Goal: Task Accomplishment & Management: Manage account settings

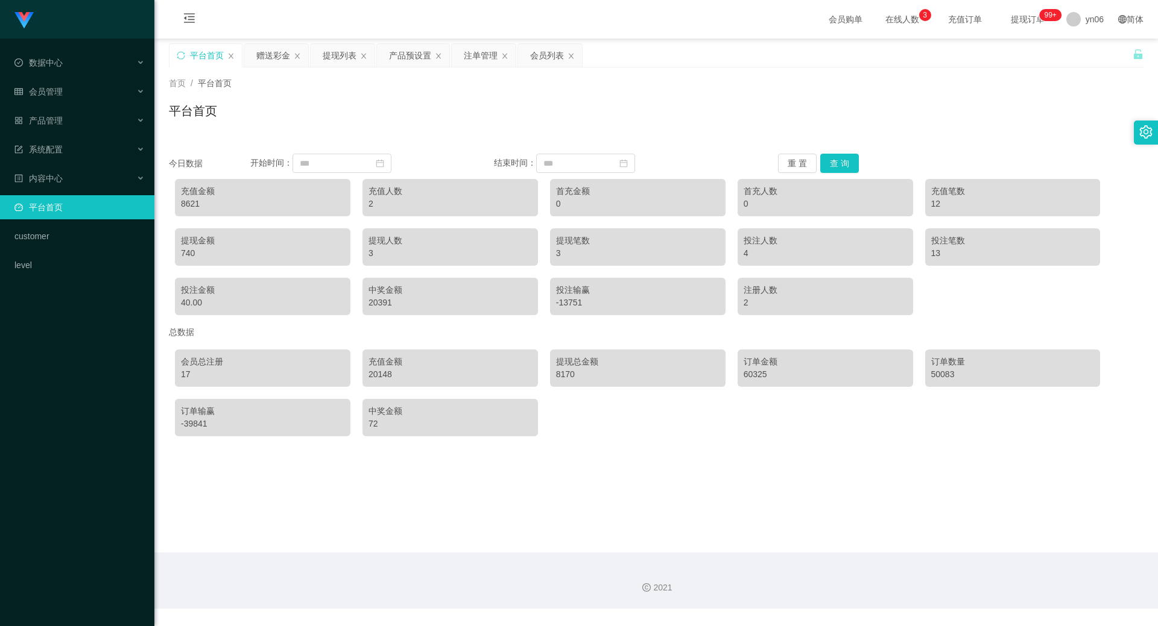
click at [839, 171] on button "查 询" at bounding box center [839, 163] width 39 height 19
click at [836, 158] on button "查 询" at bounding box center [839, 163] width 39 height 19
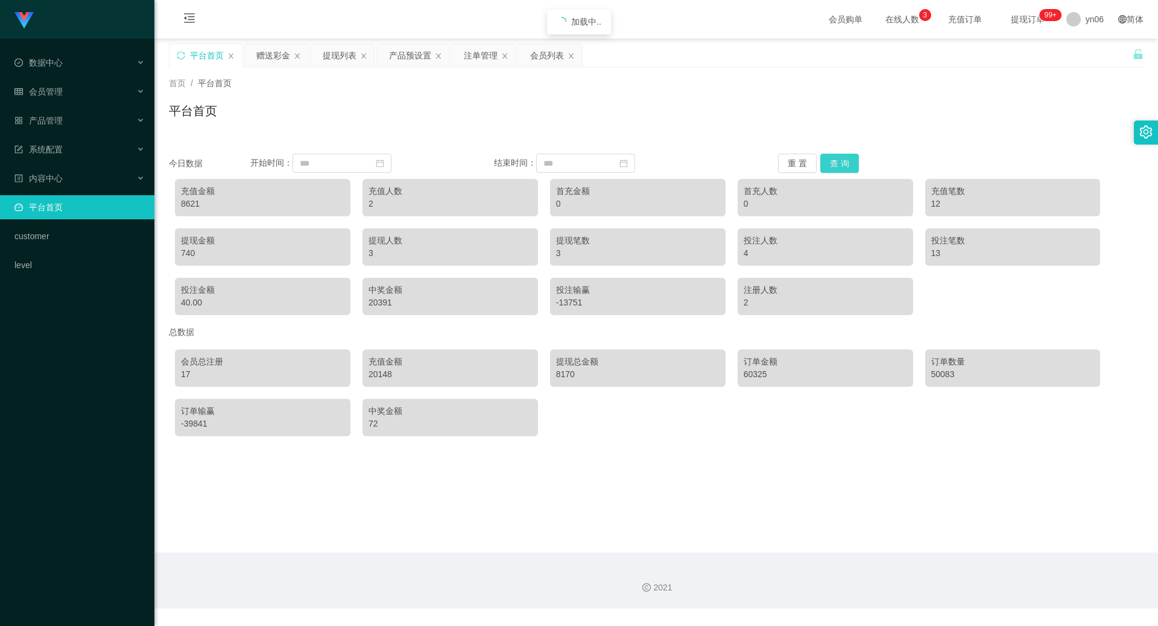
click at [836, 158] on button "查 询" at bounding box center [839, 163] width 39 height 19
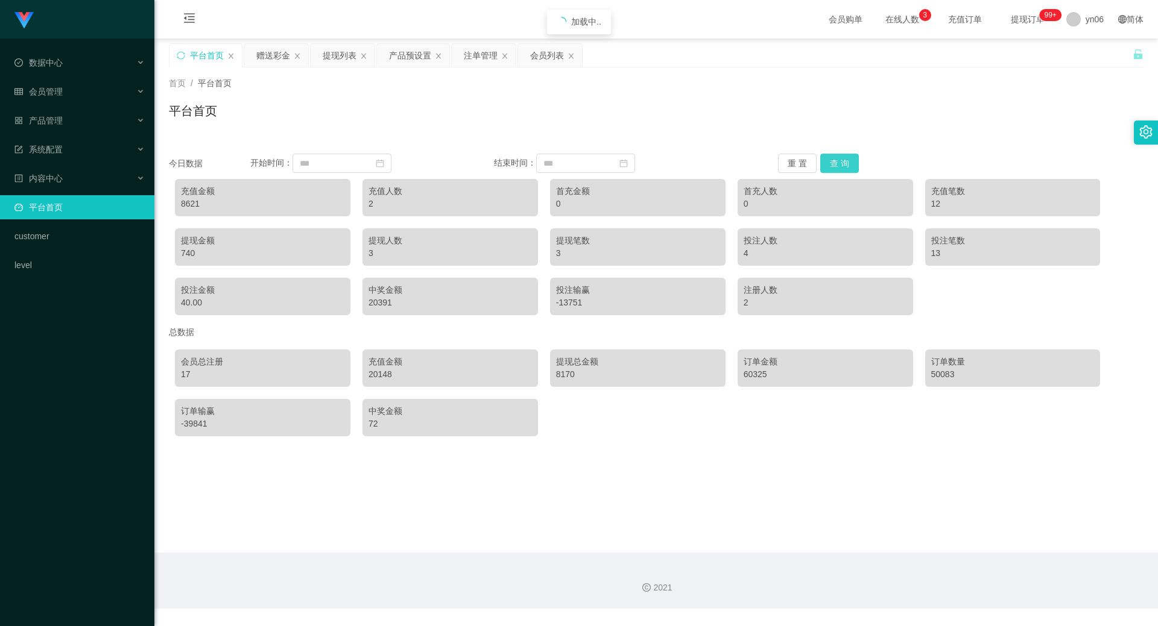
click at [836, 158] on button "查 询" at bounding box center [839, 163] width 39 height 19
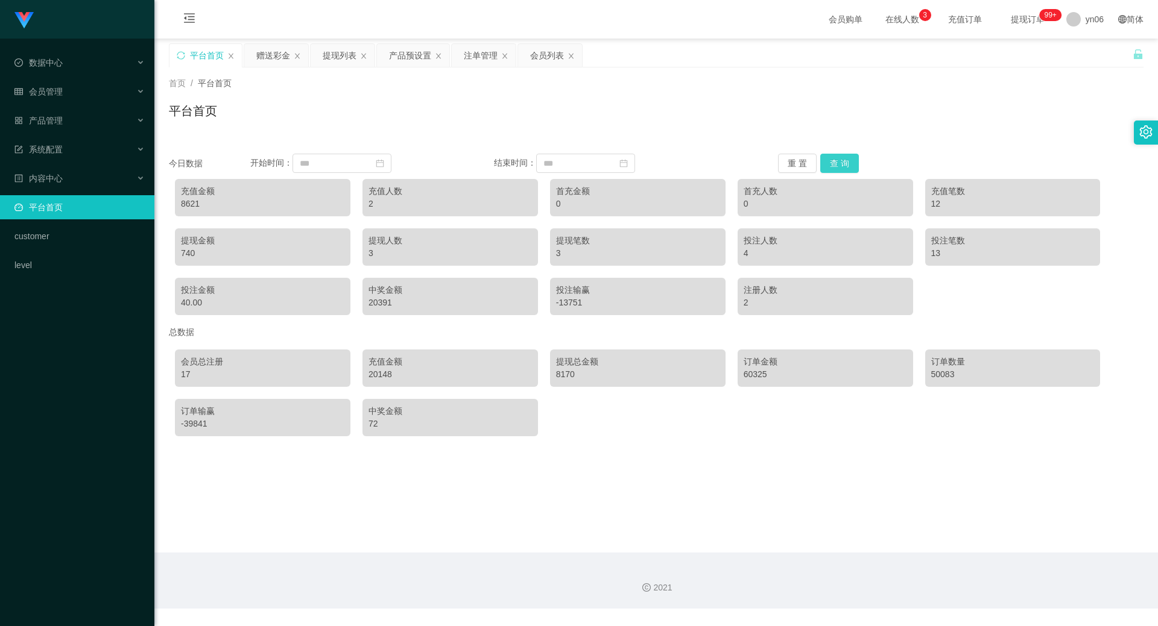
click at [836, 158] on button "查 询" at bounding box center [839, 163] width 39 height 19
click at [838, 160] on button "查 询" at bounding box center [839, 163] width 39 height 19
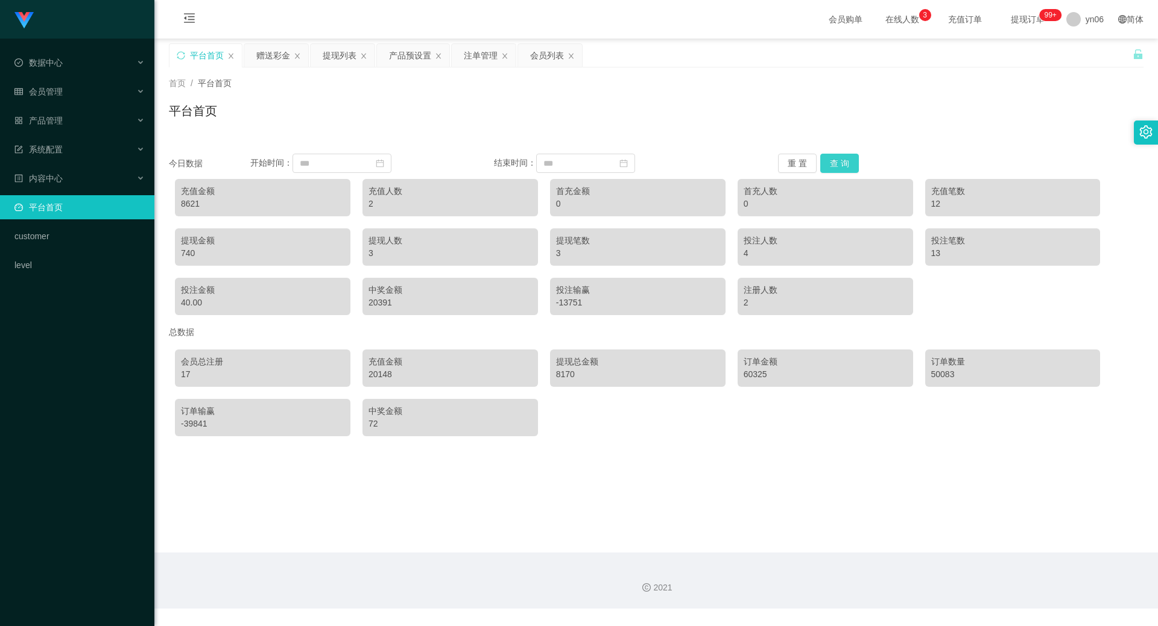
click at [836, 165] on button "查 询" at bounding box center [839, 163] width 39 height 19
click at [837, 165] on button "查 询" at bounding box center [839, 163] width 39 height 19
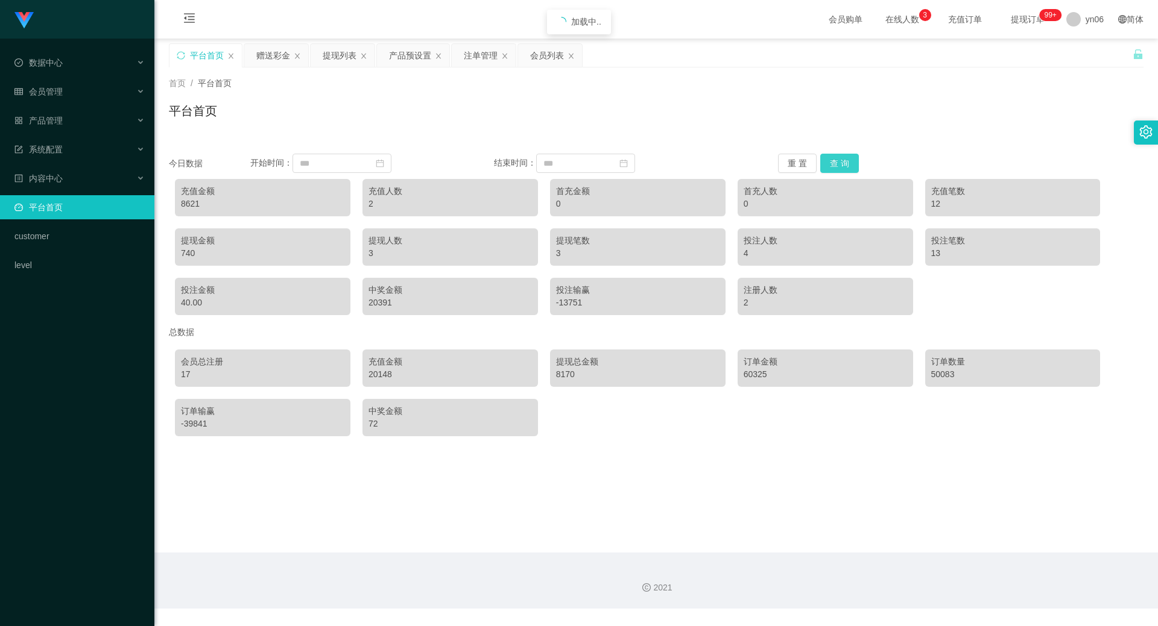
click at [837, 165] on button "查 询" at bounding box center [839, 163] width 39 height 19
click at [825, 172] on button "查 询" at bounding box center [839, 163] width 39 height 19
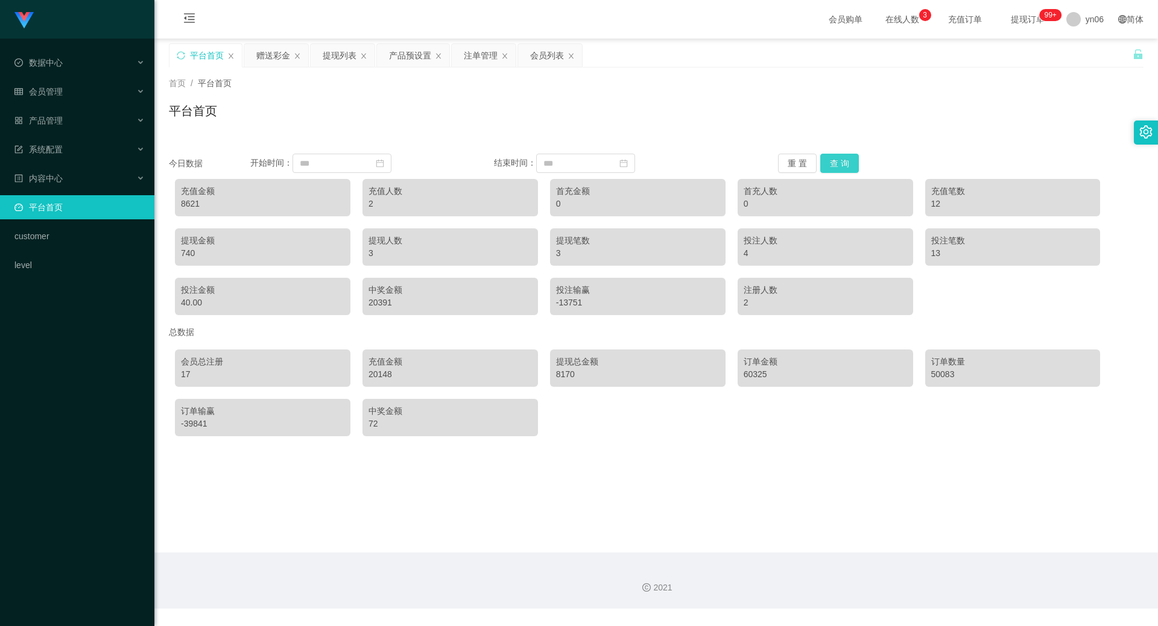
click at [825, 172] on button "查 询" at bounding box center [839, 163] width 39 height 19
click at [832, 168] on button "查 询" at bounding box center [839, 163] width 39 height 19
click at [831, 165] on button "查 询" at bounding box center [839, 163] width 39 height 19
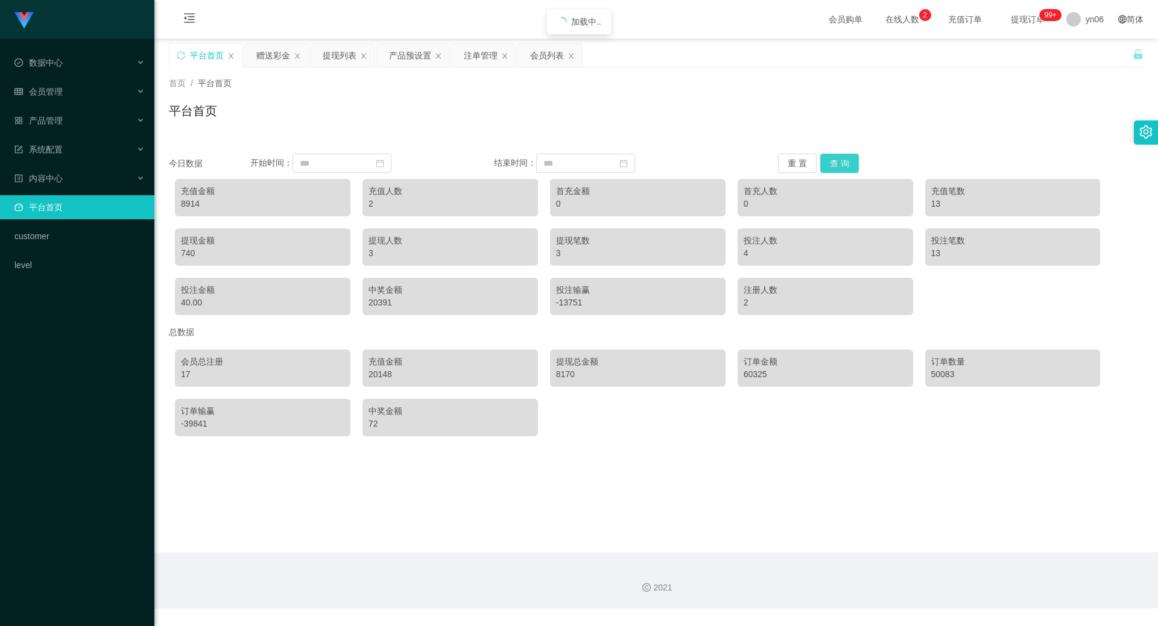
click at [831, 165] on button "查 询" at bounding box center [839, 163] width 39 height 19
click at [767, 418] on div "会员总注册 17 充值金额 20148 提现总金额 8170 订单金额 60325 订单数量 50083 订单输赢 -39841 中奖金额 72" at bounding box center [656, 393] width 974 height 99
click at [830, 163] on button "查 询" at bounding box center [839, 163] width 39 height 19
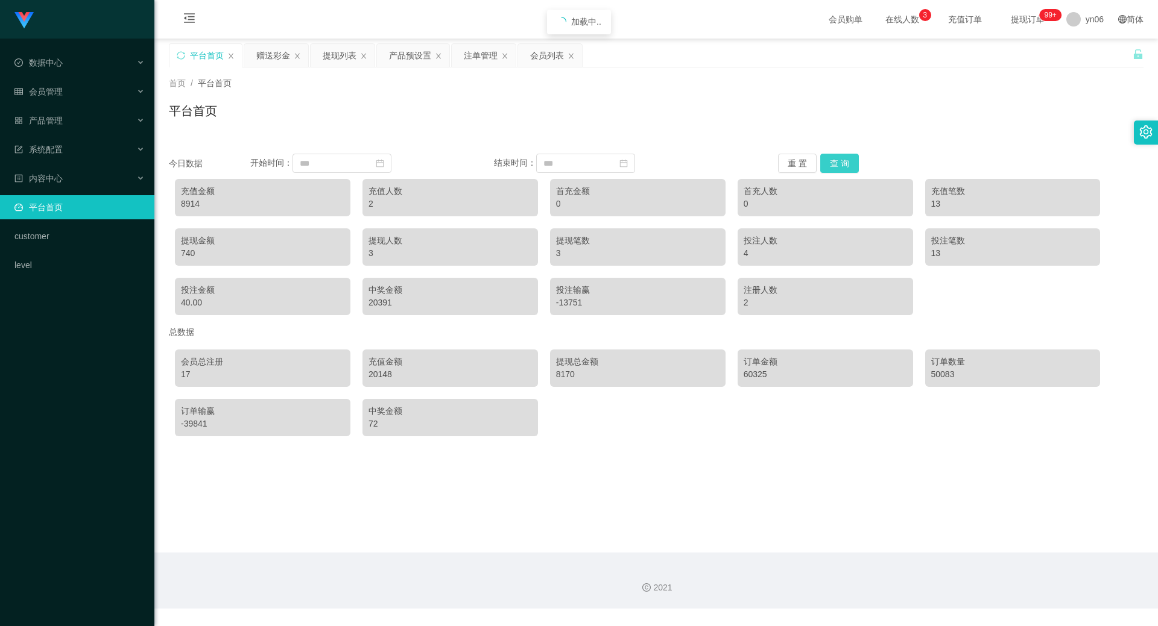
click at [833, 161] on button "查 询" at bounding box center [839, 163] width 39 height 19
click at [413, 63] on div "产品预设置" at bounding box center [410, 55] width 42 height 23
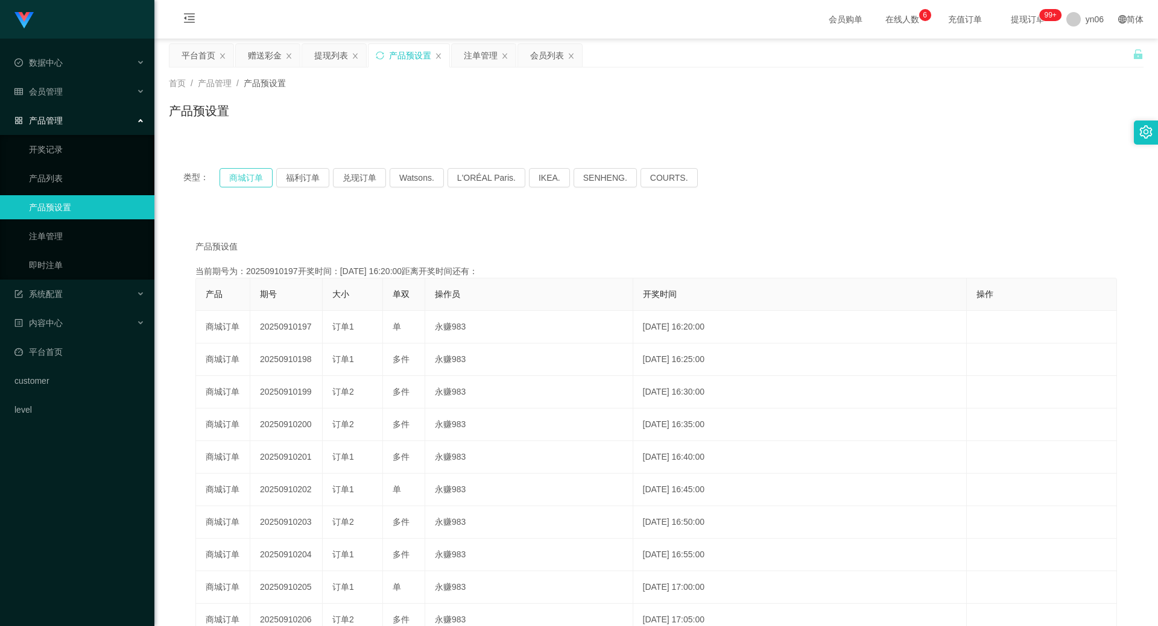
click at [249, 174] on button "商城订单" at bounding box center [245, 177] width 53 height 19
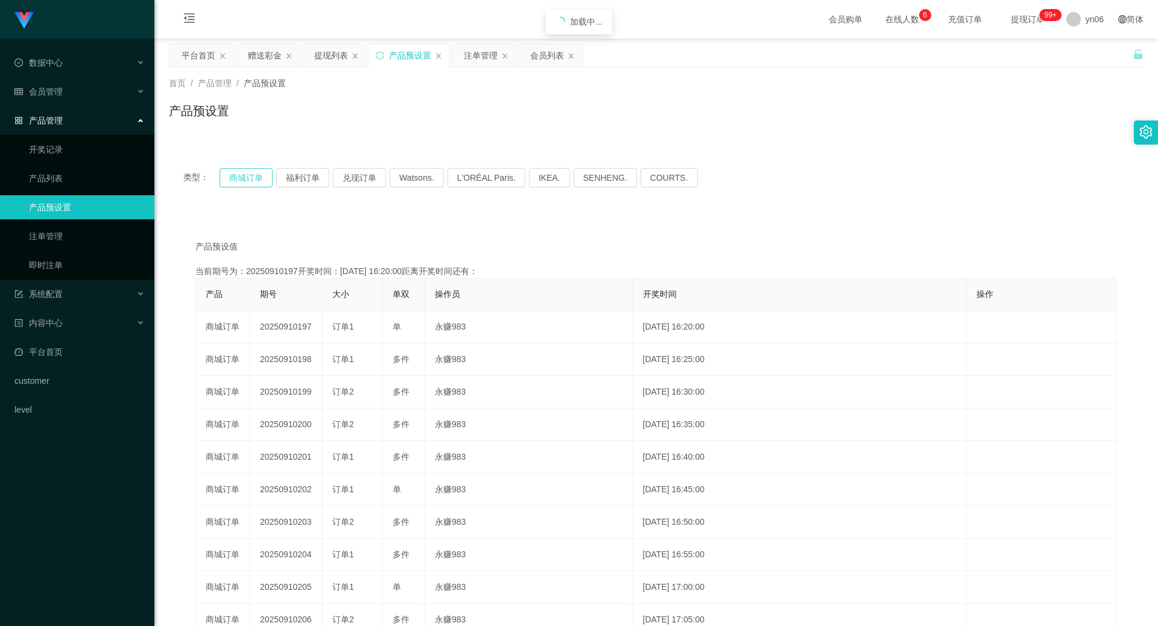
click at [249, 174] on button "商城订单" at bounding box center [245, 177] width 53 height 19
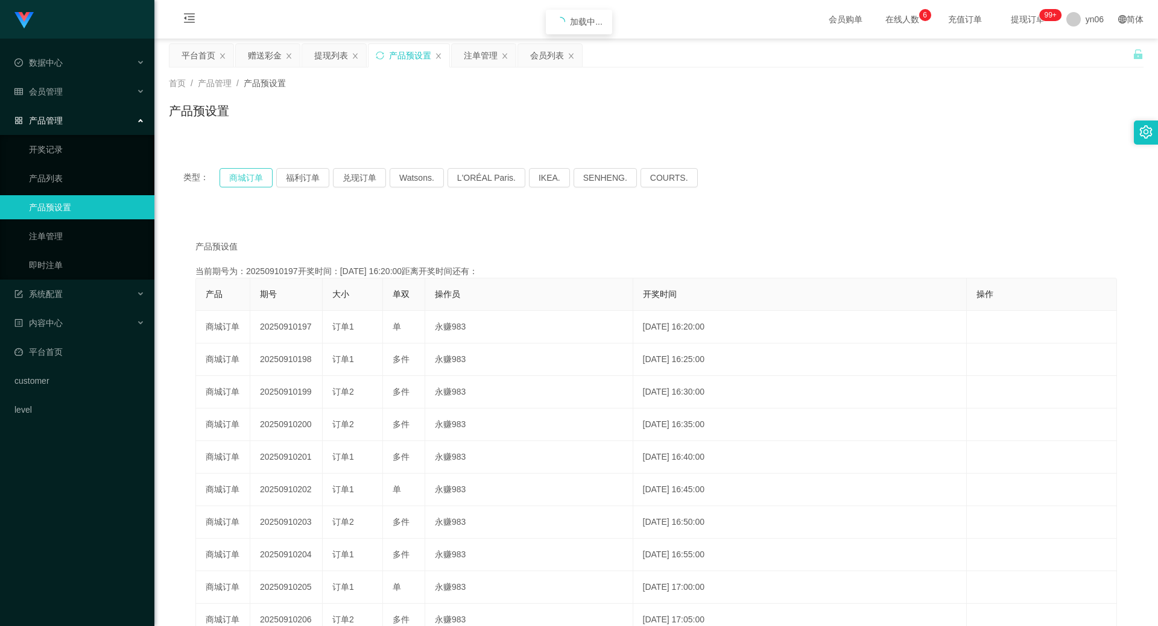
click at [249, 174] on button "商城订单" at bounding box center [245, 177] width 53 height 19
click at [487, 61] on div "注单管理" at bounding box center [481, 55] width 34 height 23
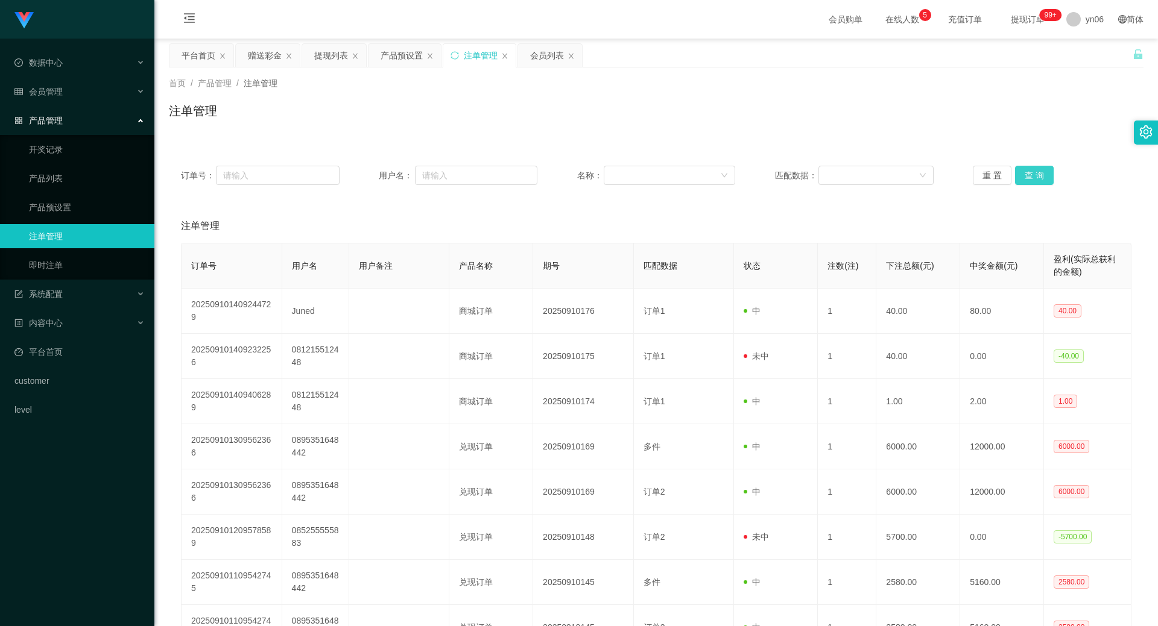
click at [1029, 176] on button "查 询" at bounding box center [1034, 175] width 39 height 19
click at [1028, 177] on div "重 置 查 询" at bounding box center [1051, 175] width 159 height 19
click at [1028, 178] on button "查 询" at bounding box center [1034, 175] width 39 height 19
click at [1028, 178] on div "重 置 查 询" at bounding box center [1051, 175] width 159 height 19
click at [1028, 178] on button "查 询" at bounding box center [1041, 175] width 52 height 19
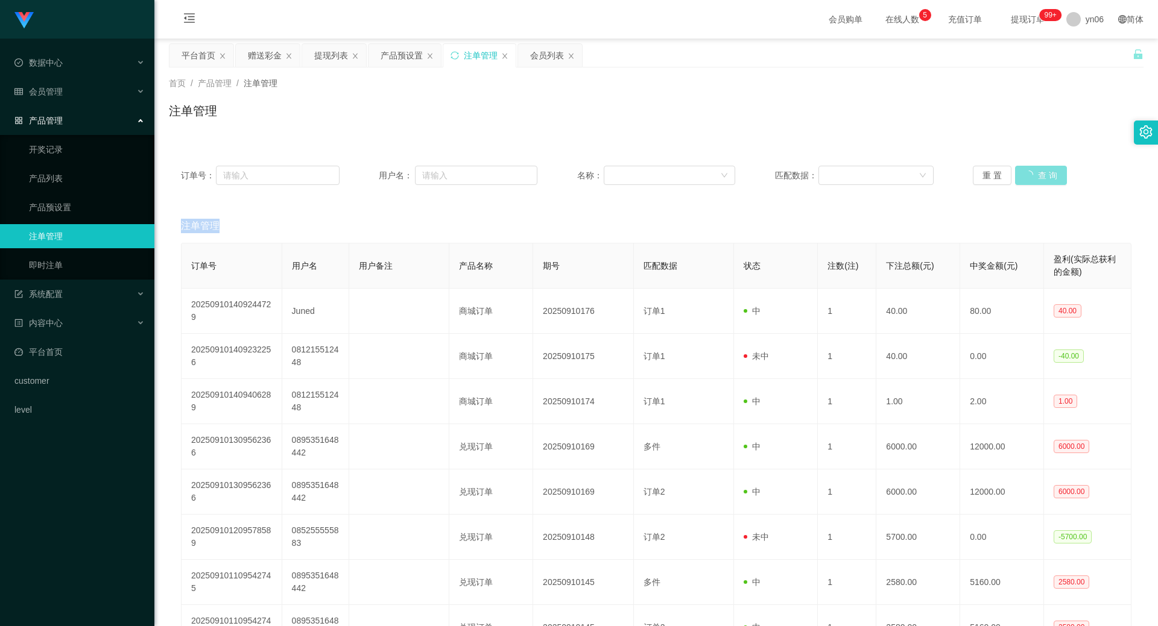
click at [1028, 178] on div "重 置 查 询" at bounding box center [1051, 175] width 159 height 19
click at [1028, 178] on button "查 询" at bounding box center [1034, 175] width 39 height 19
click at [1027, 177] on div "重 置 查 询" at bounding box center [1051, 175] width 159 height 19
click at [1027, 176] on button "查 询" at bounding box center [1034, 175] width 39 height 19
click at [1027, 175] on div "重 置 查 询" at bounding box center [1051, 175] width 159 height 19
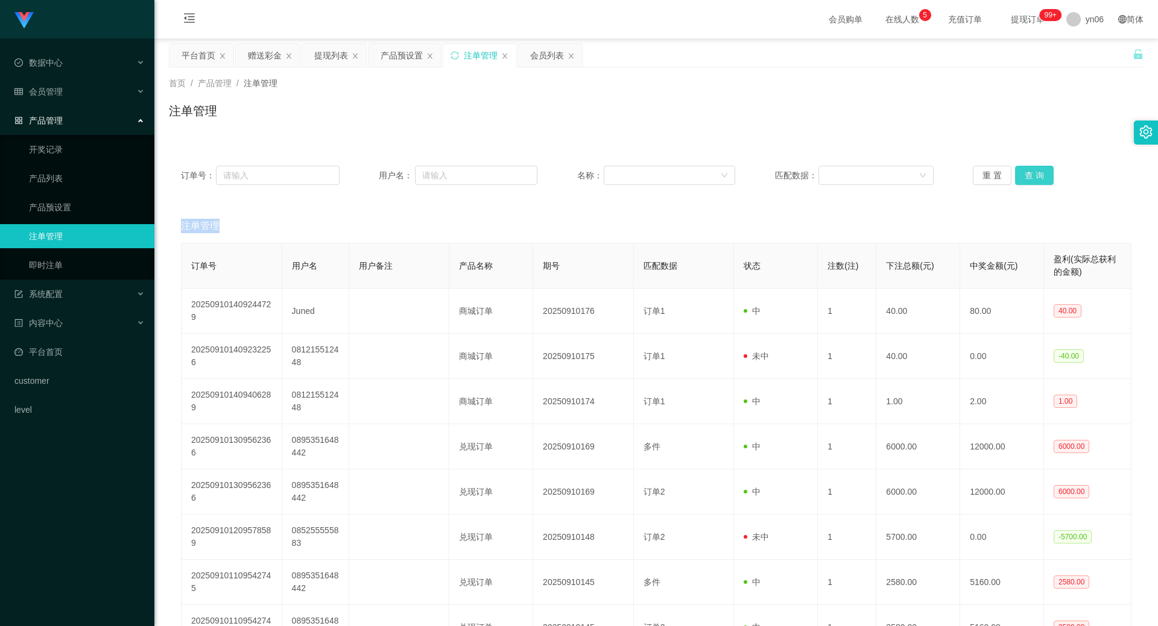
click at [1027, 174] on button "查 询" at bounding box center [1034, 175] width 39 height 19
click at [1026, 173] on div "重 置 查 询" at bounding box center [1051, 175] width 159 height 19
click at [1024, 172] on button "查 询" at bounding box center [1034, 175] width 39 height 19
click at [1030, 168] on button "查 询" at bounding box center [1034, 175] width 39 height 19
click at [1030, 172] on div "重 置 查 询" at bounding box center [1051, 175] width 159 height 19
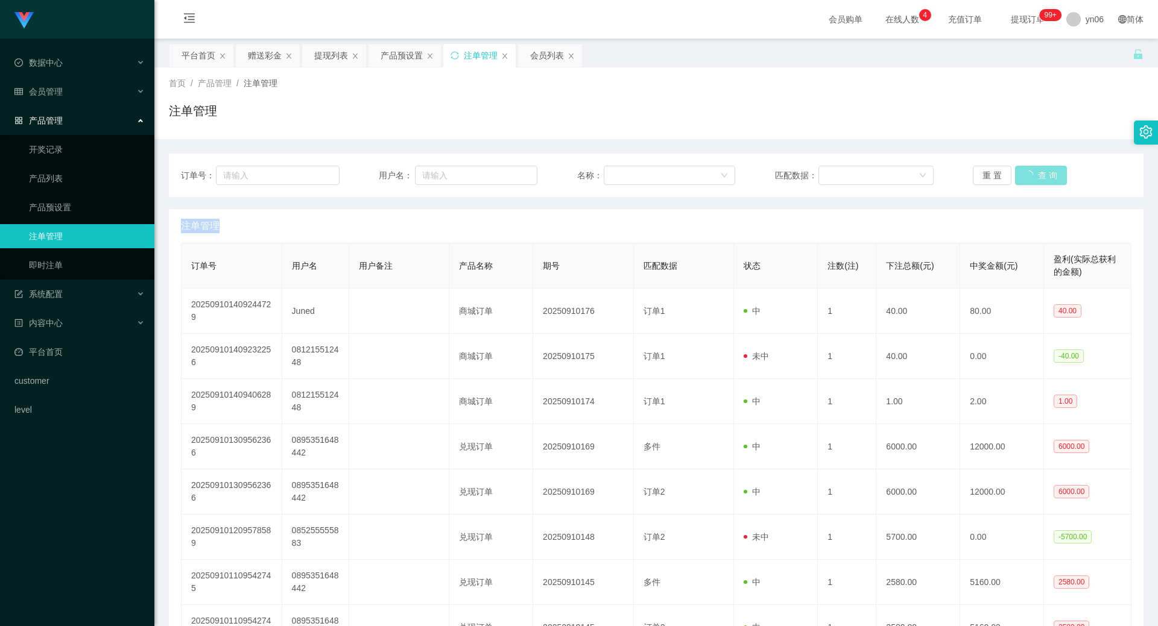
drag, startPoint x: 0, startPoint y: 0, endPoint x: 1034, endPoint y: 174, distance: 1048.5
click at [1033, 174] on div "重 置 查 询" at bounding box center [1051, 175] width 159 height 19
click at [1035, 174] on button "查 询" at bounding box center [1041, 175] width 52 height 19
click at [1035, 174] on div "重 置 查 询" at bounding box center [1051, 175] width 159 height 19
click at [1027, 173] on button "查 询" at bounding box center [1034, 175] width 39 height 19
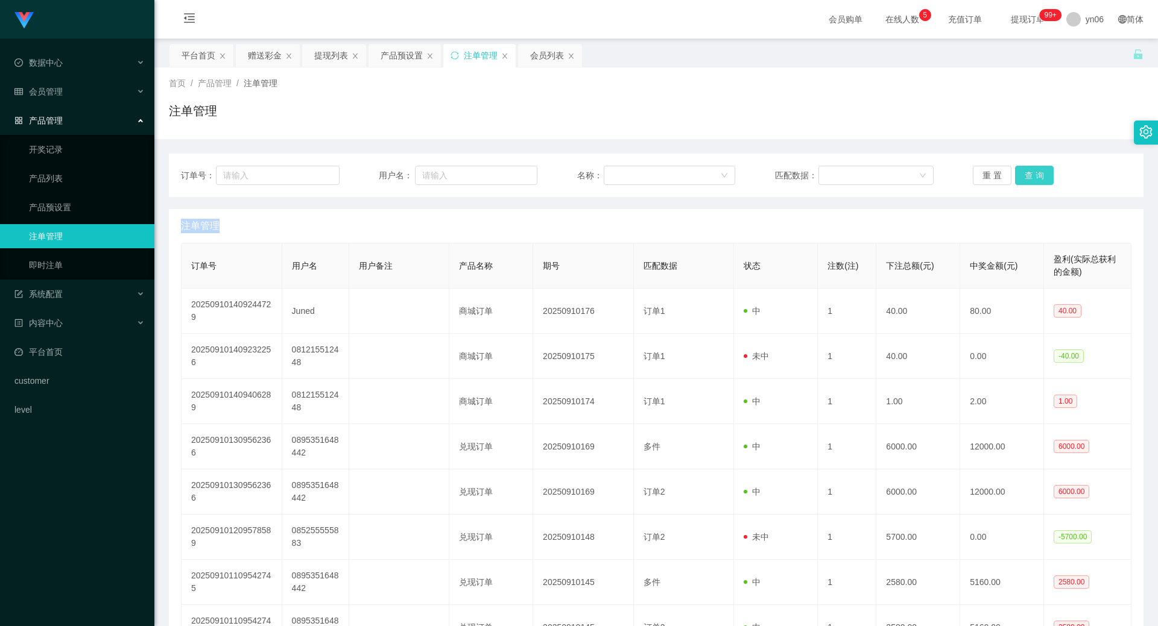
click at [1027, 173] on div "重 置 查 询" at bounding box center [1051, 175] width 159 height 19
click at [1027, 173] on button "查 询" at bounding box center [1034, 175] width 39 height 19
click at [1027, 173] on div "重 置 查 询" at bounding box center [1051, 175] width 159 height 19
click at [1027, 173] on button "查 询" at bounding box center [1034, 175] width 39 height 19
click at [1027, 173] on div "重 置 查 询" at bounding box center [1051, 175] width 159 height 19
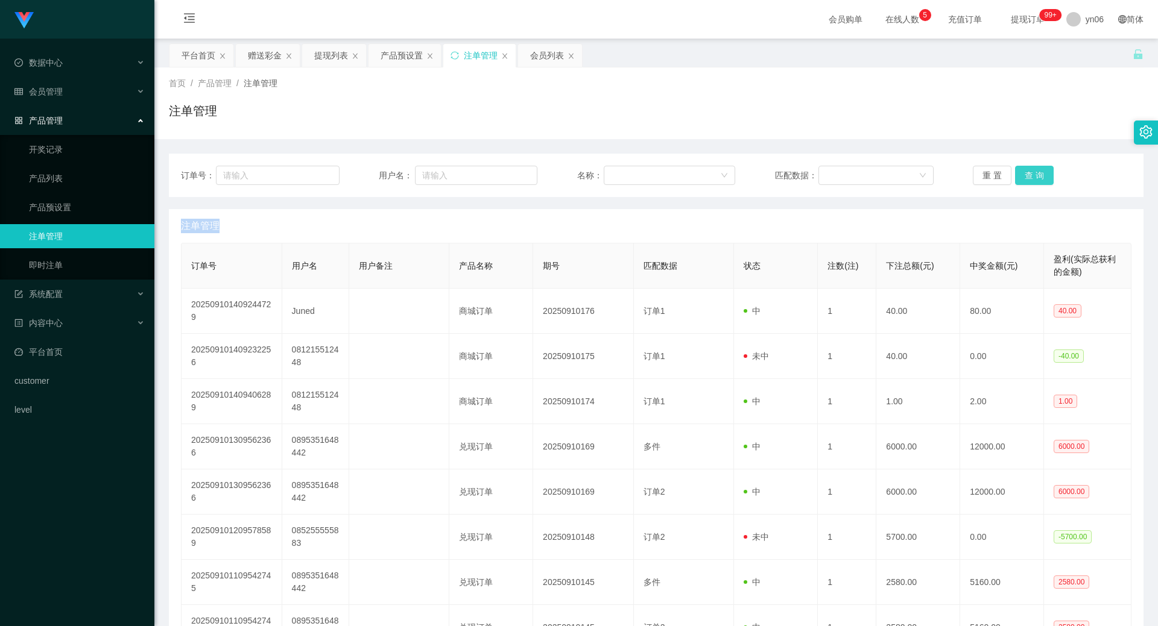
click at [1027, 175] on button "查 询" at bounding box center [1034, 175] width 39 height 19
click at [1022, 180] on button "查 询" at bounding box center [1034, 175] width 39 height 19
click at [1022, 180] on div "重 置 查 询" at bounding box center [1051, 175] width 159 height 19
click at [1022, 180] on button "查 询" at bounding box center [1041, 175] width 52 height 19
click at [1022, 180] on div "重 置 查 询" at bounding box center [1051, 175] width 159 height 19
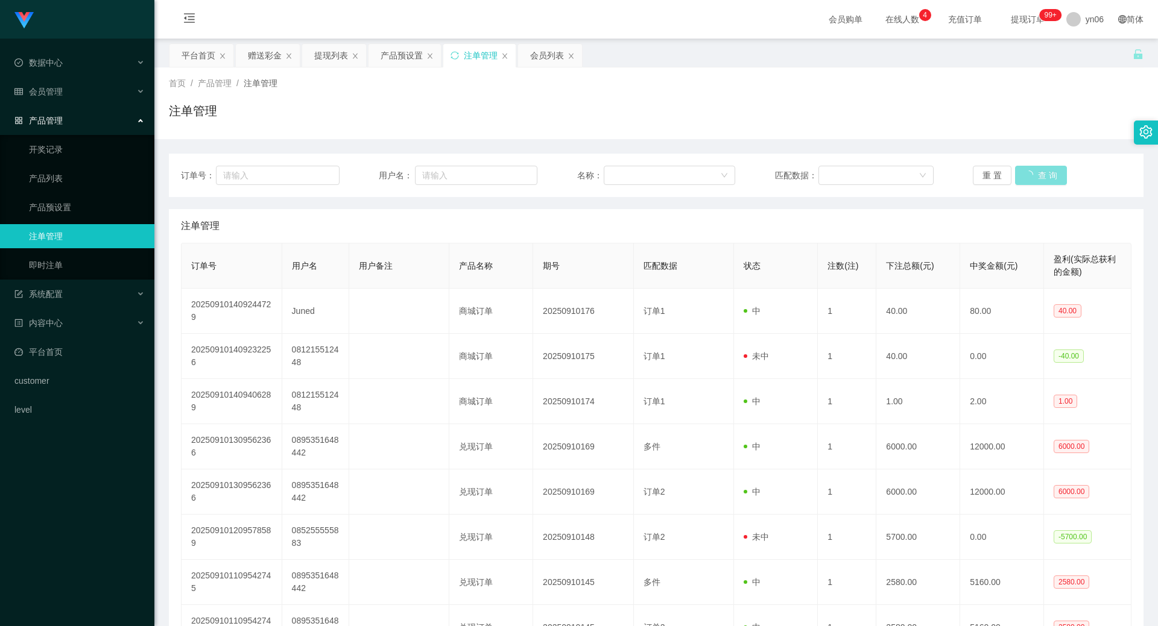
drag, startPoint x: 0, startPoint y: 0, endPoint x: 1045, endPoint y: 184, distance: 1061.0
click at [1041, 175] on div "重 置 查 询" at bounding box center [1051, 175] width 159 height 19
click at [1045, 183] on button "查 询" at bounding box center [1041, 175] width 52 height 19
click at [1045, 183] on div "重 置 查 询" at bounding box center [1051, 175] width 159 height 19
click at [1045, 183] on button "查 询" at bounding box center [1034, 175] width 39 height 19
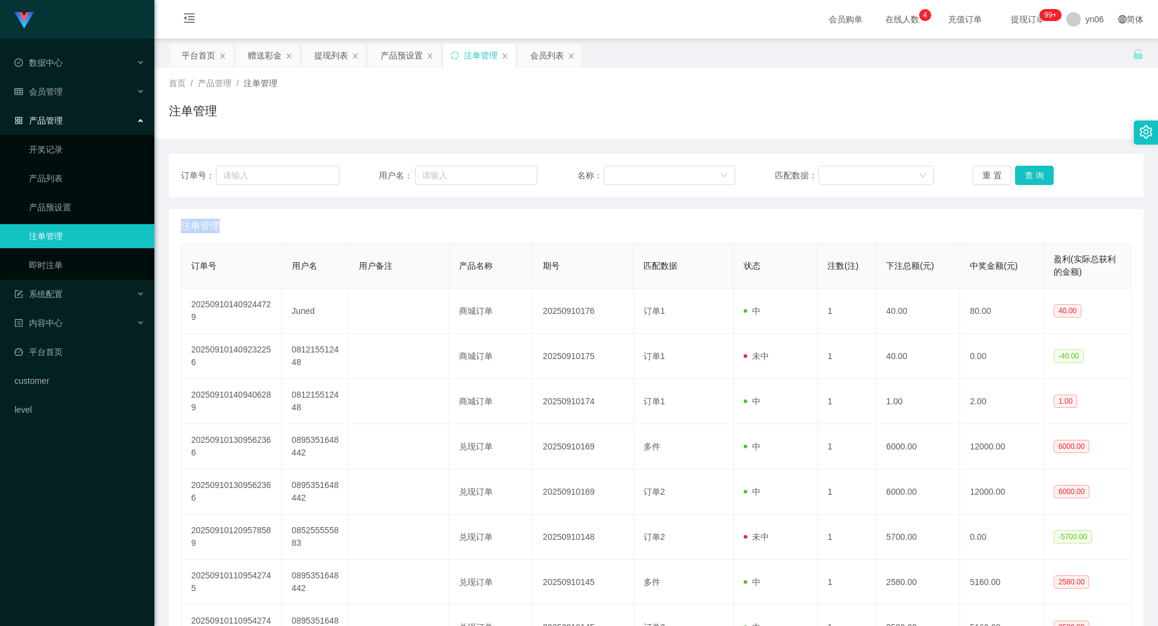
click at [1044, 183] on div "重 置 查 询" at bounding box center [1051, 175] width 159 height 19
click at [1044, 183] on button "查 询" at bounding box center [1034, 175] width 39 height 19
click at [1026, 176] on button "查 询" at bounding box center [1034, 175] width 39 height 19
click at [1026, 177] on div "重 置 查 询" at bounding box center [1051, 175] width 159 height 19
click at [1024, 180] on button "查 询" at bounding box center [1034, 175] width 39 height 19
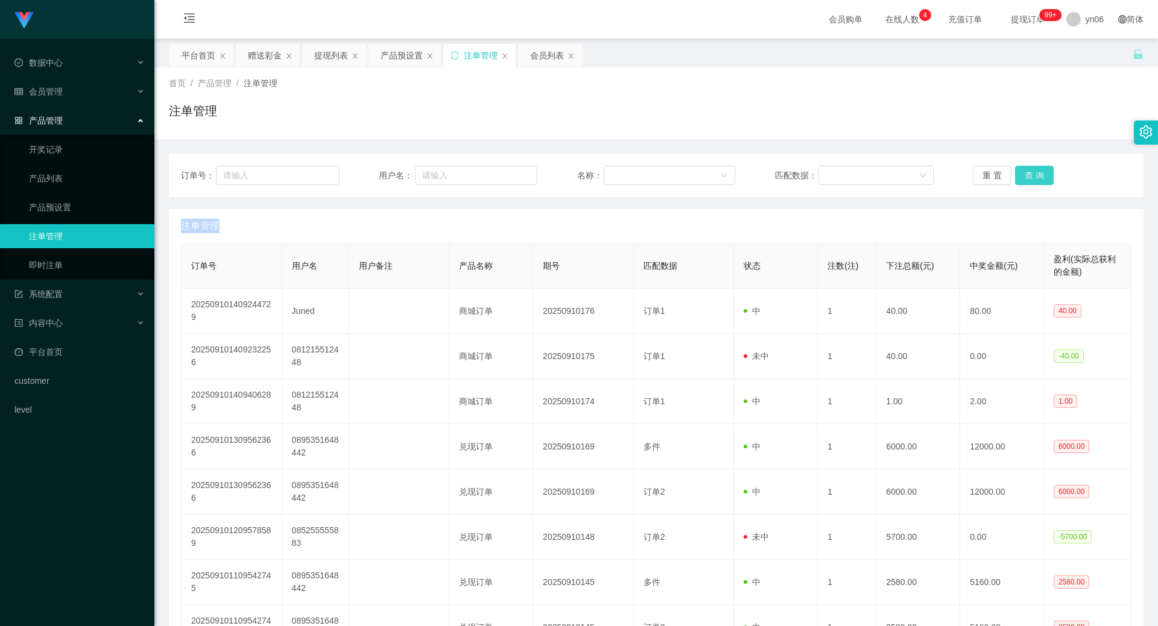
click at [1024, 180] on div "重 置 查 询" at bounding box center [1051, 175] width 159 height 19
click at [1024, 180] on button "查 询" at bounding box center [1034, 175] width 39 height 19
click at [1024, 180] on div "重 置 查 询" at bounding box center [1051, 175] width 159 height 19
click at [1024, 181] on button "查 询" at bounding box center [1034, 175] width 39 height 19
click at [1024, 181] on div "重 置 查 询" at bounding box center [1051, 175] width 159 height 19
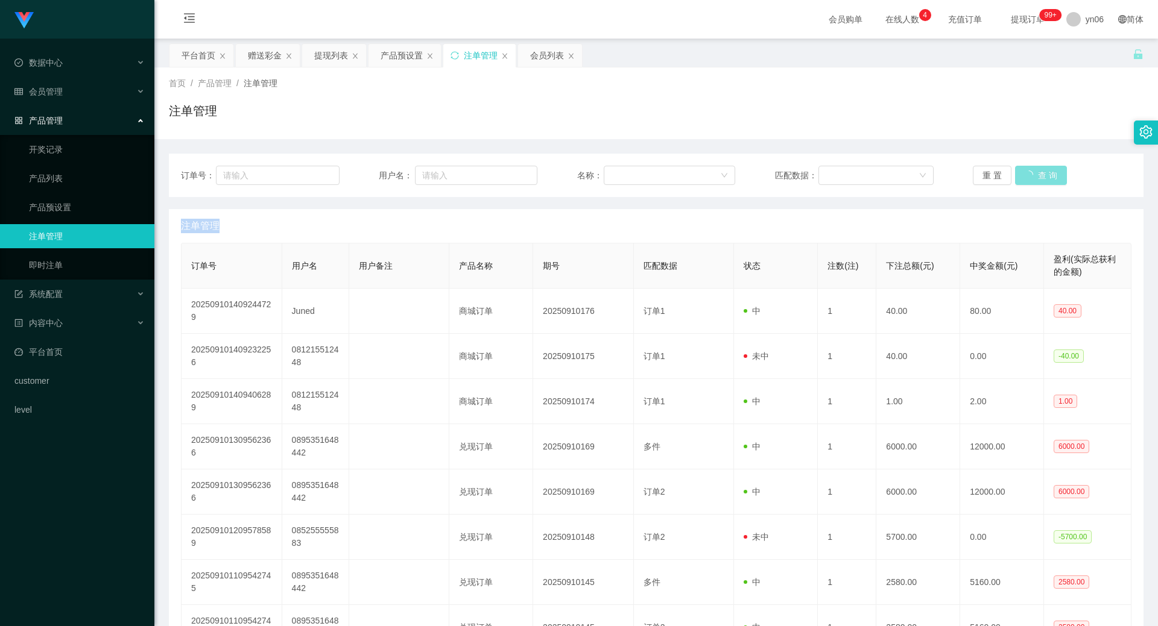
click at [1024, 181] on button "查 询" at bounding box center [1041, 175] width 52 height 19
click at [1031, 183] on button "查 询" at bounding box center [1034, 175] width 39 height 19
click at [1030, 184] on div "重 置 查 询" at bounding box center [1051, 175] width 159 height 19
click at [1030, 184] on button "查 询" at bounding box center [1041, 175] width 52 height 19
click at [1030, 185] on div "订单号： 用户名： 名称： 匹配数据： 重 置 查 询" at bounding box center [656, 175] width 974 height 43
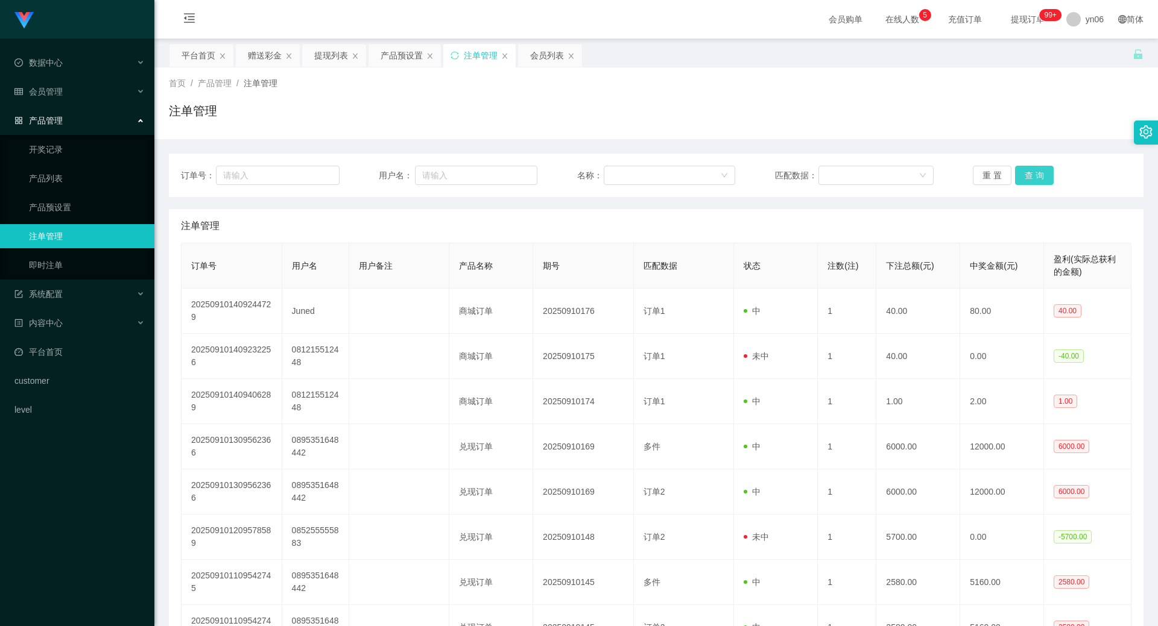
click at [1030, 176] on button "查 询" at bounding box center [1034, 175] width 39 height 19
click at [1029, 178] on div "重 置 查 询" at bounding box center [1051, 175] width 159 height 19
click at [1029, 178] on button "查 询" at bounding box center [1041, 175] width 52 height 19
click at [1029, 178] on div "重 置 查 询" at bounding box center [1051, 175] width 159 height 19
click at [1028, 178] on button "查 询" at bounding box center [1041, 175] width 52 height 19
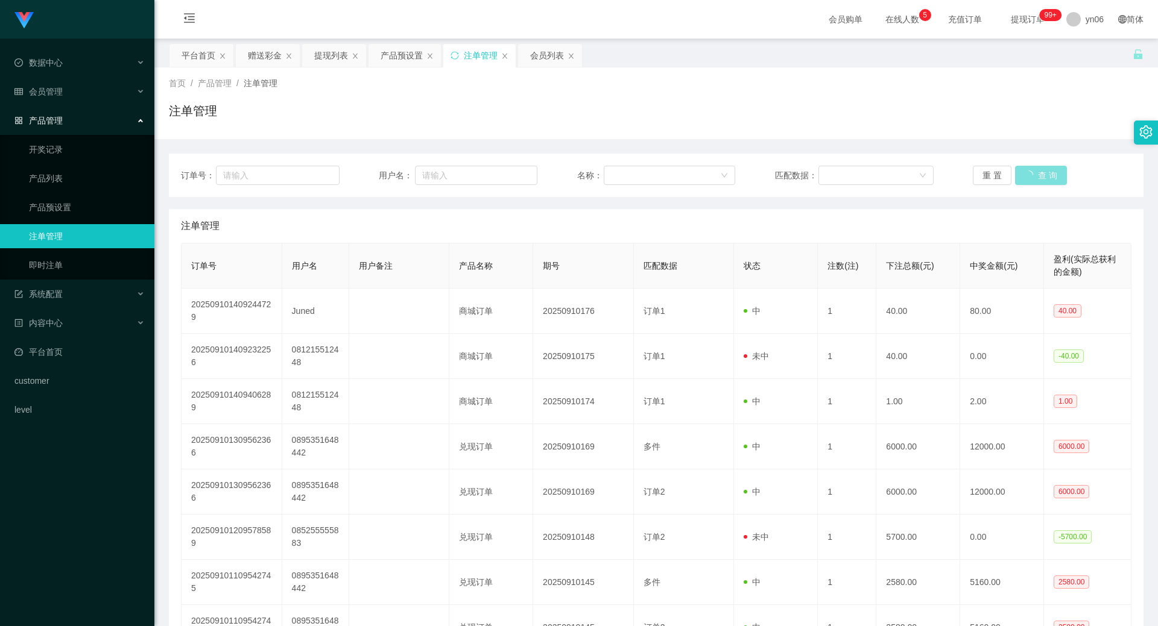
click at [1029, 177] on div "重 置 查 询" at bounding box center [1051, 175] width 159 height 19
click at [330, 61] on div "提现列表" at bounding box center [331, 55] width 34 height 23
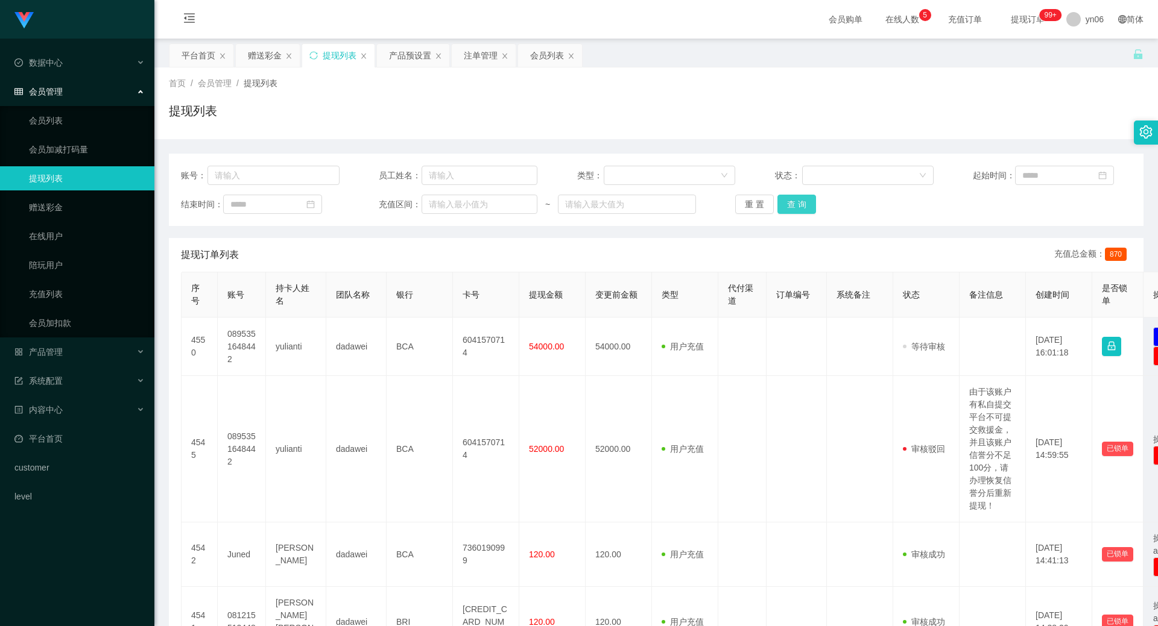
drag, startPoint x: 806, startPoint y: 201, endPoint x: 803, endPoint y: 206, distance: 6.2
click at [805, 202] on button "查 询" at bounding box center [796, 204] width 39 height 19
click at [803, 206] on div "重 置 查 询" at bounding box center [814, 204] width 159 height 19
click at [803, 206] on button "查 询" at bounding box center [796, 204] width 39 height 19
click at [803, 206] on div "重 置 查 询" at bounding box center [814, 204] width 159 height 19
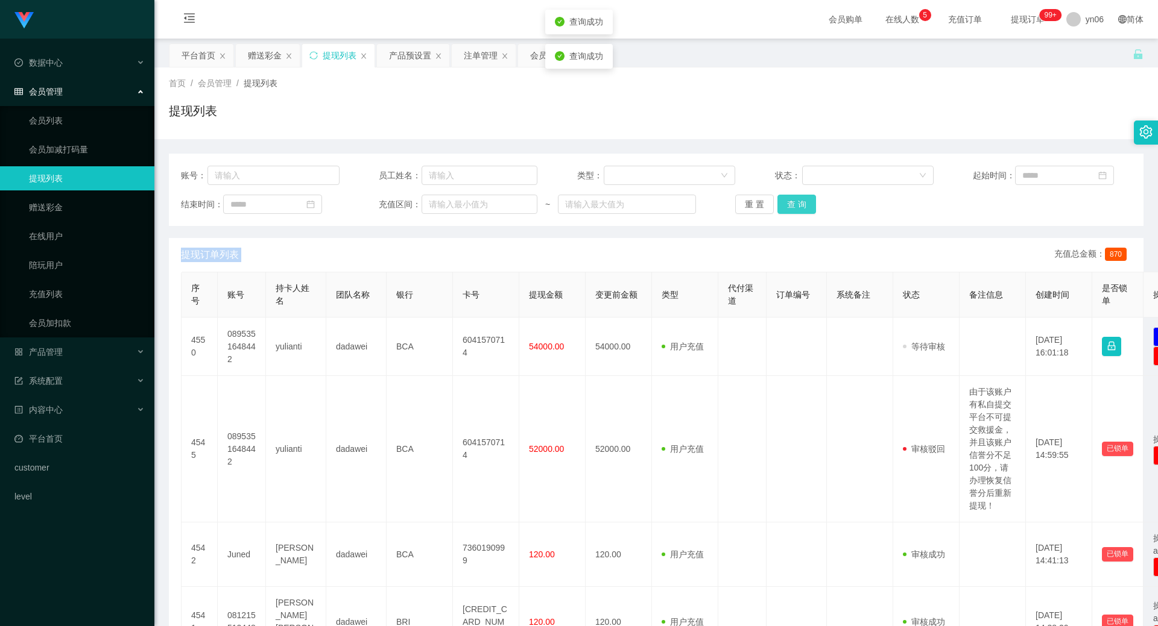
click at [803, 206] on button "查 询" at bounding box center [796, 204] width 39 height 19
click at [803, 206] on div "重 置 查 询" at bounding box center [814, 204] width 159 height 19
click at [802, 207] on button "查 询" at bounding box center [796, 204] width 39 height 19
click at [802, 207] on div "重 置 查 询" at bounding box center [814, 204] width 159 height 19
click at [408, 60] on div "产品预设置" at bounding box center [410, 55] width 42 height 23
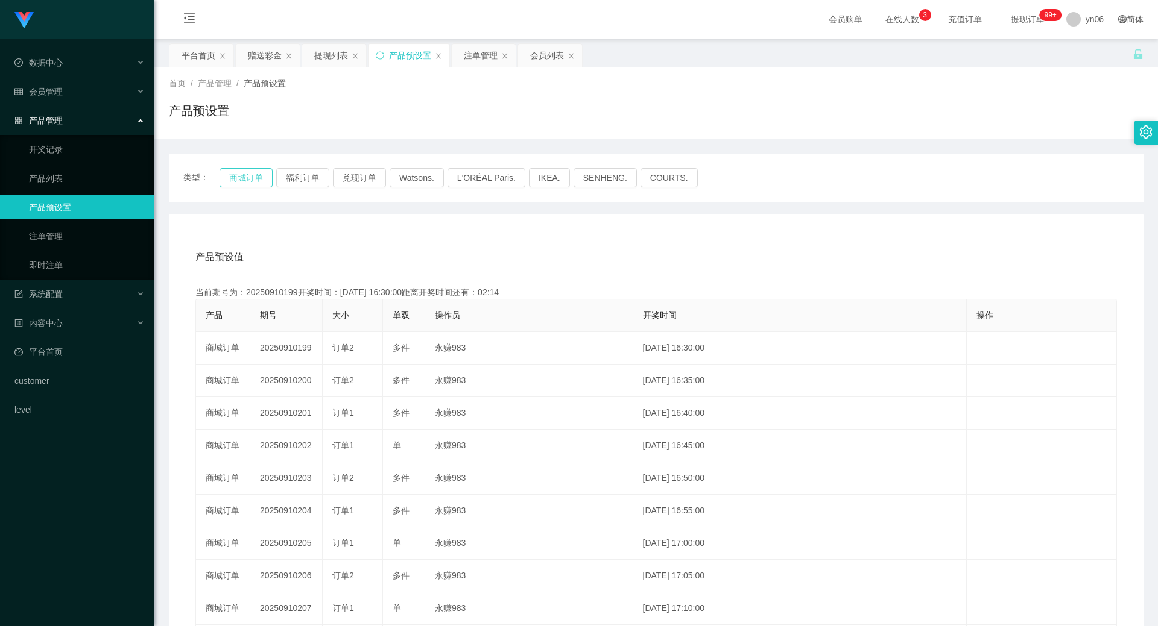
click at [265, 177] on button "商城订单" at bounding box center [245, 177] width 53 height 19
click at [499, 45] on div "注单管理" at bounding box center [484, 55] width 64 height 23
click at [493, 55] on div "注单管理" at bounding box center [481, 55] width 34 height 23
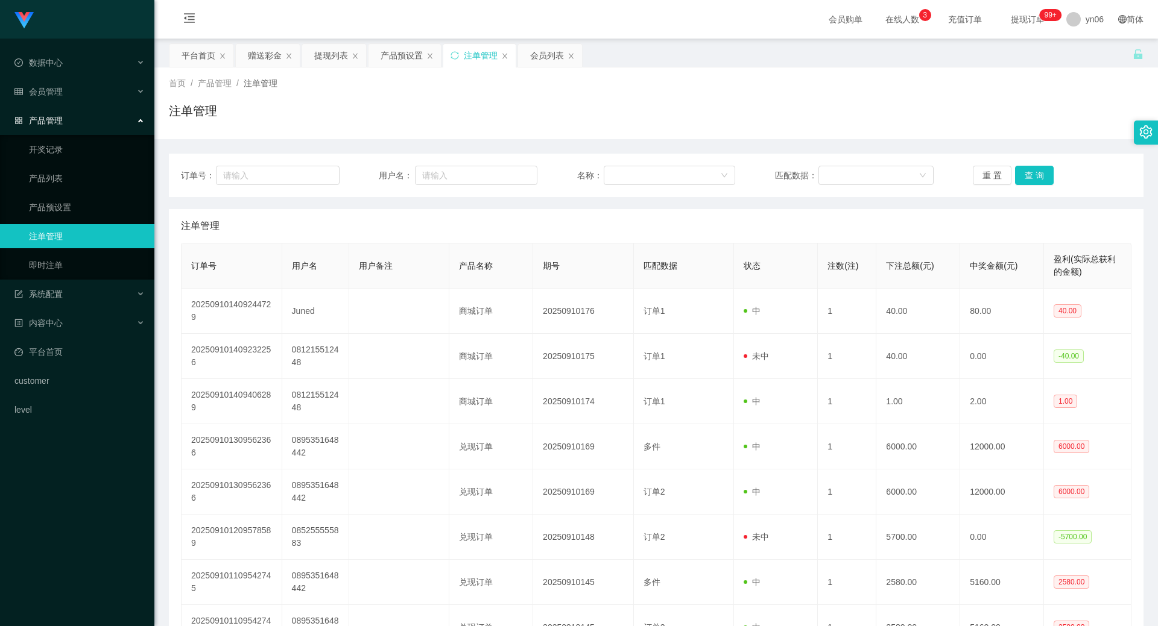
click at [1039, 192] on div "订单号： 用户名： 名称： 匹配数据： 重 置 查 询" at bounding box center [656, 175] width 974 height 43
click at [1038, 183] on button "查 询" at bounding box center [1034, 175] width 39 height 19
click at [1038, 183] on div "重 置 查 询" at bounding box center [1051, 175] width 159 height 19
click at [1038, 183] on button "查 询" at bounding box center [1034, 175] width 39 height 19
click at [1038, 183] on div "重 置 查 询" at bounding box center [1051, 175] width 159 height 19
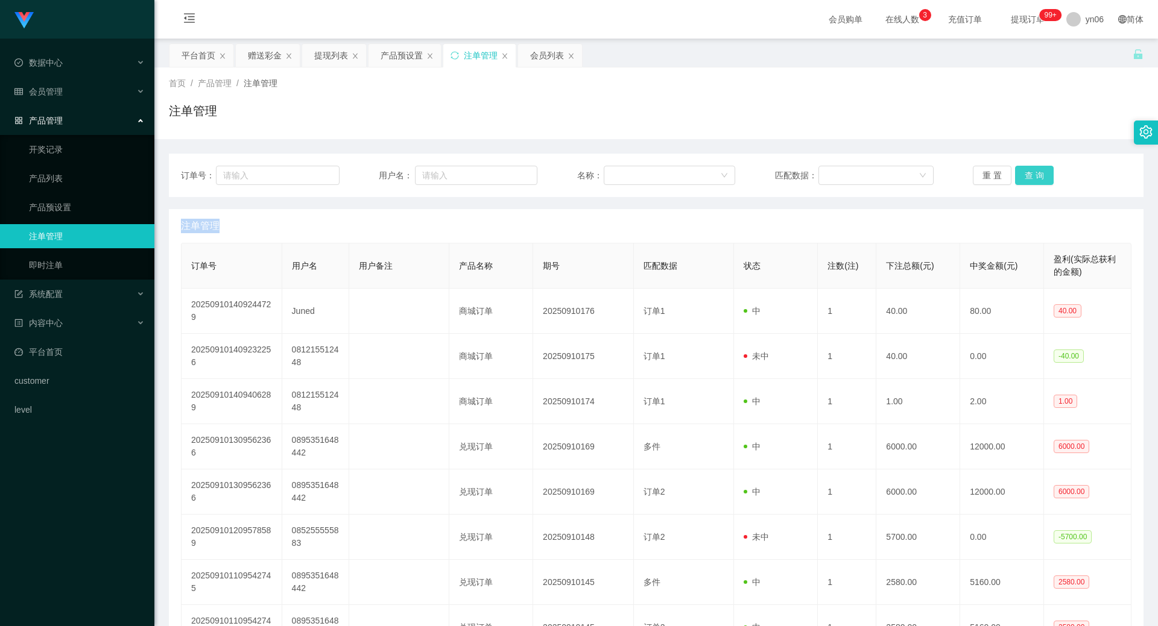
click at [1038, 183] on button "查 询" at bounding box center [1034, 175] width 39 height 19
click at [1038, 183] on div "重 置 查 询" at bounding box center [1051, 175] width 159 height 19
click at [1038, 183] on button "查 询" at bounding box center [1034, 175] width 39 height 19
click at [1038, 183] on div "重 置 查 询" at bounding box center [1051, 175] width 159 height 19
click at [1038, 183] on button "查 询" at bounding box center [1041, 175] width 52 height 19
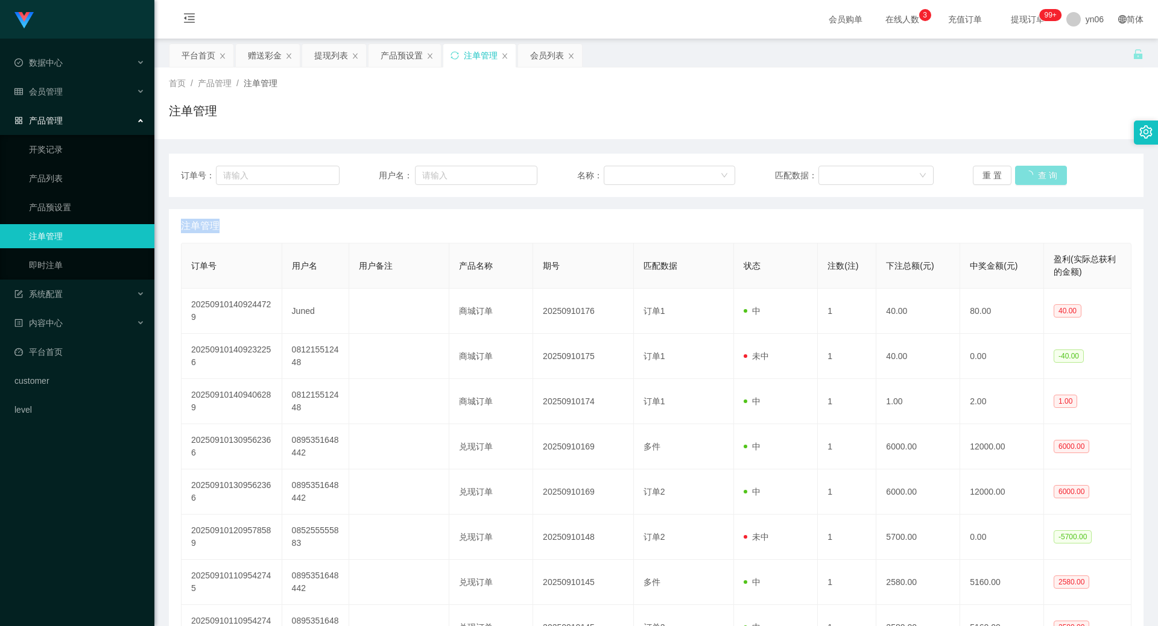
click at [1038, 183] on div "重 置 查 询" at bounding box center [1051, 175] width 159 height 19
click at [1040, 183] on button "查 询" at bounding box center [1041, 175] width 52 height 19
click at [1028, 177] on button "查 询" at bounding box center [1034, 175] width 39 height 19
click at [1028, 177] on div "重 置 查 询" at bounding box center [1051, 175] width 159 height 19
click at [1028, 177] on button "查 询" at bounding box center [1034, 175] width 39 height 19
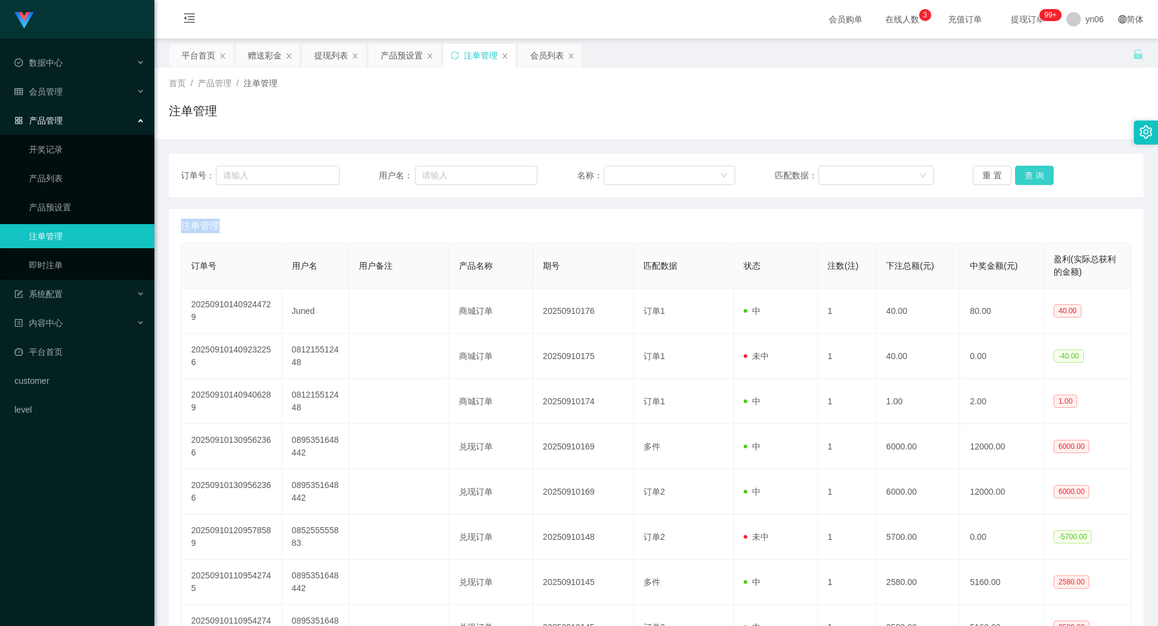
click at [1028, 177] on div "重 置 查 询" at bounding box center [1051, 175] width 159 height 19
click at [1028, 177] on button "查 询" at bounding box center [1034, 175] width 39 height 19
click at [1028, 177] on div "重 置 查 询" at bounding box center [1051, 175] width 159 height 19
click at [1028, 177] on button "查 询" at bounding box center [1041, 175] width 52 height 19
click at [1028, 177] on div "重 置 查 询" at bounding box center [1051, 175] width 159 height 19
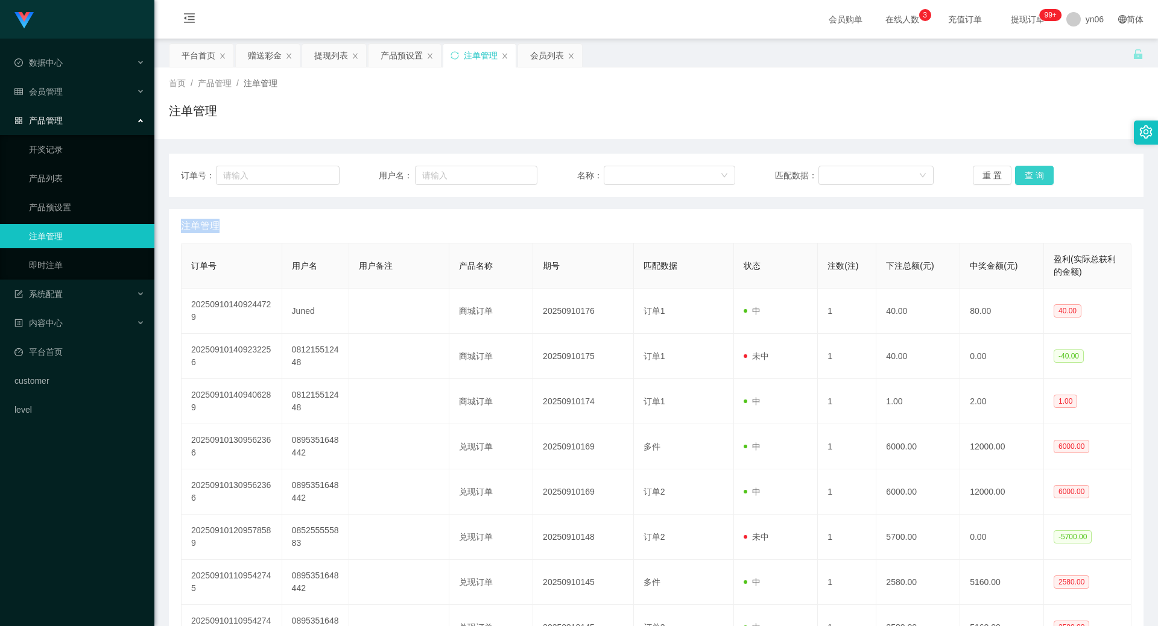
click at [1030, 175] on button "查 询" at bounding box center [1034, 175] width 39 height 19
click at [1030, 175] on div "重 置 查 询" at bounding box center [1051, 175] width 159 height 19
click at [1019, 181] on button "查 询" at bounding box center [1034, 175] width 39 height 19
click at [1019, 181] on div "重 置 查 询" at bounding box center [1051, 175] width 159 height 19
click at [1018, 181] on button "查 询" at bounding box center [1034, 175] width 39 height 19
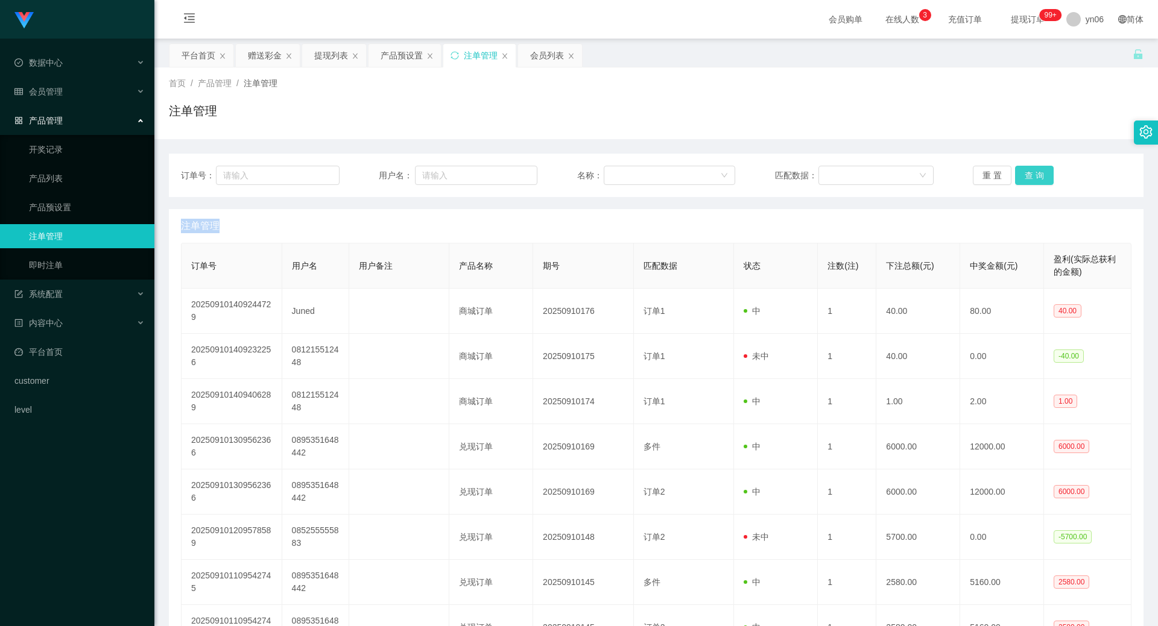
click at [1018, 181] on div "重 置 查 询" at bounding box center [1051, 175] width 159 height 19
click at [1018, 181] on button "查 询" at bounding box center [1034, 175] width 39 height 19
click at [1018, 181] on div "重 置 查 询" at bounding box center [1051, 175] width 159 height 19
click at [1027, 180] on button "查 询" at bounding box center [1034, 175] width 39 height 19
click at [1026, 181] on div "重 置 查 询" at bounding box center [1051, 175] width 159 height 19
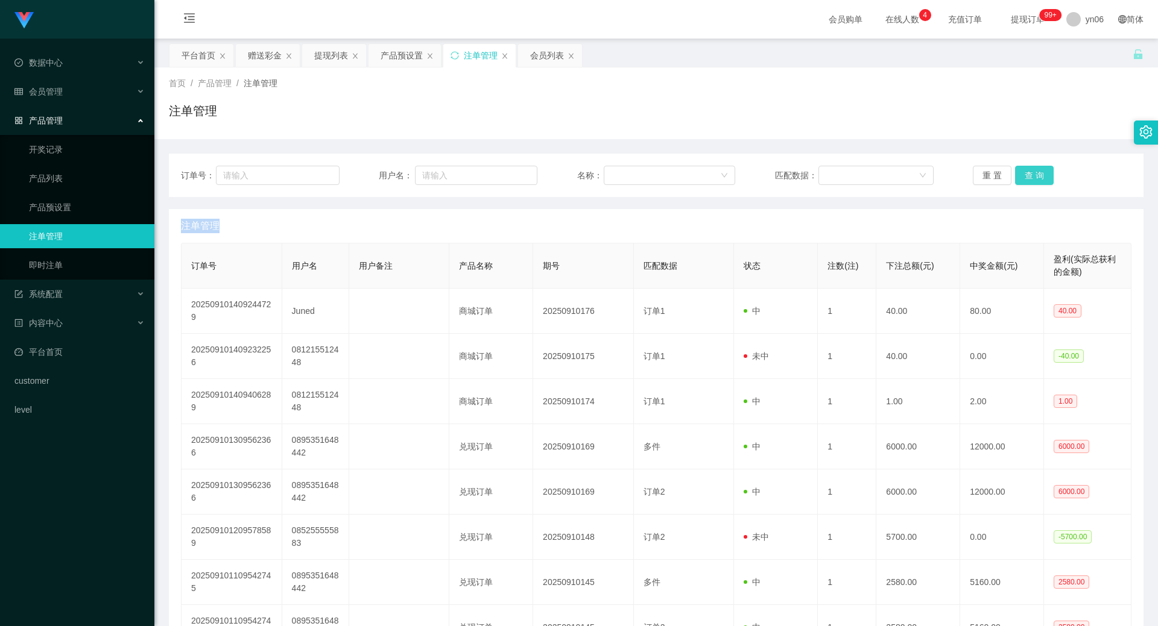
click at [1026, 181] on button "查 询" at bounding box center [1034, 175] width 39 height 19
click at [1026, 181] on div "重 置 查 询" at bounding box center [1051, 175] width 159 height 19
click at [1026, 181] on button "查 询" at bounding box center [1034, 175] width 39 height 19
click at [1026, 181] on div "重 置 查 询" at bounding box center [1051, 175] width 159 height 19
click at [1028, 180] on button "查 询" at bounding box center [1034, 175] width 39 height 19
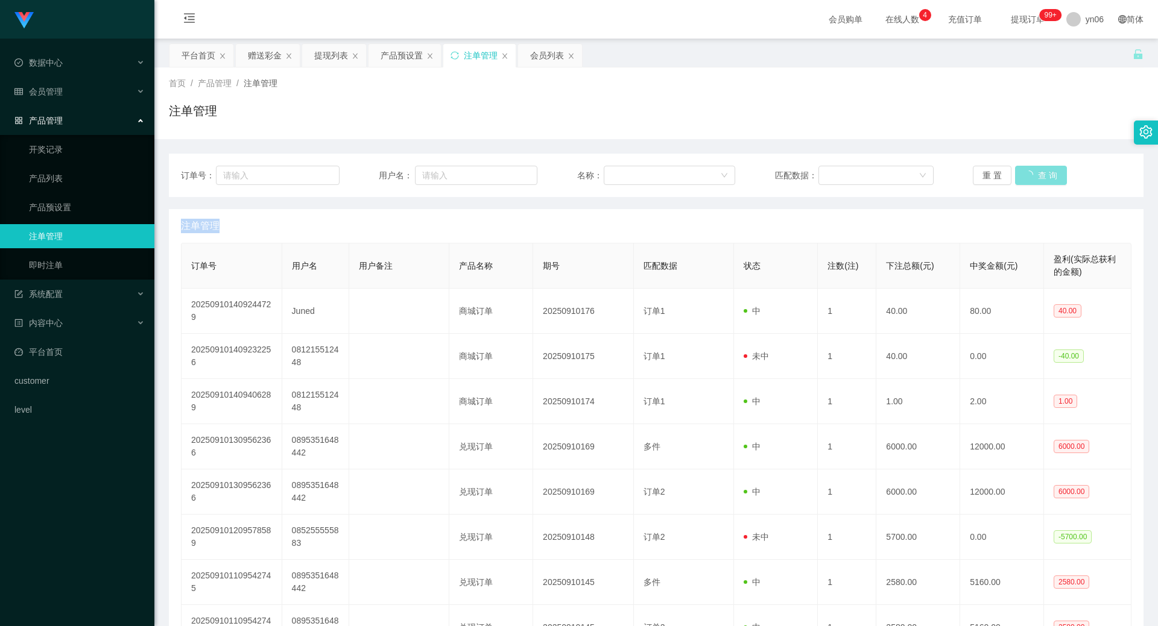
click at [1028, 180] on div "重 置 查 询" at bounding box center [1051, 175] width 159 height 19
click at [1027, 180] on button "查 询" at bounding box center [1034, 175] width 39 height 19
click at [1026, 180] on div "重 置 查 询" at bounding box center [1051, 175] width 159 height 19
click at [1032, 178] on button "查 询" at bounding box center [1034, 175] width 39 height 19
click at [1032, 178] on div "重 置 查 询" at bounding box center [1051, 175] width 159 height 19
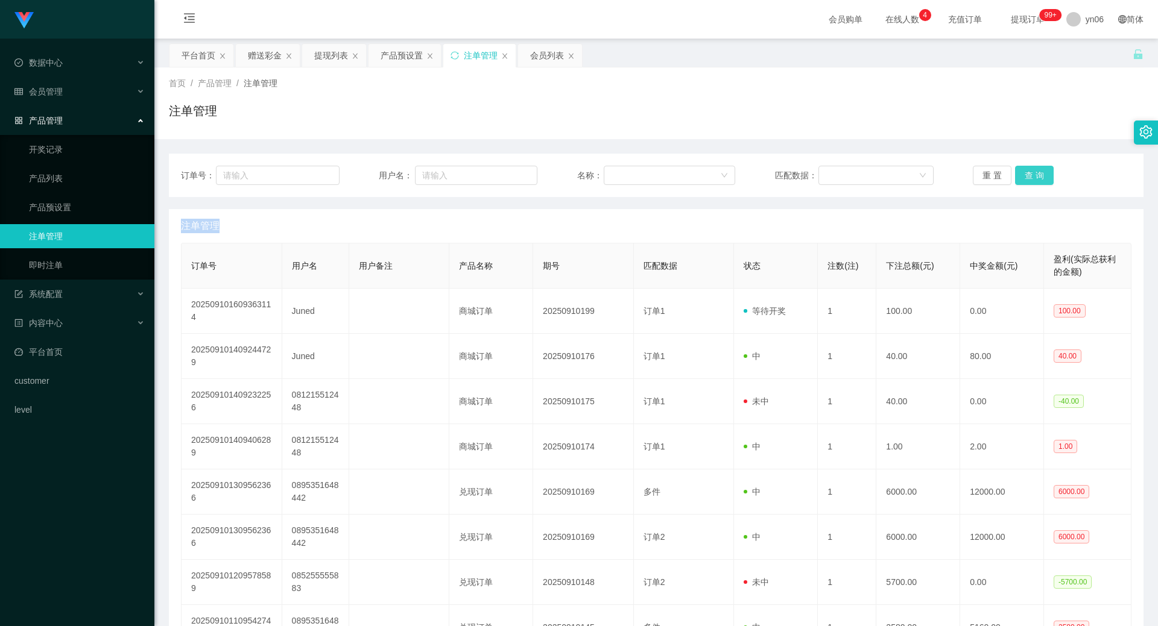
click at [1032, 178] on button "查 询" at bounding box center [1034, 175] width 39 height 19
click at [1032, 178] on div "重 置 查 询" at bounding box center [1051, 175] width 159 height 19
click at [1032, 178] on button "查 询" at bounding box center [1041, 175] width 52 height 19
click at [1032, 178] on div "重 置 查 询" at bounding box center [1051, 175] width 159 height 19
click at [1032, 178] on button "查 询" at bounding box center [1041, 175] width 52 height 19
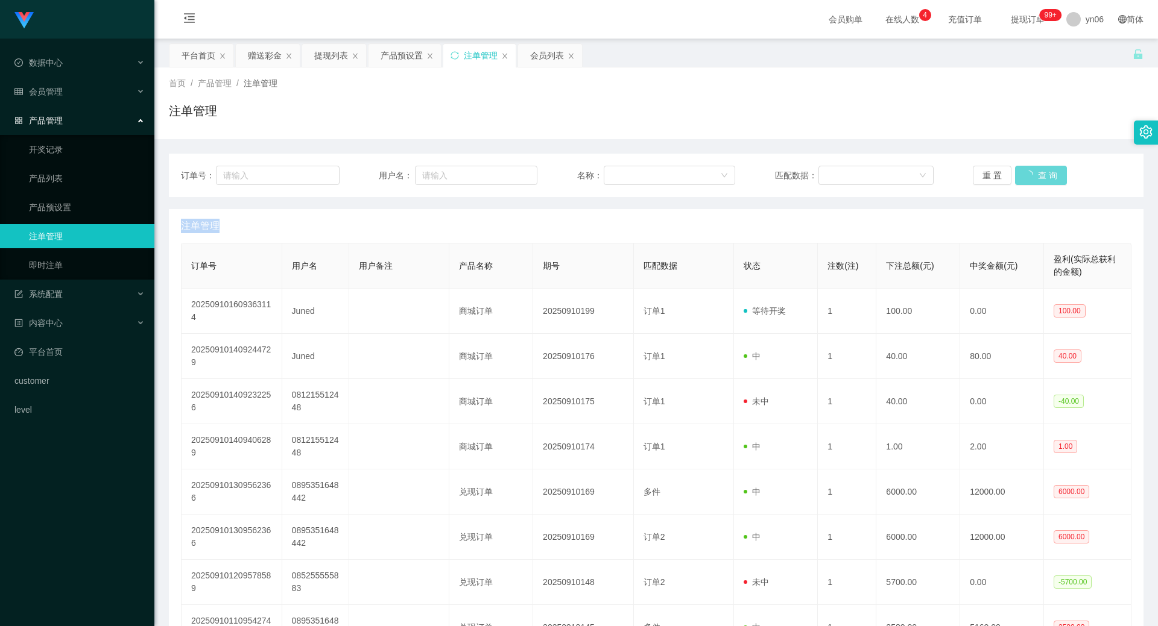
click at [1032, 178] on div "重 置 查 询" at bounding box center [1051, 175] width 159 height 19
click at [1033, 177] on button "查 询" at bounding box center [1034, 175] width 39 height 19
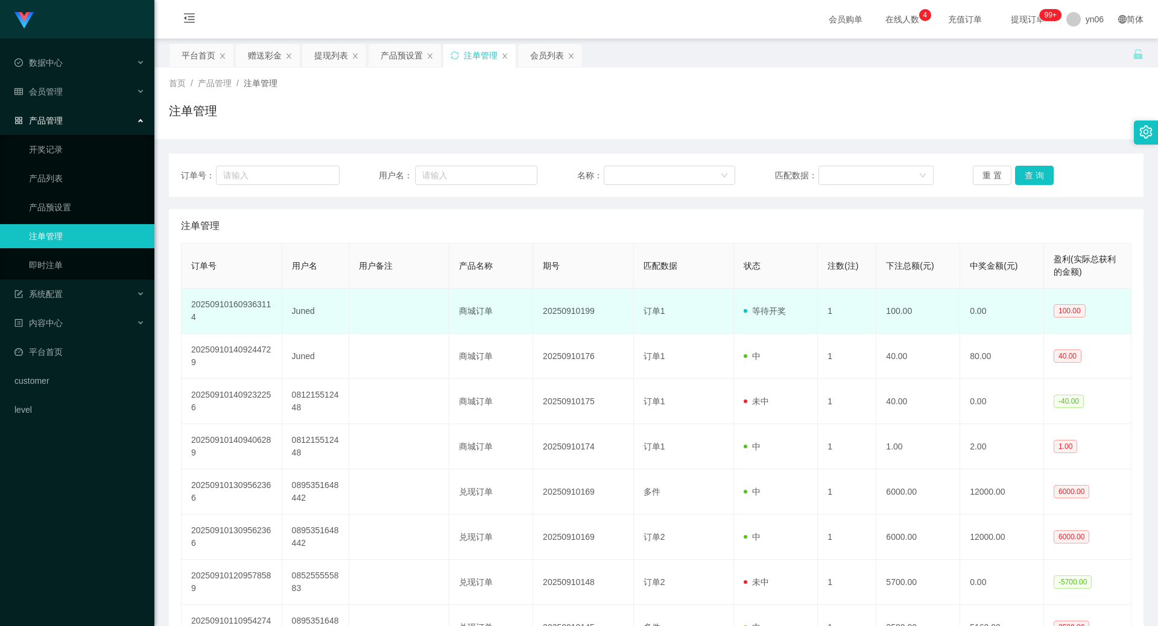
click at [433, 327] on td at bounding box center [399, 311] width 101 height 45
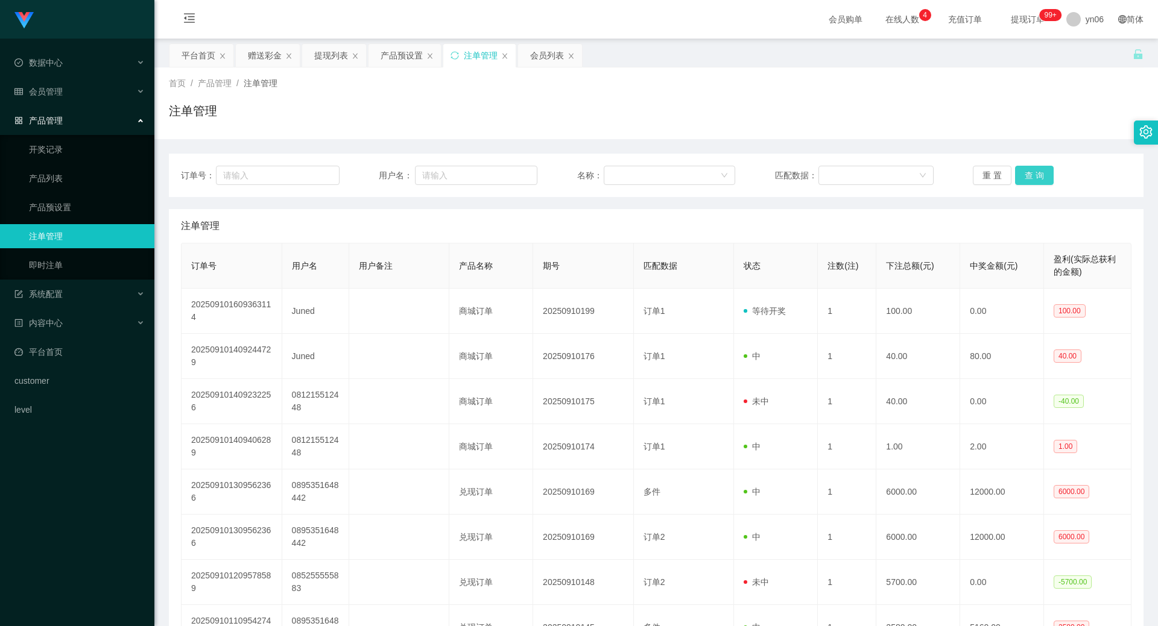
click at [1030, 171] on button "查 询" at bounding box center [1034, 175] width 39 height 19
drag, startPoint x: 1030, startPoint y: 175, endPoint x: 112, endPoint y: 65, distance: 924.1
click at [1029, 173] on div "重 置 查 询" at bounding box center [1051, 175] width 159 height 19
click at [390, 64] on div "产品预设置" at bounding box center [401, 55] width 42 height 23
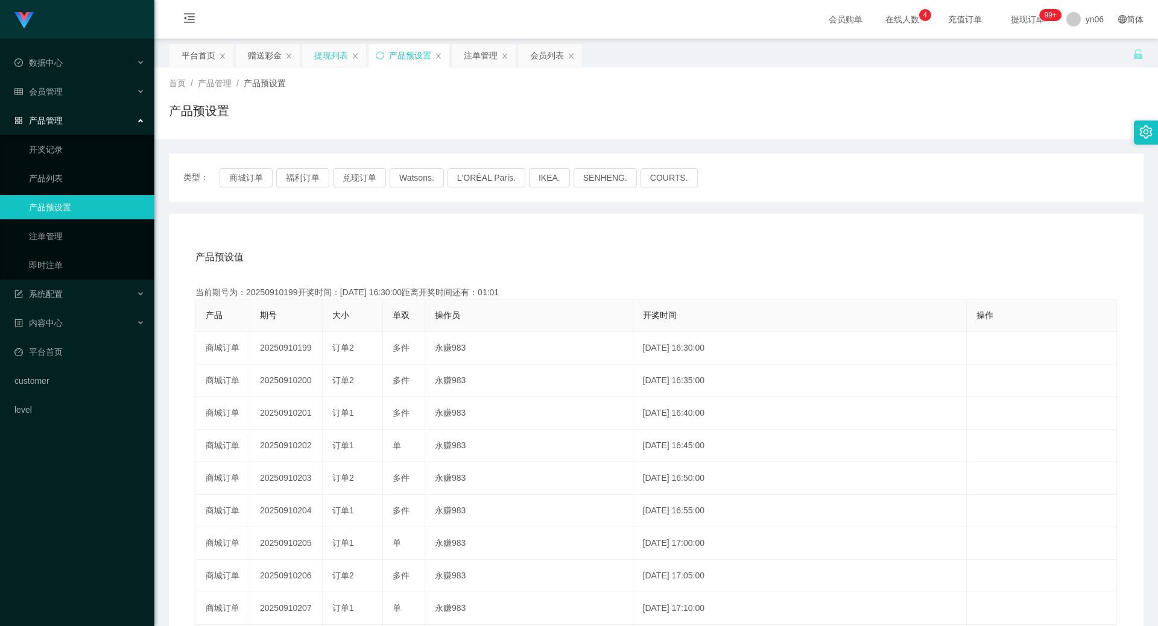
click at [328, 57] on div "提现列表" at bounding box center [331, 55] width 34 height 23
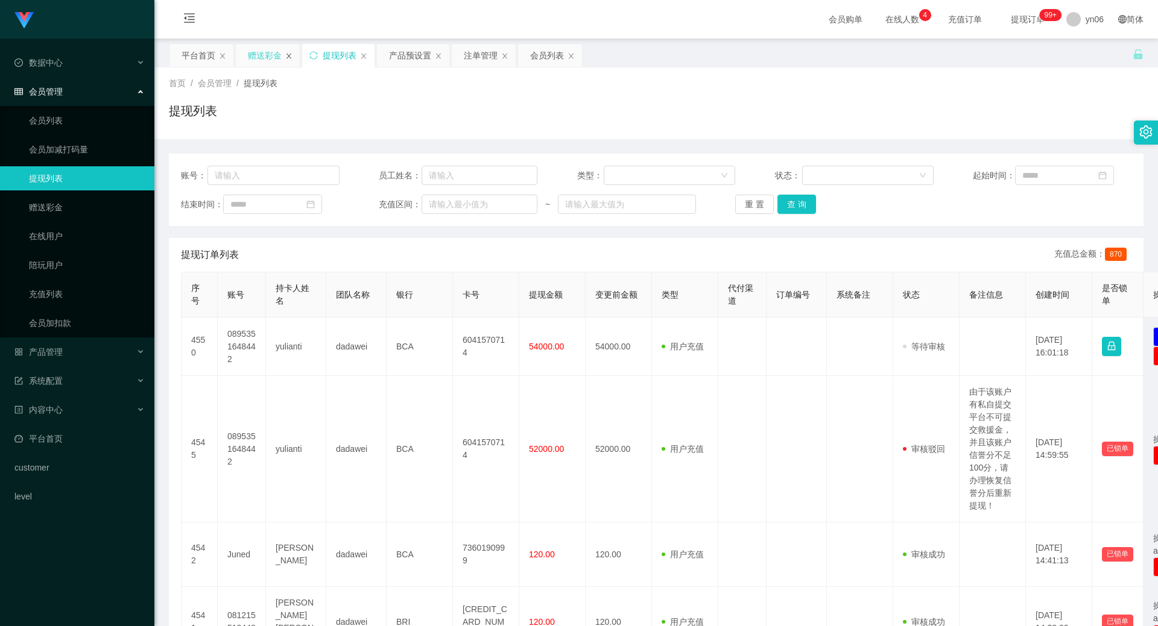
click at [288, 51] on div "赠送彩金" at bounding box center [268, 55] width 64 height 23
click at [286, 58] on icon "图标: close" at bounding box center [288, 55] width 7 height 7
click at [790, 206] on button "查 询" at bounding box center [796, 204] width 39 height 19
click at [793, 203] on div "重 置 查 询" at bounding box center [814, 204] width 159 height 19
click at [407, 60] on div "注单管理" at bounding box center [414, 55] width 34 height 23
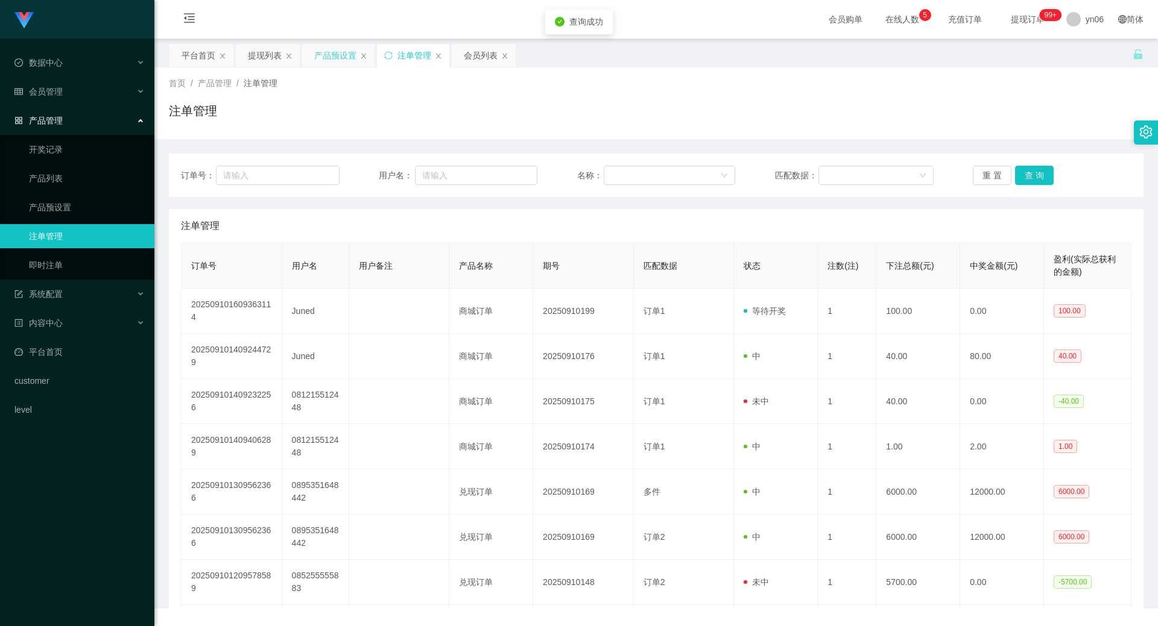
click at [330, 49] on div "产品预设置" at bounding box center [335, 55] width 42 height 23
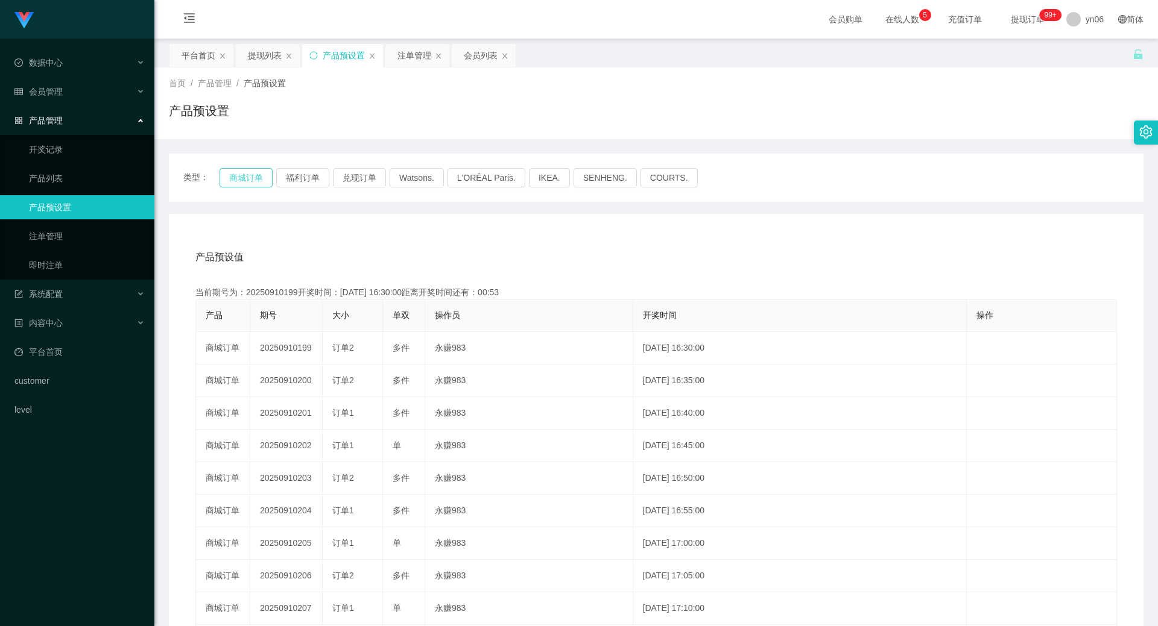
click at [241, 175] on button "商城订单" at bounding box center [245, 177] width 53 height 19
click at [240, 177] on button "商城订单" at bounding box center [245, 177] width 53 height 19
click at [240, 176] on button "商城订单" at bounding box center [245, 177] width 53 height 19
click at [240, 177] on button "商城订单" at bounding box center [245, 177] width 53 height 19
click at [419, 58] on div "注单管理" at bounding box center [414, 55] width 34 height 23
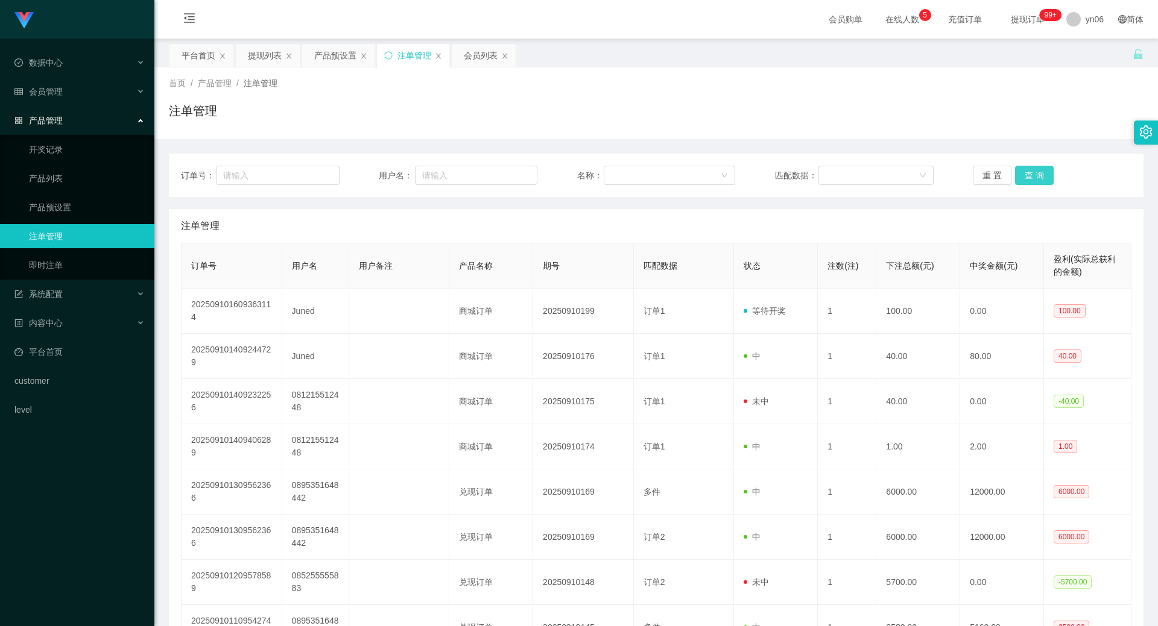
click at [1032, 175] on button "查 询" at bounding box center [1034, 175] width 39 height 19
click at [1032, 175] on div "重 置 查 询" at bounding box center [1051, 175] width 159 height 19
click at [1032, 175] on button "查 询" at bounding box center [1041, 175] width 52 height 19
click at [1027, 177] on button "查 询" at bounding box center [1034, 175] width 39 height 19
click at [1026, 178] on div "重 置 查 询" at bounding box center [1051, 175] width 159 height 19
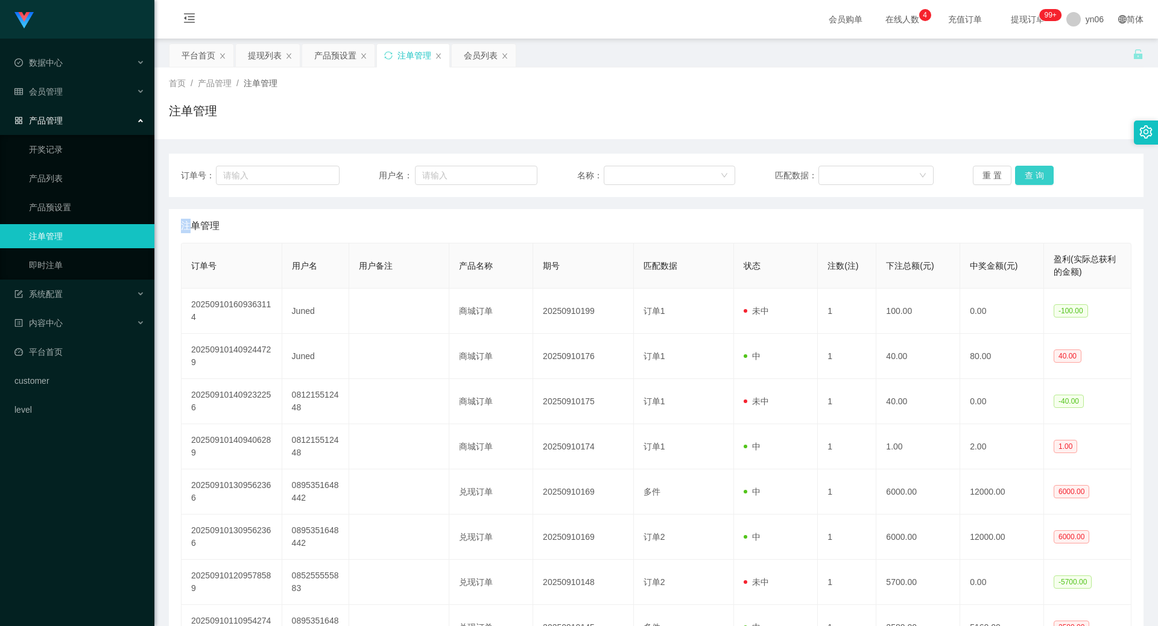
click at [1026, 178] on button "查 询" at bounding box center [1034, 175] width 39 height 19
click at [1024, 177] on div "重 置 查 询" at bounding box center [1051, 175] width 159 height 19
drag, startPoint x: 332, startPoint y: 54, endPoint x: 352, endPoint y: 92, distance: 43.4
click at [332, 53] on div "产品预设置" at bounding box center [335, 55] width 42 height 23
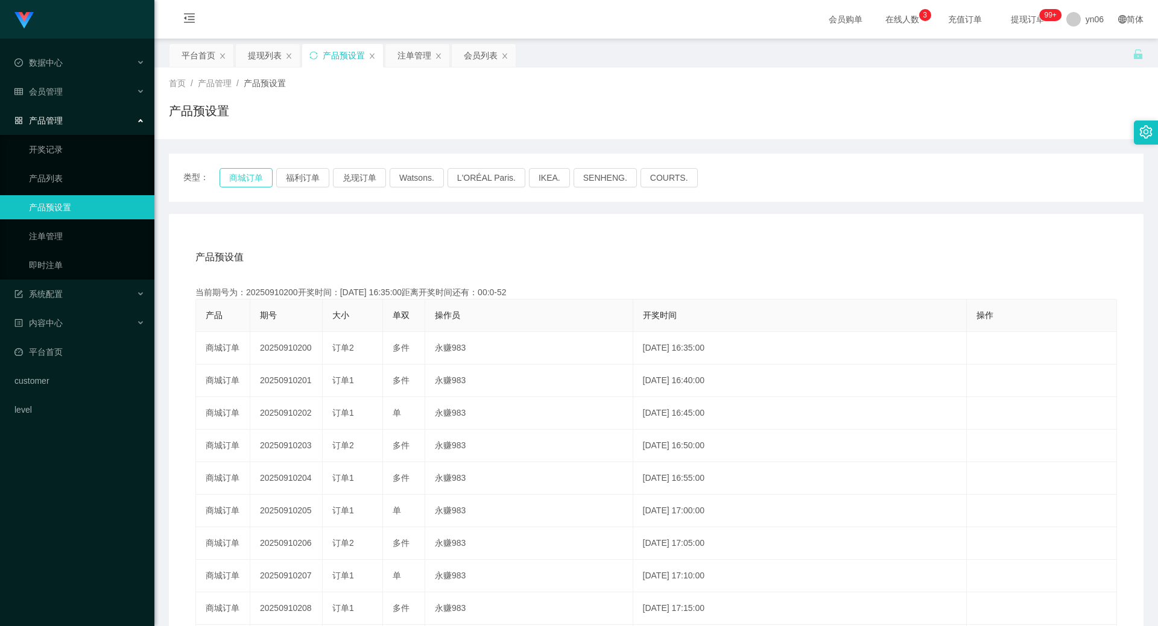
click at [249, 182] on button "商城订单" at bounding box center [245, 177] width 53 height 19
click at [248, 182] on button "商城订单" at bounding box center [245, 177] width 53 height 19
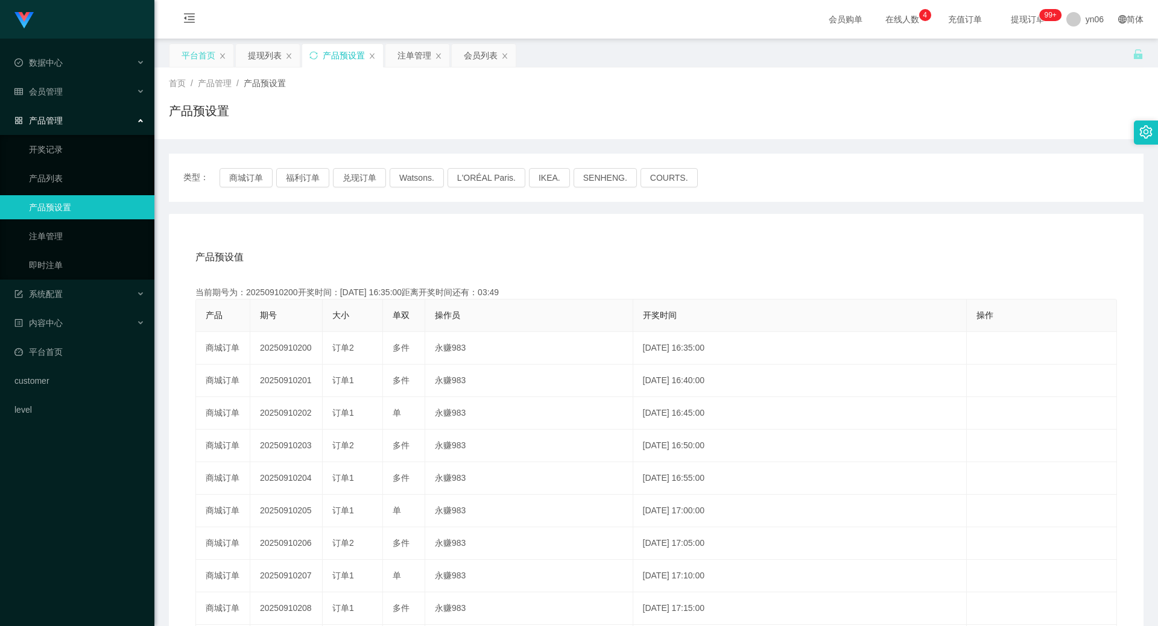
click at [206, 66] on div "平台首页" at bounding box center [198, 55] width 34 height 23
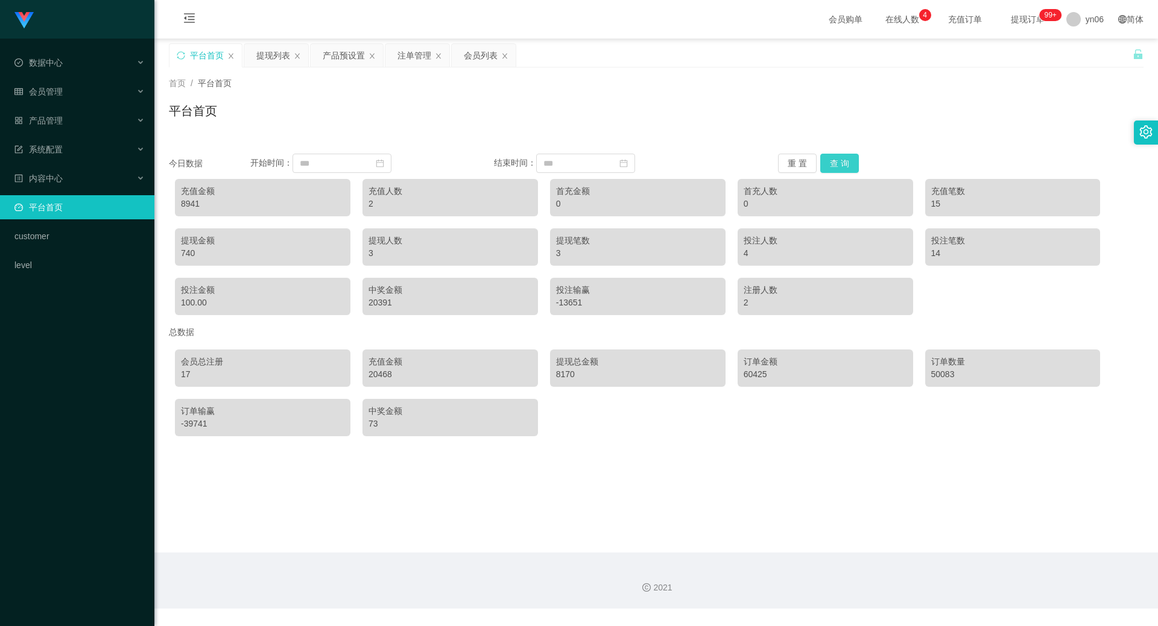
click at [848, 157] on button "查 询" at bounding box center [839, 163] width 39 height 19
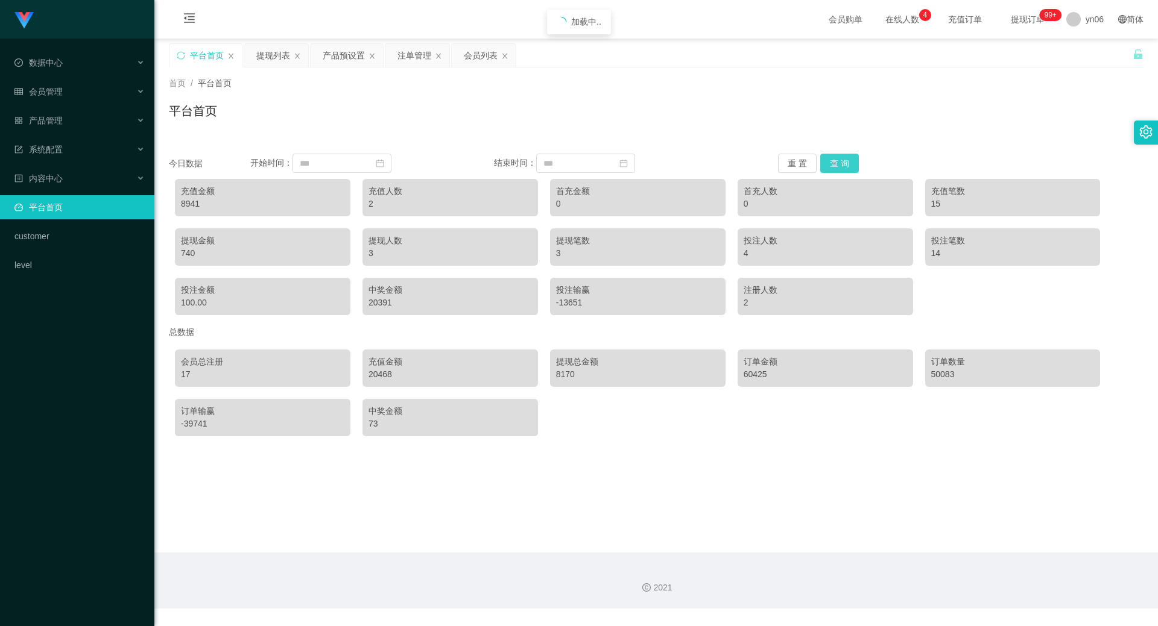
click at [848, 157] on button "查 询" at bounding box center [839, 163] width 39 height 19
click at [828, 163] on button "查 询" at bounding box center [839, 163] width 39 height 19
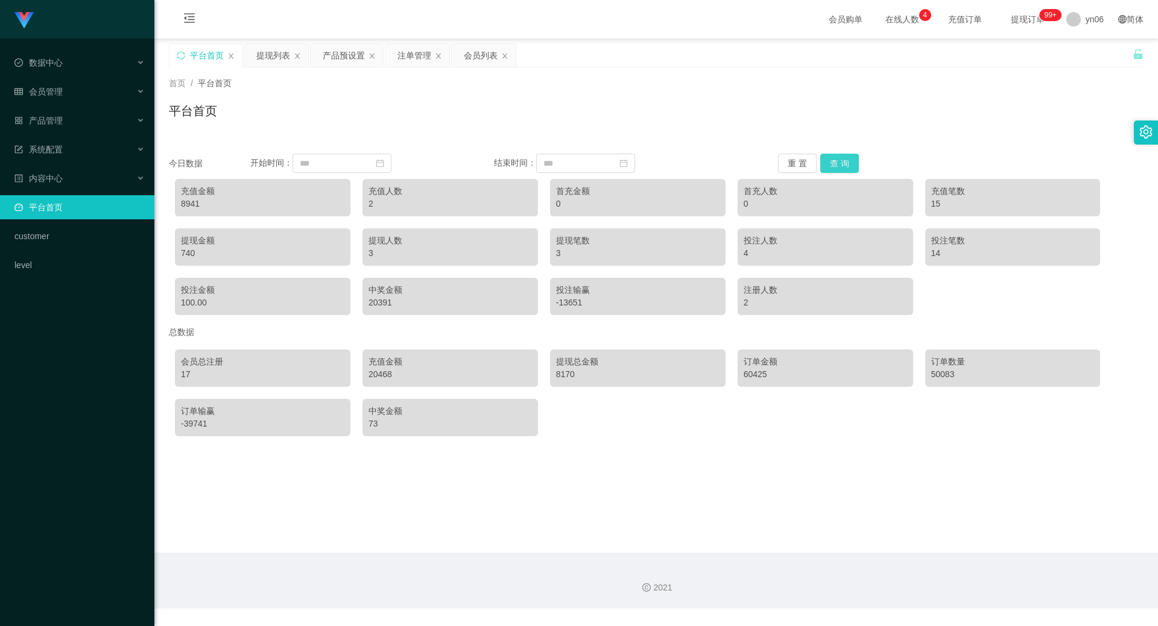
click at [829, 163] on button "查 询" at bounding box center [839, 163] width 39 height 19
click at [829, 164] on button "查 询" at bounding box center [839, 163] width 39 height 19
click at [852, 160] on button "查 询" at bounding box center [839, 163] width 39 height 19
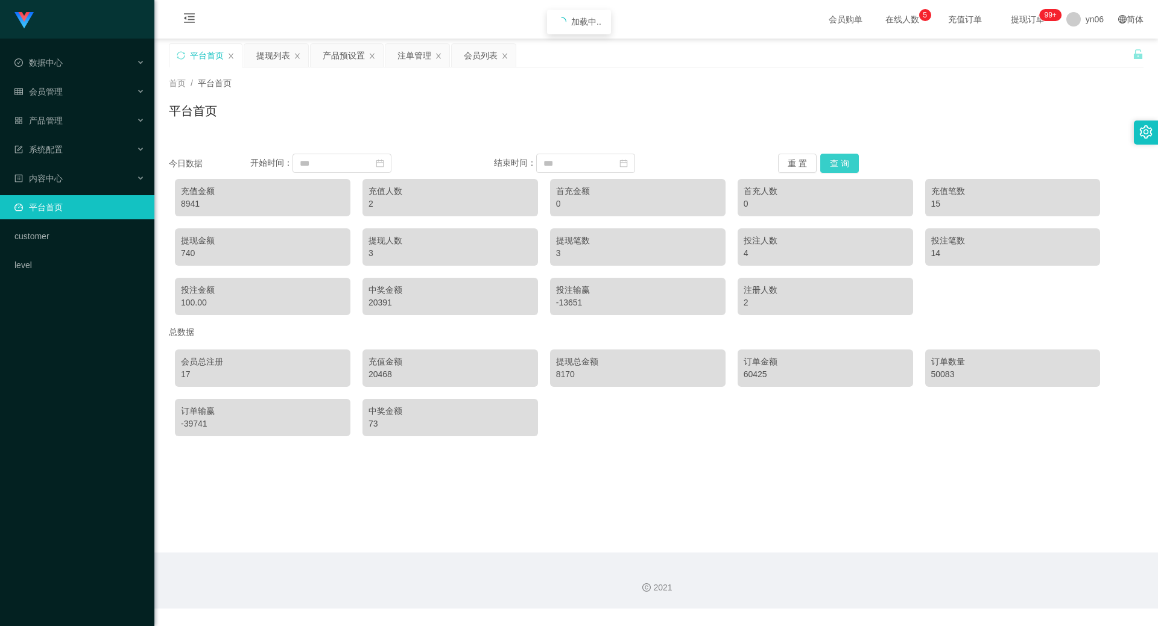
click at [852, 160] on button "查 询" at bounding box center [839, 163] width 39 height 19
click at [407, 55] on div "注单管理" at bounding box center [414, 55] width 34 height 23
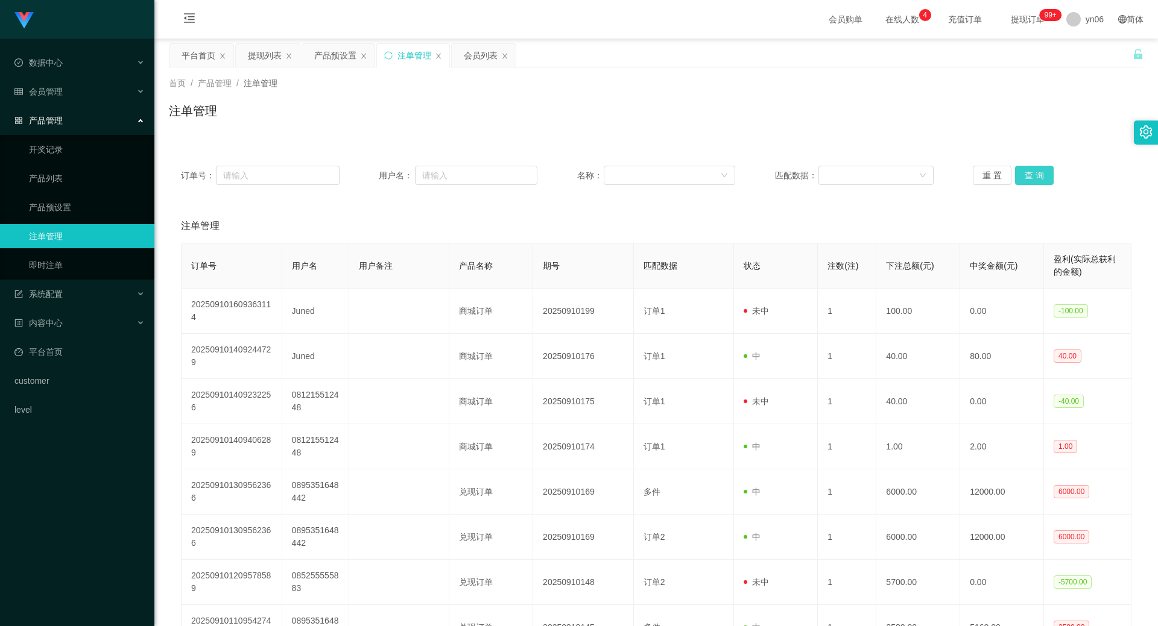
click at [1041, 169] on button "查 询" at bounding box center [1034, 175] width 39 height 19
click at [1041, 169] on div "重 置 查 询" at bounding box center [1051, 175] width 159 height 19
click at [1041, 169] on button "查 询" at bounding box center [1034, 175] width 39 height 19
click at [1041, 169] on div "重 置 查 询" at bounding box center [1051, 175] width 159 height 19
click at [1041, 169] on button "查 询" at bounding box center [1034, 175] width 39 height 19
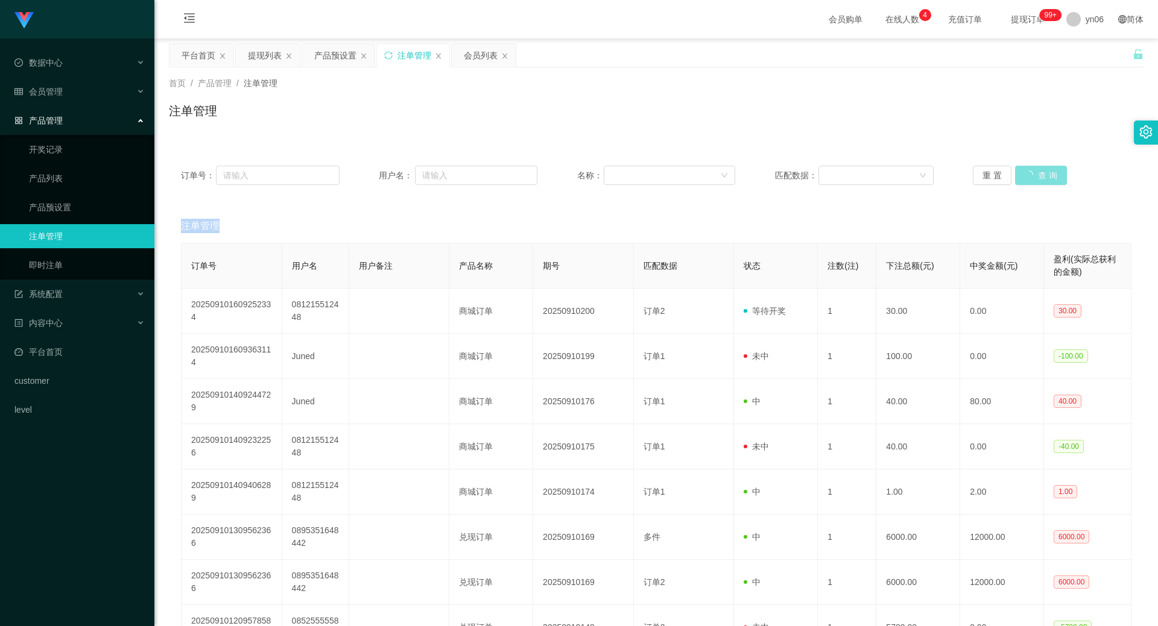
click at [1041, 169] on div "重 置 查 询" at bounding box center [1051, 175] width 159 height 19
click at [1041, 169] on button "查 询" at bounding box center [1041, 175] width 52 height 19
click at [1042, 181] on button "查 询" at bounding box center [1034, 175] width 39 height 19
click at [1042, 181] on div "重 置 查 询" at bounding box center [1051, 175] width 159 height 19
click at [1042, 181] on button "查 询" at bounding box center [1034, 175] width 39 height 19
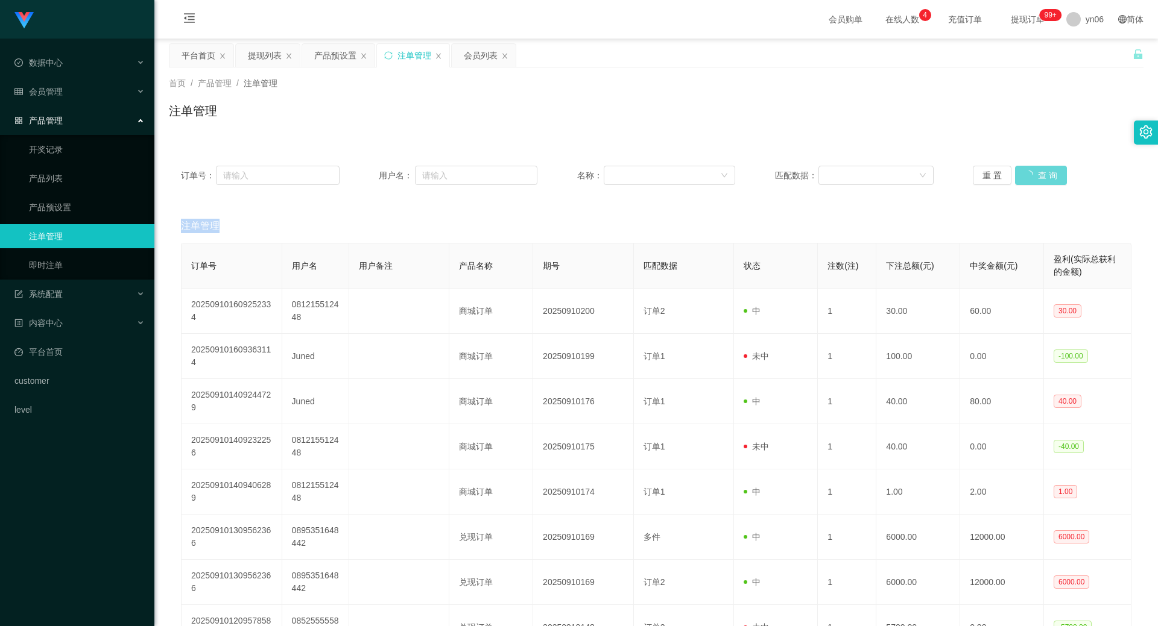
click at [1042, 181] on div "重 置 查 询" at bounding box center [1051, 175] width 159 height 19
click at [1042, 181] on button "查 询" at bounding box center [1041, 175] width 52 height 19
click at [1042, 181] on div "重 置 查 询" at bounding box center [1051, 175] width 159 height 19
click at [343, 54] on div "产品预设置" at bounding box center [335, 55] width 42 height 23
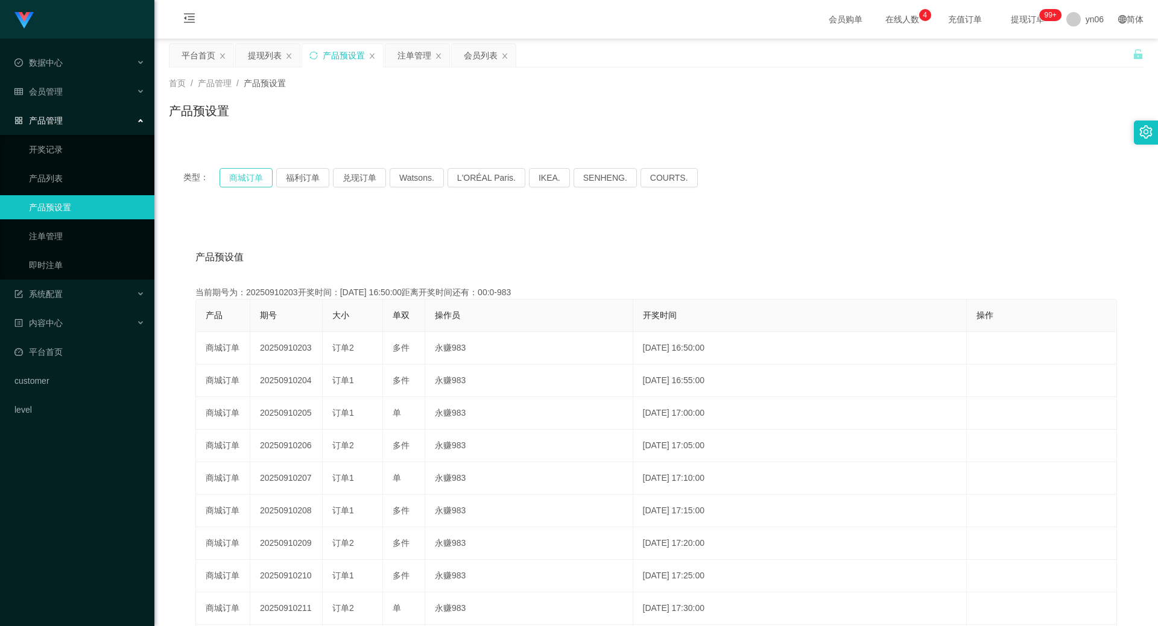
click at [254, 177] on button "商城订单" at bounding box center [245, 177] width 53 height 19
click at [255, 177] on button "商城订单" at bounding box center [245, 177] width 53 height 19
click at [255, 178] on button "商城订单" at bounding box center [245, 177] width 53 height 19
click at [255, 179] on button "商城订单" at bounding box center [245, 177] width 53 height 19
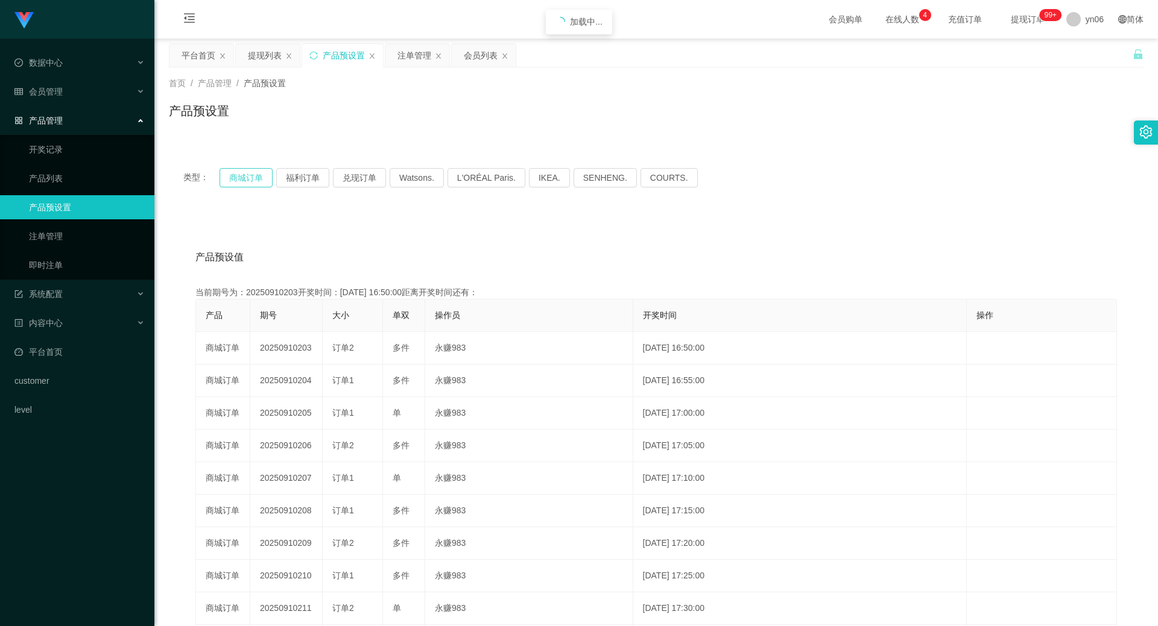
click at [255, 179] on button "商城订单" at bounding box center [245, 177] width 53 height 19
click at [258, 180] on button "商城订单" at bounding box center [245, 177] width 53 height 19
click at [260, 181] on button "商城订单" at bounding box center [245, 177] width 53 height 19
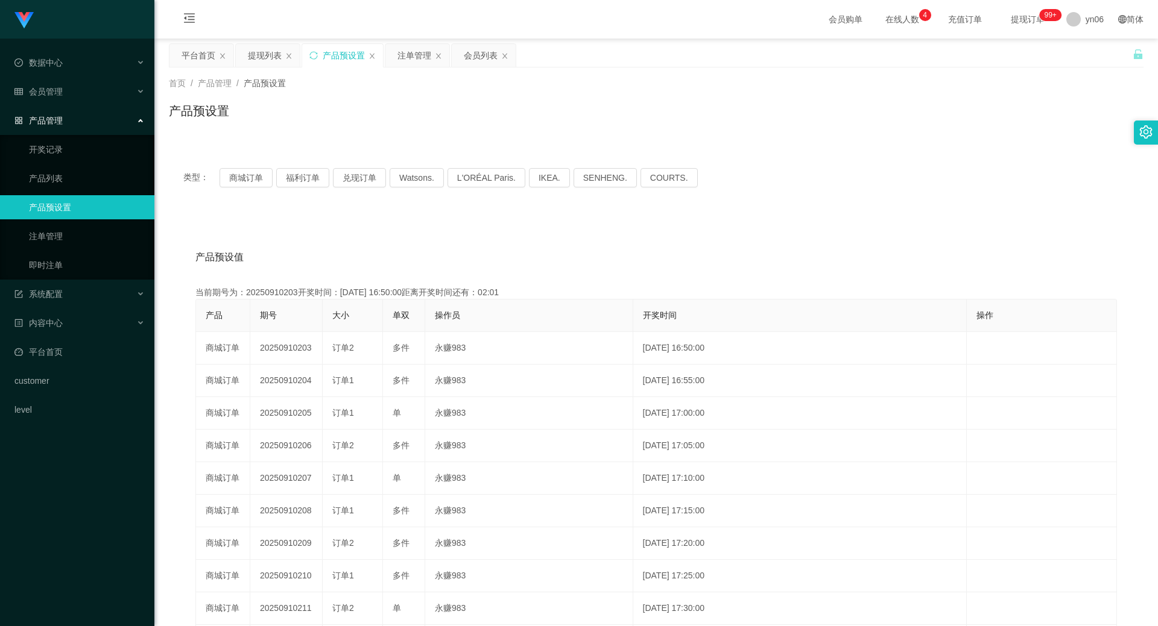
click at [409, 53] on div "注单管理" at bounding box center [414, 55] width 34 height 23
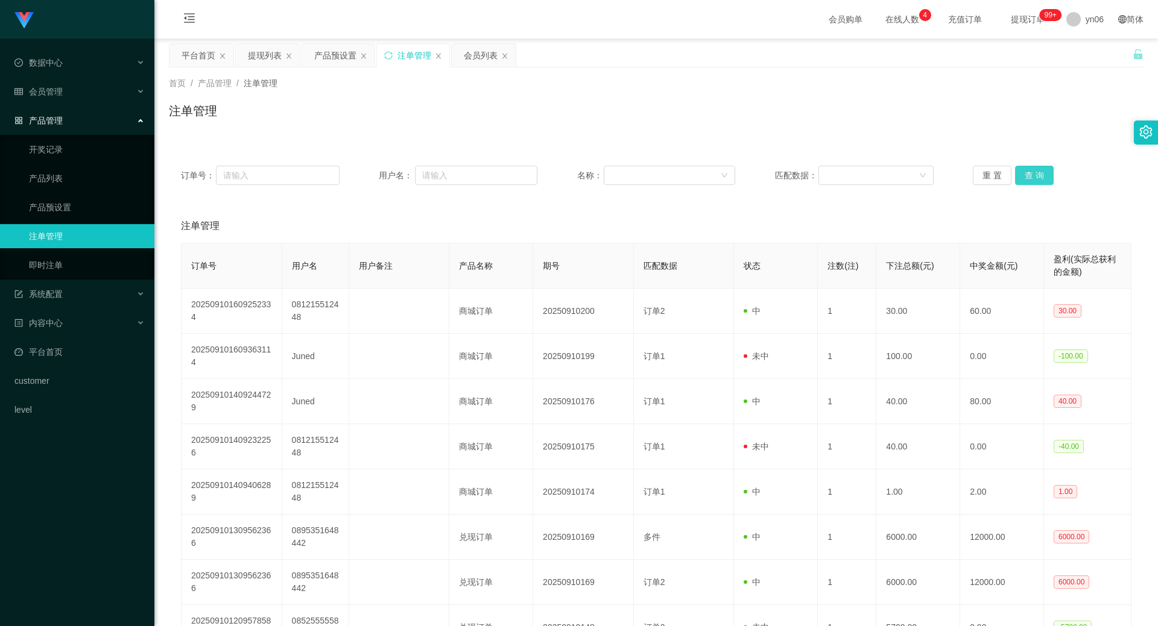
click at [1033, 177] on button "查 询" at bounding box center [1034, 175] width 39 height 19
click at [1033, 177] on div "重 置 查 询" at bounding box center [1051, 175] width 159 height 19
click at [1033, 178] on button "查 询" at bounding box center [1041, 175] width 52 height 19
click at [1033, 180] on div "重 置 查 询" at bounding box center [1051, 175] width 159 height 19
click at [1034, 181] on button "查 询" at bounding box center [1041, 175] width 52 height 19
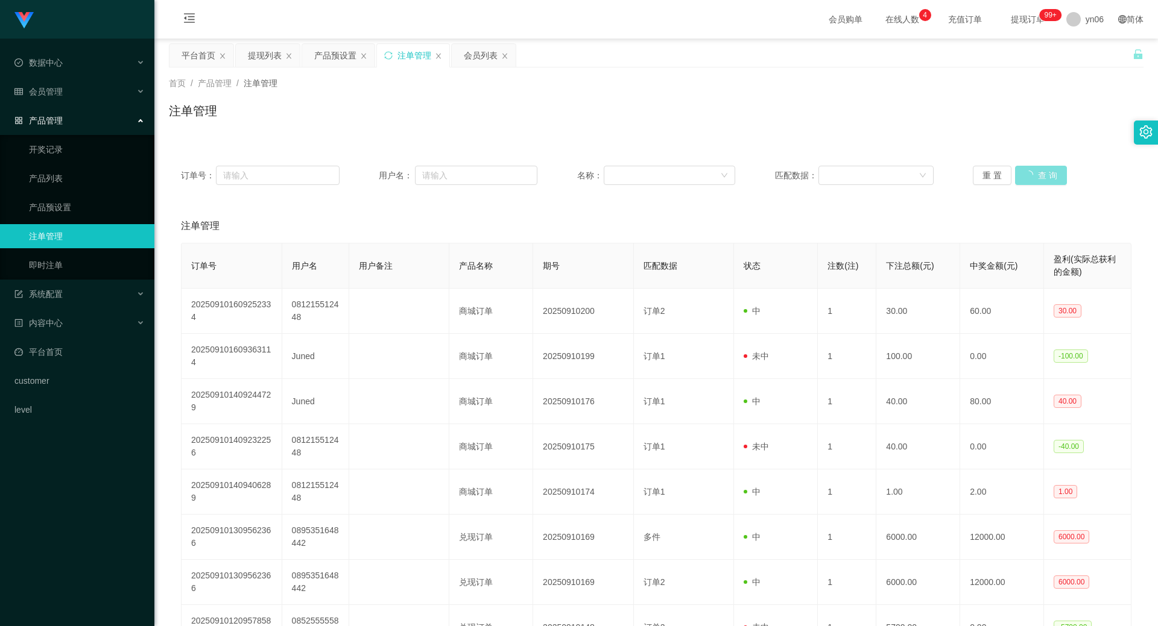
click at [1035, 181] on div "重 置 查 询" at bounding box center [1051, 175] width 159 height 19
click at [1038, 180] on button "查 询" at bounding box center [1041, 175] width 52 height 19
click at [1040, 179] on div "重 置 查 询" at bounding box center [1051, 175] width 159 height 19
drag, startPoint x: 1042, startPoint y: 178, endPoint x: 1048, endPoint y: 177, distance: 6.1
click at [1042, 178] on button "查 询" at bounding box center [1034, 175] width 39 height 19
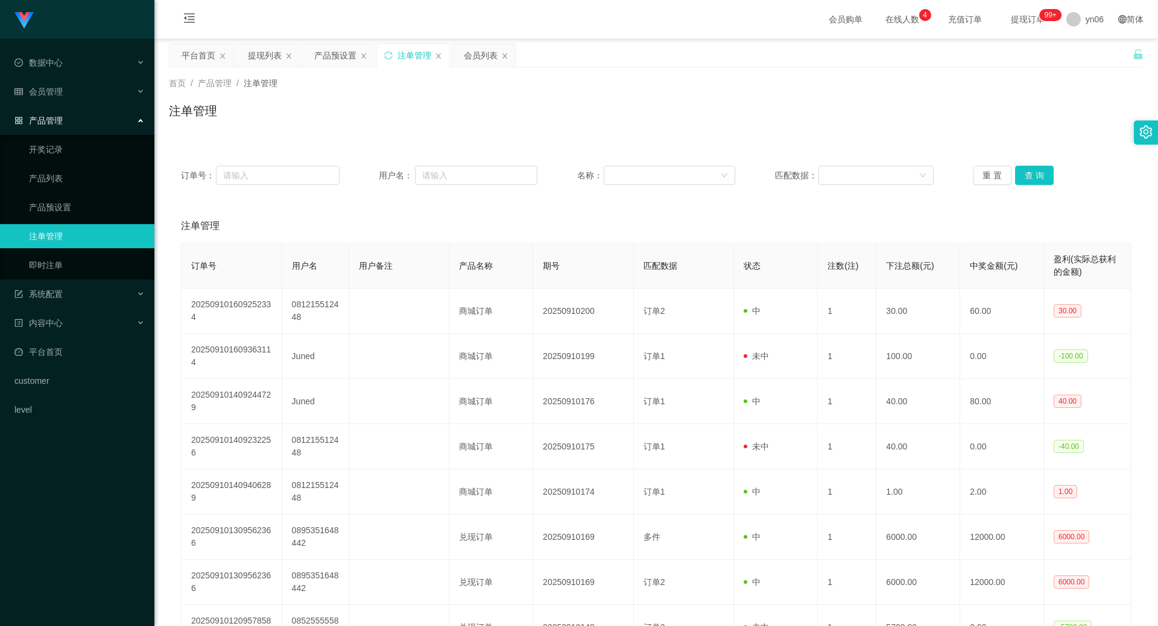
click at [1049, 177] on div "重 置 查 询" at bounding box center [1051, 175] width 159 height 19
click at [1045, 177] on button "查 询" at bounding box center [1034, 175] width 39 height 19
click at [1042, 176] on div "重 置 查 询" at bounding box center [1051, 175] width 159 height 19
click at [1042, 176] on button "查 询" at bounding box center [1034, 175] width 39 height 19
click at [1042, 175] on div "重 置 查 询" at bounding box center [1051, 175] width 159 height 19
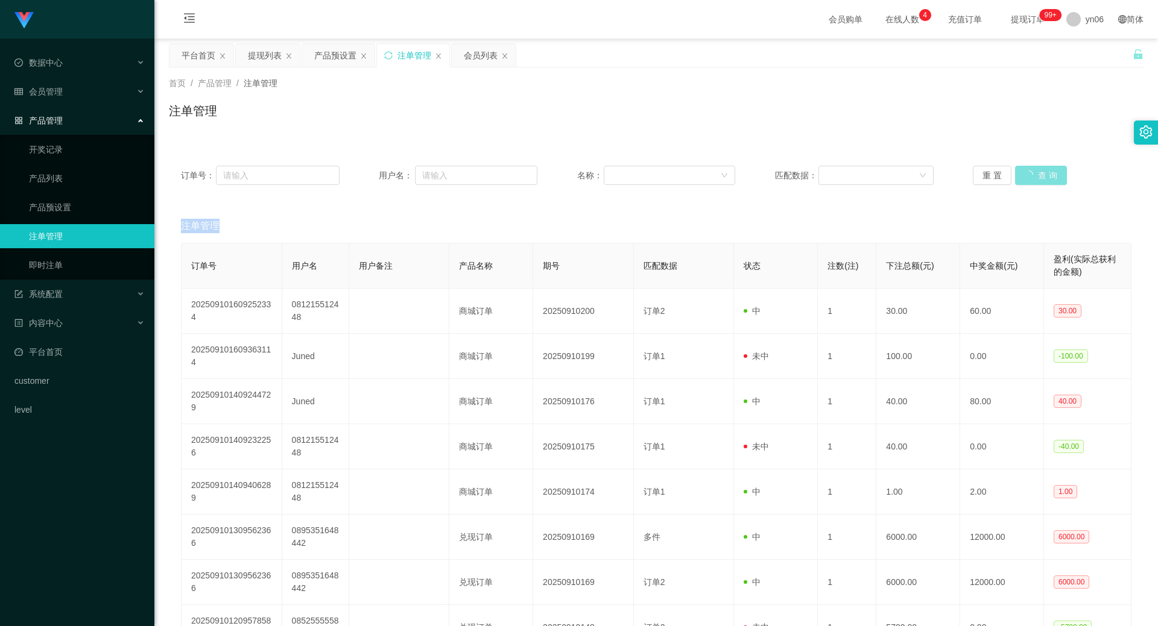
click at [1042, 175] on button "查 询" at bounding box center [1041, 175] width 52 height 19
click at [1042, 174] on div "重 置 查 询" at bounding box center [1051, 175] width 159 height 19
click at [1042, 174] on button "查 询" at bounding box center [1041, 175] width 52 height 19
click at [1041, 173] on div "重 置 查 询" at bounding box center [1051, 175] width 159 height 19
click at [1041, 173] on button "查 询" at bounding box center [1041, 175] width 52 height 19
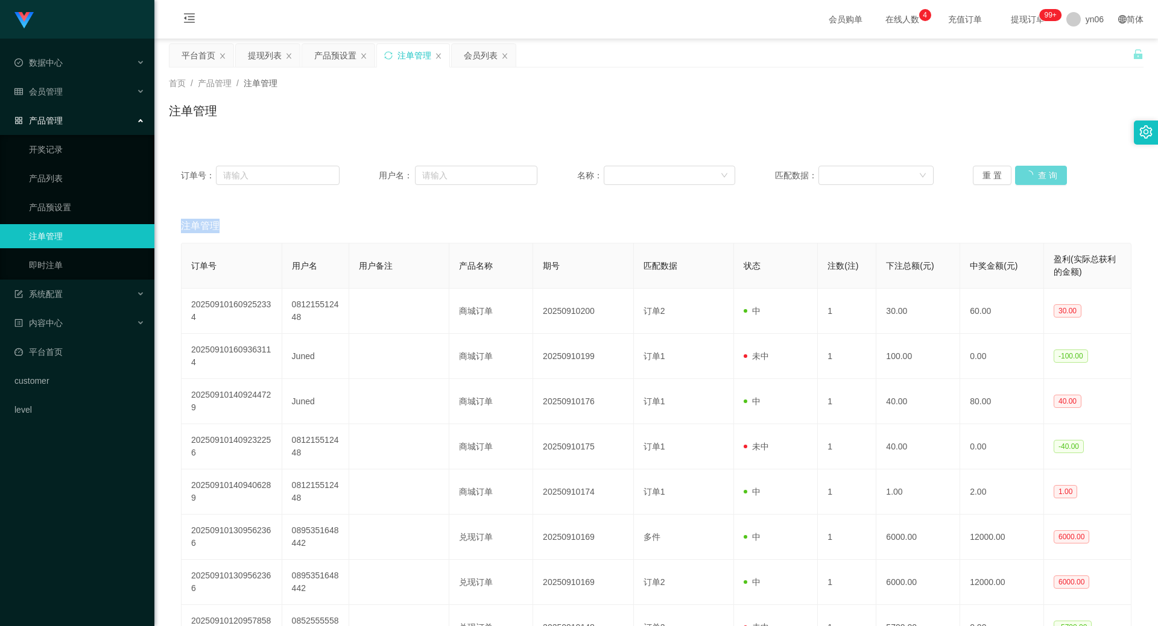
click at [1039, 174] on div "重 置 查 询" at bounding box center [1051, 175] width 159 height 19
click at [1039, 174] on button "查 询" at bounding box center [1034, 175] width 39 height 19
click at [1030, 174] on button "查 询" at bounding box center [1034, 175] width 39 height 19
click at [1030, 172] on div "重 置 查 询" at bounding box center [1051, 175] width 159 height 19
click at [1030, 172] on button "查 询" at bounding box center [1034, 175] width 39 height 19
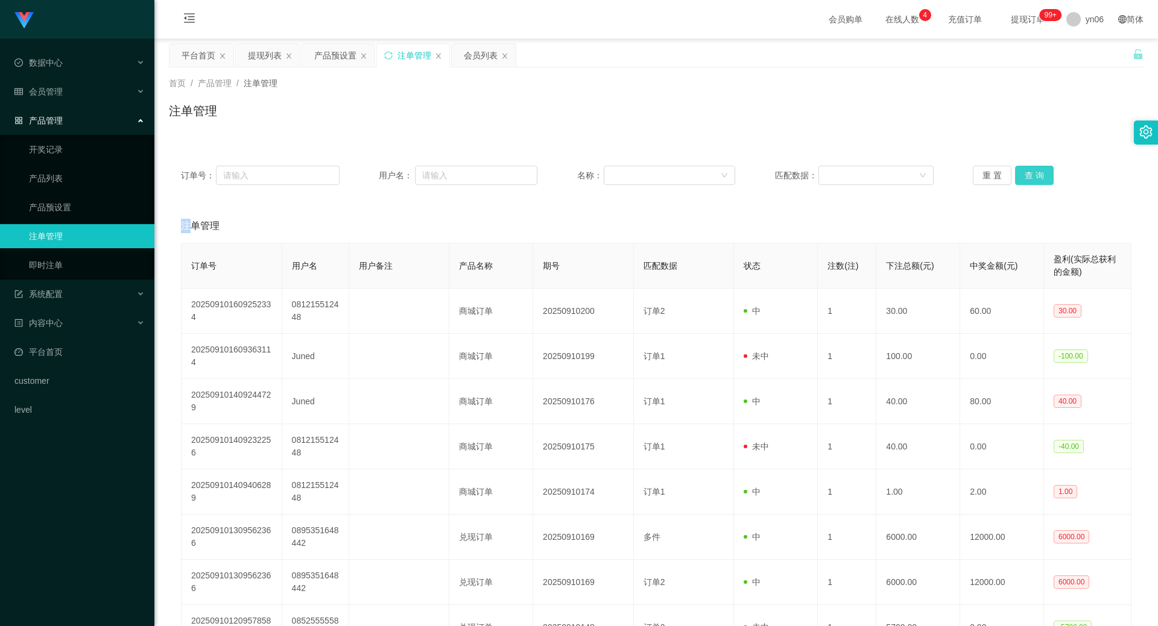
click at [1030, 172] on button "查 询" at bounding box center [1034, 175] width 39 height 19
drag, startPoint x: 1029, startPoint y: 174, endPoint x: 1024, endPoint y: 184, distance: 10.8
click at [1026, 181] on button "查 询" at bounding box center [1034, 175] width 39 height 19
click at [1024, 184] on div "重 置 查 询" at bounding box center [1051, 175] width 159 height 19
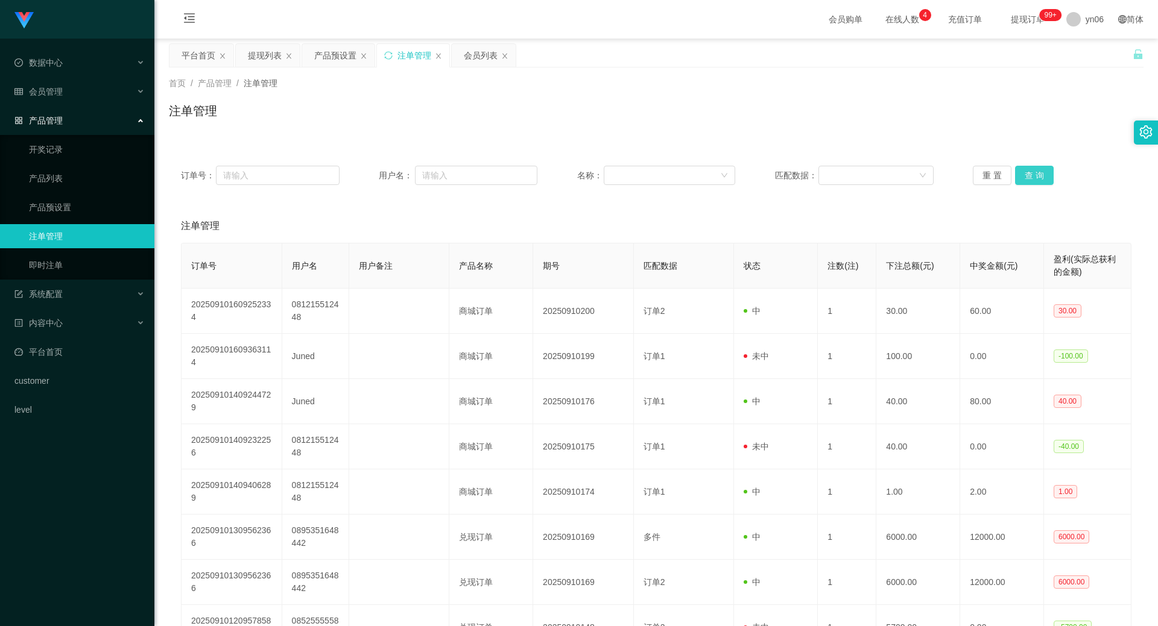
click at [1024, 181] on button "查 询" at bounding box center [1034, 175] width 39 height 19
click at [1024, 181] on div "重 置 查 询" at bounding box center [1051, 175] width 159 height 19
click at [1024, 181] on button "查 询" at bounding box center [1034, 175] width 39 height 19
click at [1024, 181] on div "重 置 查 询" at bounding box center [1051, 175] width 159 height 19
click at [1024, 181] on button "查 询" at bounding box center [1041, 175] width 52 height 19
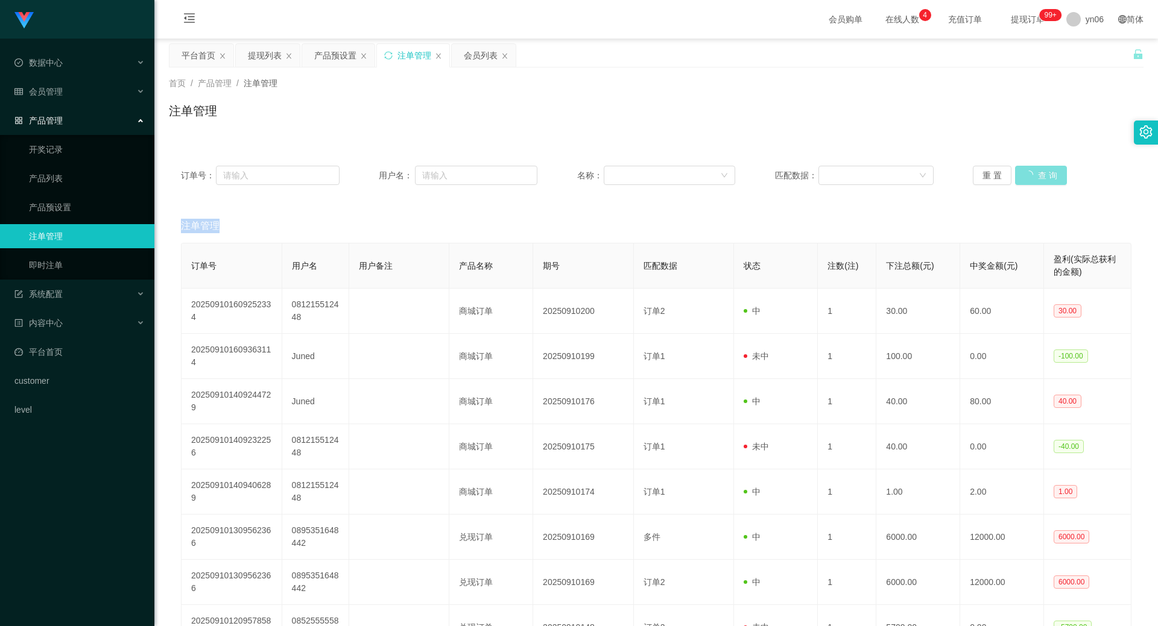
click at [1024, 181] on div "重 置 查 询" at bounding box center [1051, 175] width 159 height 19
click at [1024, 181] on button "查 询" at bounding box center [1041, 175] width 52 height 19
click at [1024, 181] on div "重 置 查 询" at bounding box center [1051, 175] width 159 height 19
click at [1024, 181] on button "查 询" at bounding box center [1034, 175] width 39 height 19
click at [1024, 181] on div "重 置 查 询" at bounding box center [1051, 175] width 159 height 19
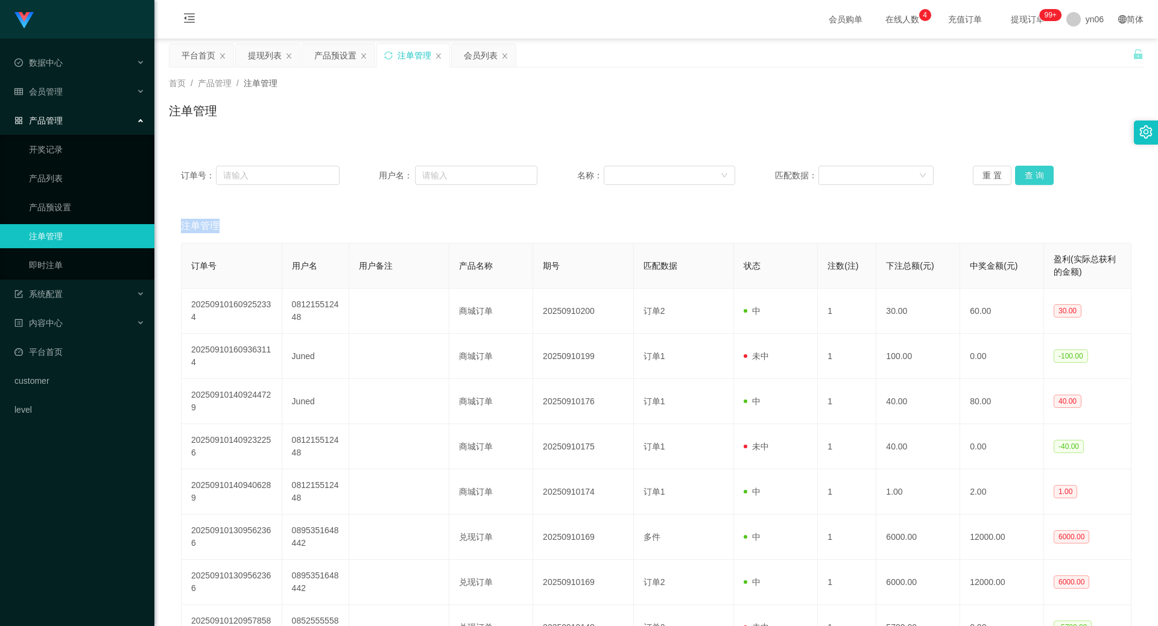
click at [1024, 181] on button "查 询" at bounding box center [1034, 175] width 39 height 19
click at [1024, 181] on div "重 置 查 询" at bounding box center [1051, 175] width 159 height 19
click at [1024, 181] on button "查 询" at bounding box center [1034, 175] width 39 height 19
click at [1025, 181] on div "重 置 查 询" at bounding box center [1051, 175] width 159 height 19
click at [1026, 181] on button "查 询" at bounding box center [1041, 175] width 52 height 19
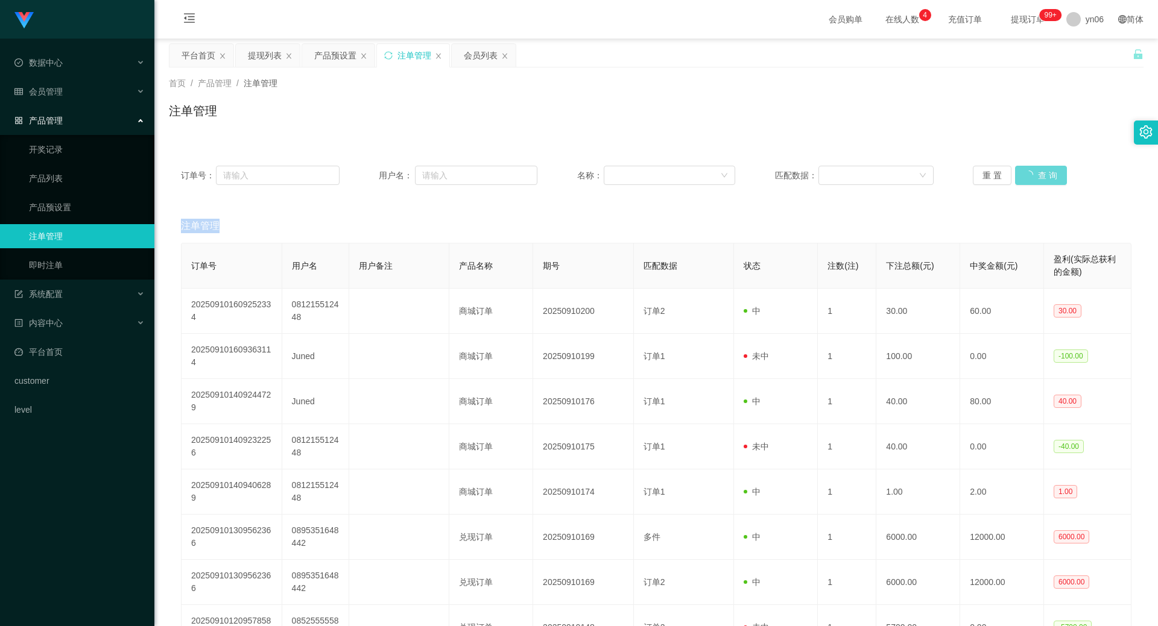
click at [1026, 181] on div "重 置 查 询" at bounding box center [1051, 175] width 159 height 19
click at [1026, 181] on button "查 询" at bounding box center [1034, 175] width 39 height 19
click at [1026, 181] on div "重 置 查 询" at bounding box center [1051, 175] width 159 height 19
click at [1027, 181] on button "查 询" at bounding box center [1034, 175] width 39 height 19
click at [1027, 181] on div "重 置 查 询" at bounding box center [1051, 175] width 159 height 19
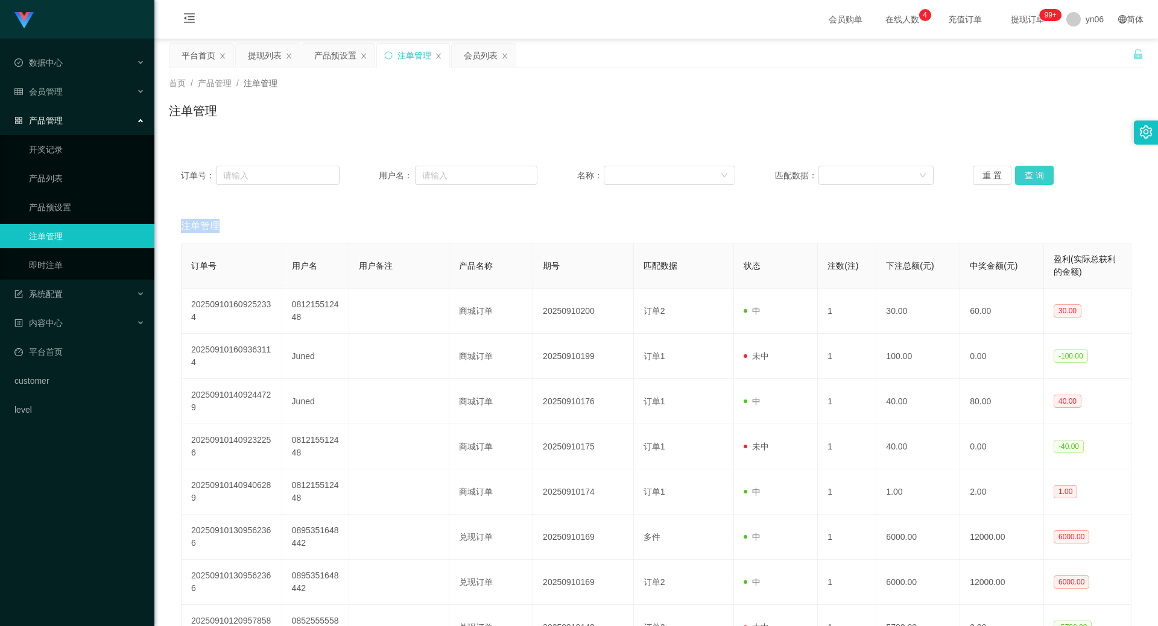
click at [1027, 181] on button "查 询" at bounding box center [1034, 175] width 39 height 19
click at [1029, 183] on button "查 询" at bounding box center [1034, 175] width 39 height 19
click at [1029, 183] on div "重 置 查 询" at bounding box center [1051, 175] width 159 height 19
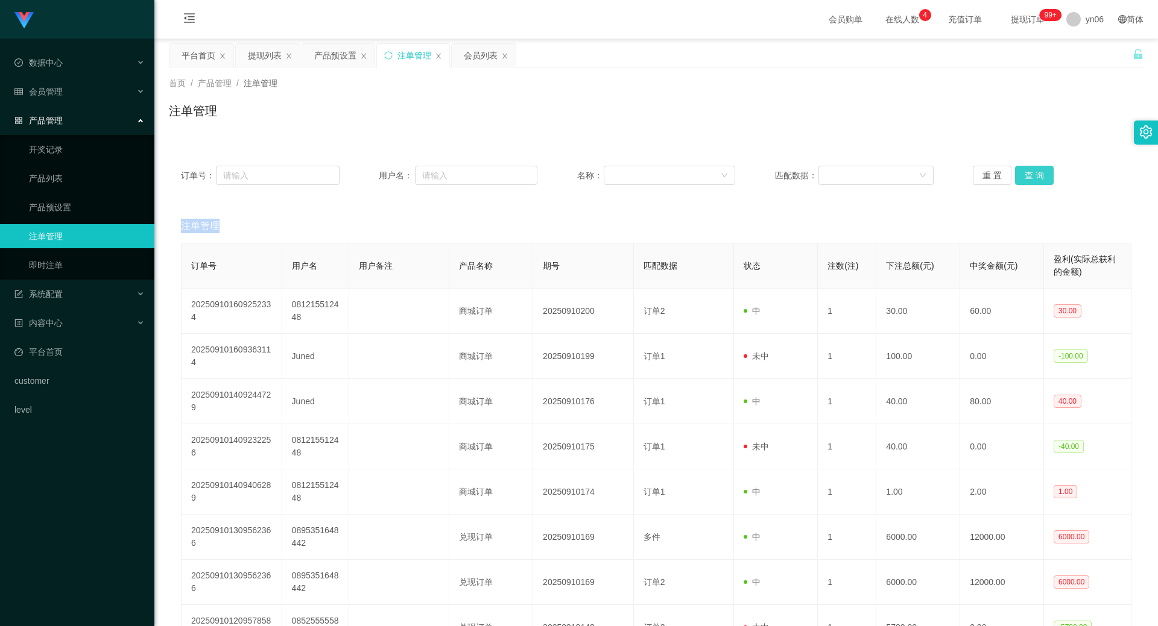
click at [1029, 183] on button "查 询" at bounding box center [1034, 175] width 39 height 19
click at [1029, 182] on div "重 置 查 询" at bounding box center [1051, 175] width 159 height 19
click at [1029, 182] on button "查 询" at bounding box center [1034, 175] width 39 height 19
click at [1019, 178] on button "查 询" at bounding box center [1034, 175] width 39 height 19
click at [1020, 178] on div "重 置 查 询" at bounding box center [1051, 175] width 159 height 19
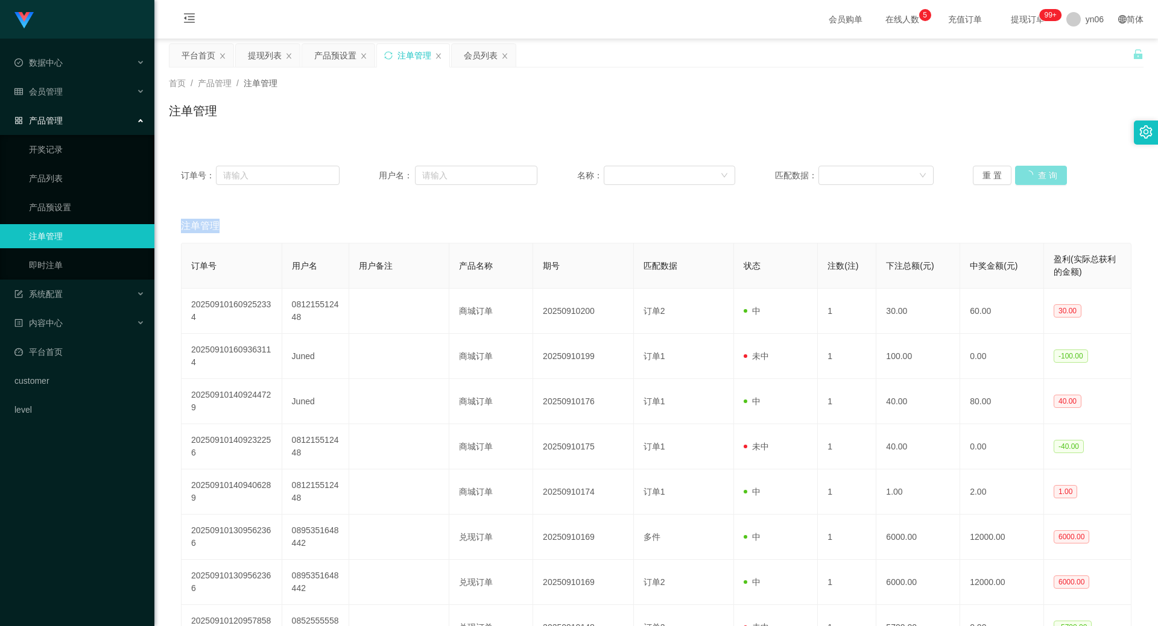
click at [1020, 178] on button "查 询" at bounding box center [1041, 175] width 52 height 19
click at [1020, 178] on div "重 置 查 询" at bounding box center [1051, 175] width 159 height 19
click at [1038, 175] on button "查 询" at bounding box center [1034, 175] width 39 height 19
click at [1036, 177] on div "重 置 查 询" at bounding box center [1051, 175] width 159 height 19
click at [1036, 177] on button "查 询" at bounding box center [1034, 175] width 39 height 19
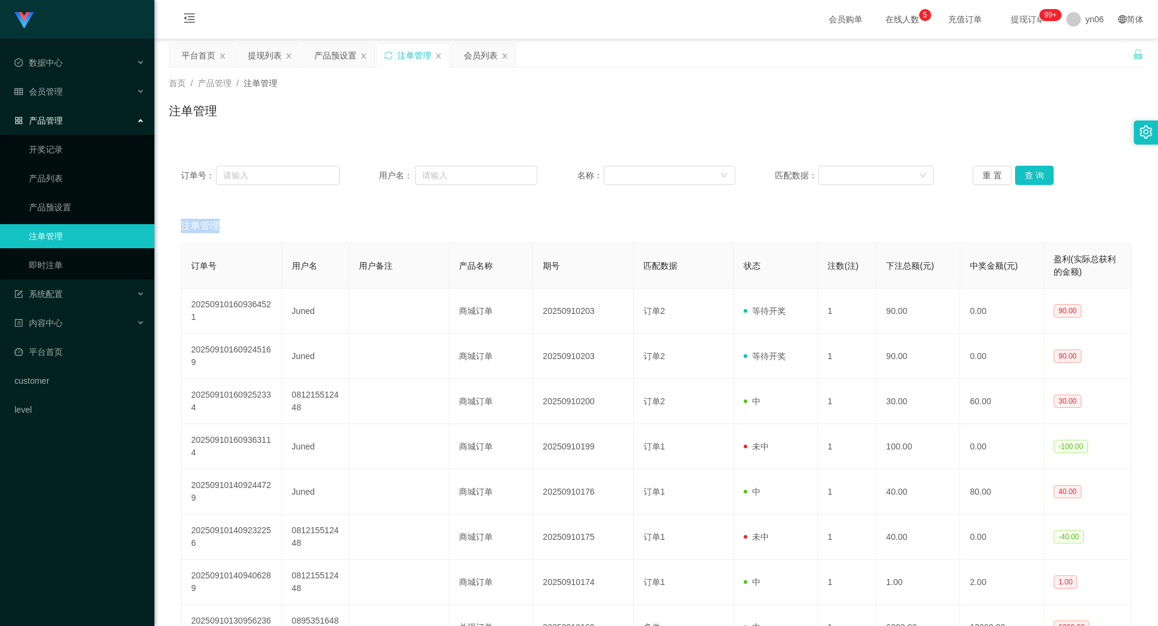
click at [1036, 177] on div "重 置 查 询" at bounding box center [1051, 175] width 159 height 19
click at [1037, 177] on button "查 询" at bounding box center [1034, 175] width 39 height 19
click at [1037, 177] on div "重 置 查 询" at bounding box center [1051, 175] width 159 height 19
click at [1037, 177] on button "查 询" at bounding box center [1034, 175] width 39 height 19
click at [1037, 177] on div "重 置 查 询" at bounding box center [1051, 175] width 159 height 19
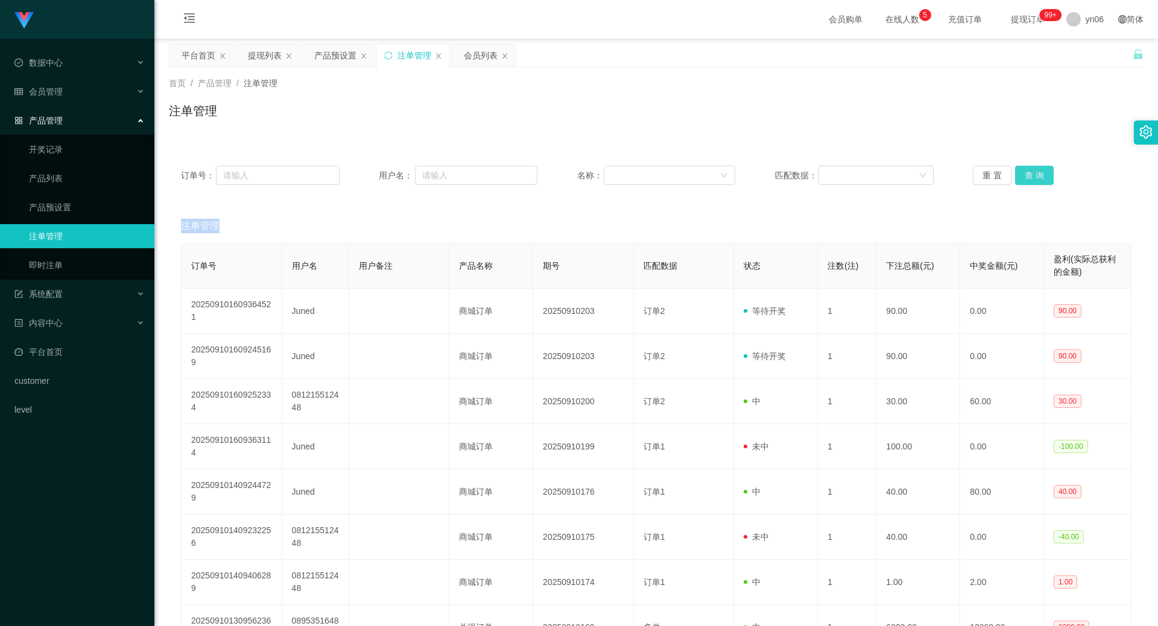
click at [1037, 177] on button "查 询" at bounding box center [1034, 175] width 39 height 19
click at [1037, 177] on div "重 置 查 询" at bounding box center [1051, 175] width 159 height 19
click at [1037, 177] on button "查 询" at bounding box center [1034, 175] width 39 height 19
click at [1037, 177] on div "重 置 查 询" at bounding box center [1051, 175] width 159 height 19
click at [1037, 177] on button "查 询" at bounding box center [1034, 175] width 39 height 19
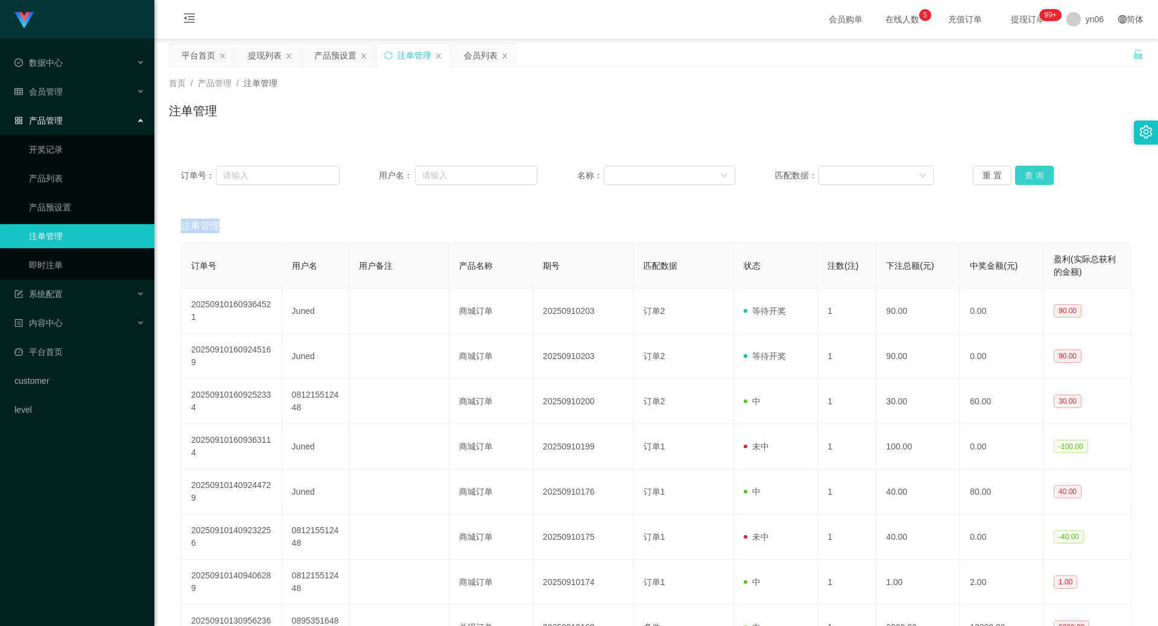
click at [1037, 177] on div "重 置 查 询" at bounding box center [1051, 175] width 159 height 19
click at [1041, 178] on button "查 询" at bounding box center [1034, 175] width 39 height 19
click at [1041, 179] on div "重 置 查 询" at bounding box center [1051, 175] width 159 height 19
click at [1041, 179] on button "查 询" at bounding box center [1041, 175] width 52 height 19
click at [1041, 179] on div "重 置 查 询" at bounding box center [1051, 175] width 159 height 19
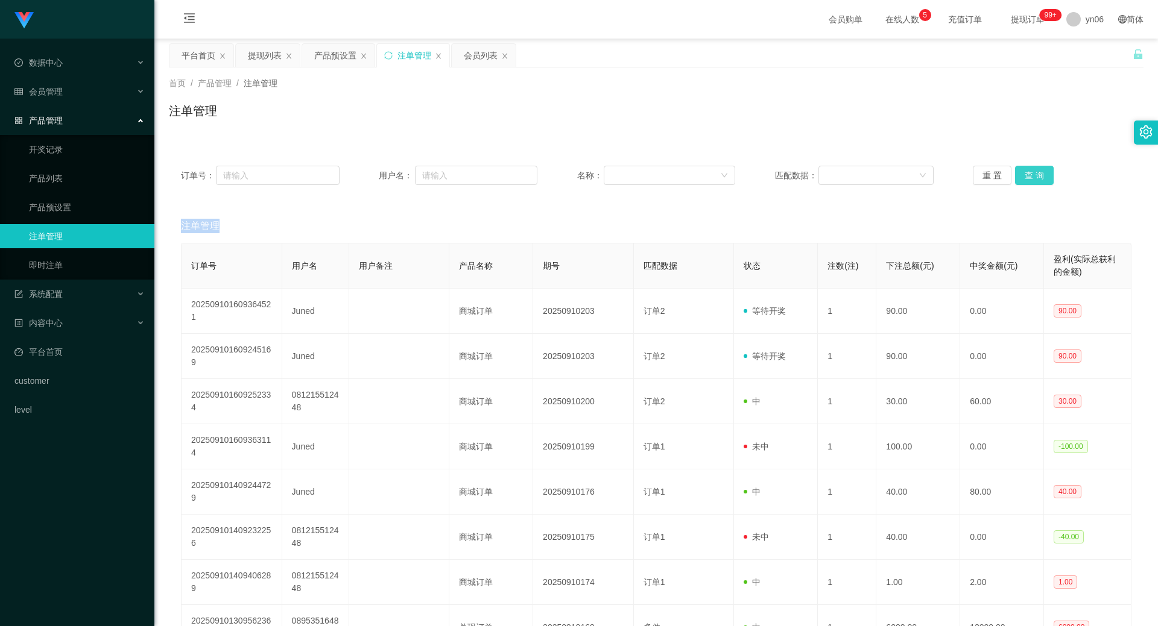
click at [1041, 179] on button "查 询" at bounding box center [1034, 175] width 39 height 19
click at [1041, 179] on div "重 置 查 询" at bounding box center [1051, 175] width 159 height 19
click at [1041, 179] on button "查 询" at bounding box center [1034, 175] width 39 height 19
click at [1041, 179] on div "重 置 查 询" at bounding box center [1051, 175] width 159 height 19
click at [1041, 179] on button "查 询" at bounding box center [1041, 175] width 52 height 19
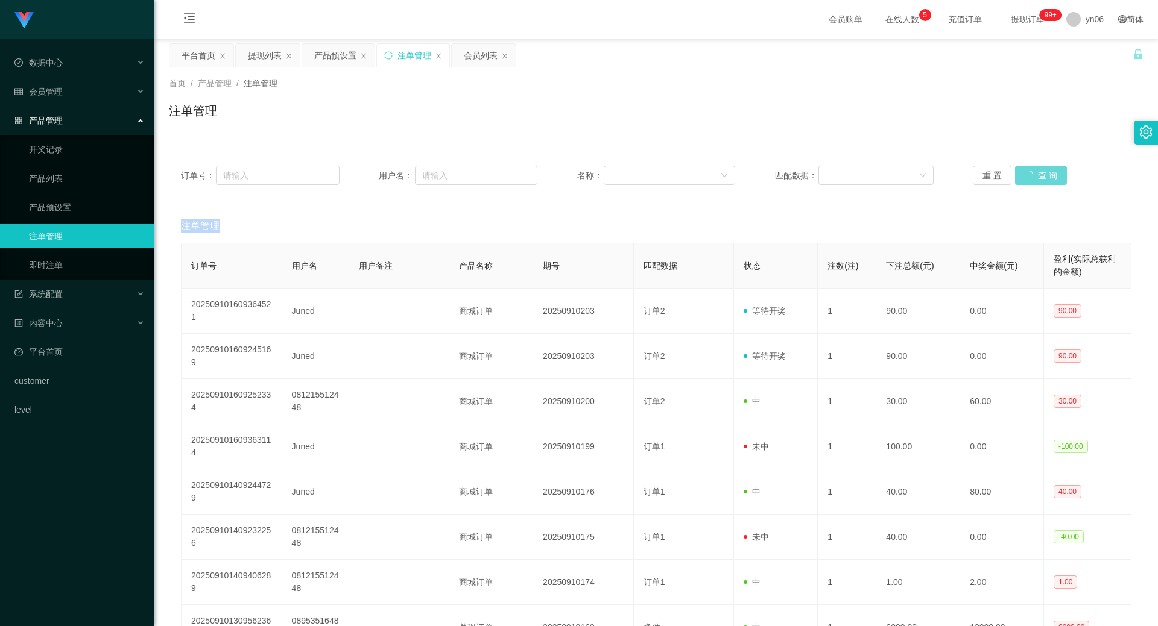
click at [1041, 179] on div "重 置 查 询" at bounding box center [1051, 175] width 159 height 19
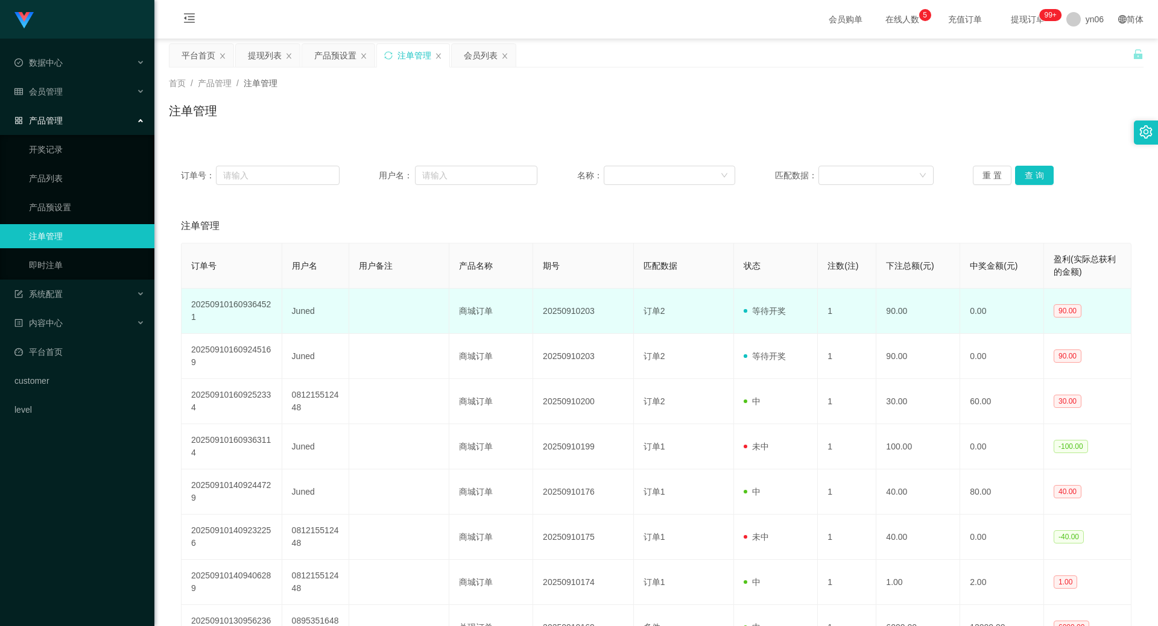
click at [289, 310] on td "Juned" at bounding box center [315, 311] width 67 height 45
click at [289, 311] on td "Juned" at bounding box center [315, 311] width 67 height 45
copy td "Juned"
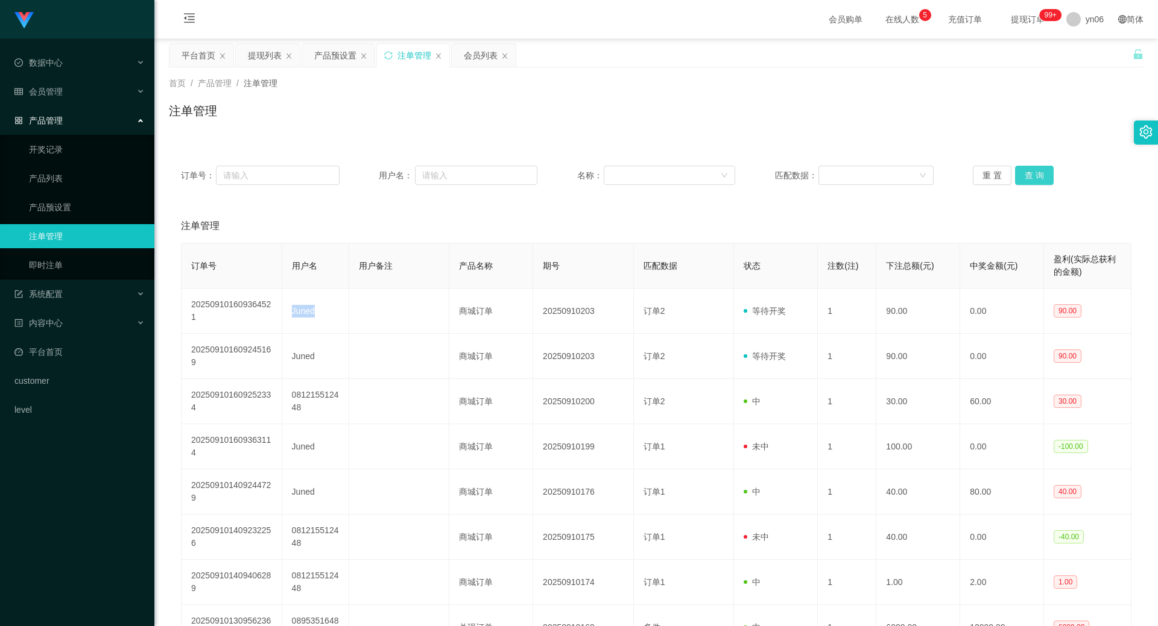
click at [1021, 180] on button "查 询" at bounding box center [1034, 175] width 39 height 19
click at [1021, 181] on div "重 置 查 询" at bounding box center [1051, 175] width 159 height 19
click at [1022, 181] on button "查 询" at bounding box center [1034, 175] width 39 height 19
click at [1044, 180] on button "查 询" at bounding box center [1034, 175] width 39 height 19
click at [1043, 181] on button "查 询" at bounding box center [1034, 175] width 39 height 19
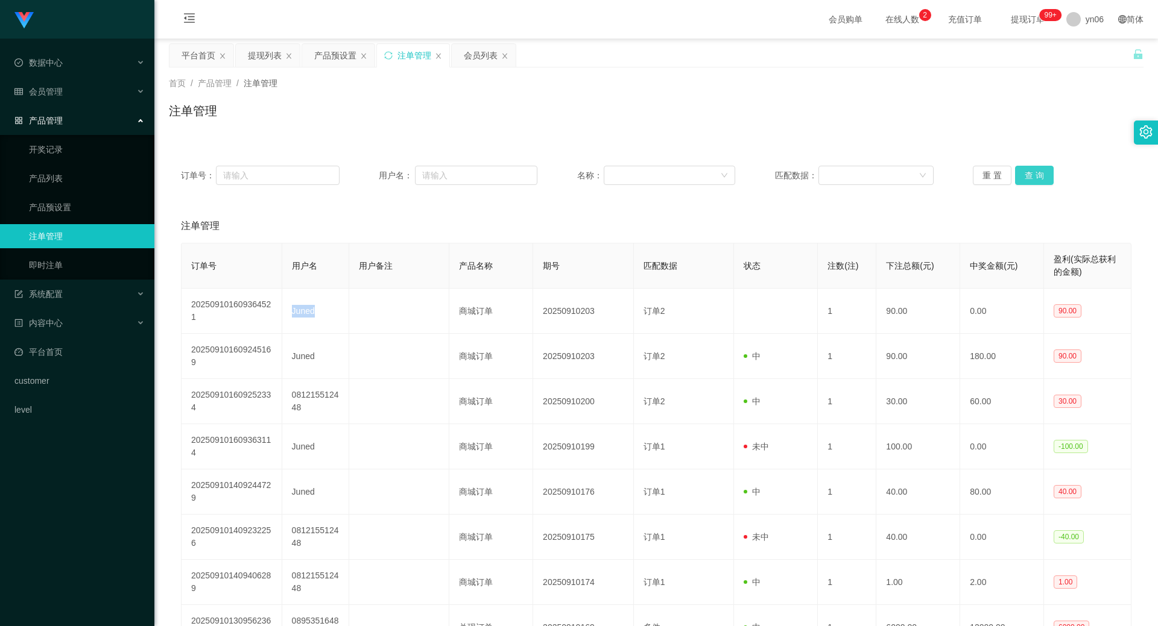
click at [1043, 181] on div "重 置 查 询" at bounding box center [1051, 175] width 159 height 19
click at [1043, 181] on button "查 询" at bounding box center [1034, 175] width 39 height 19
click at [472, 62] on div "会员列表" at bounding box center [481, 55] width 34 height 23
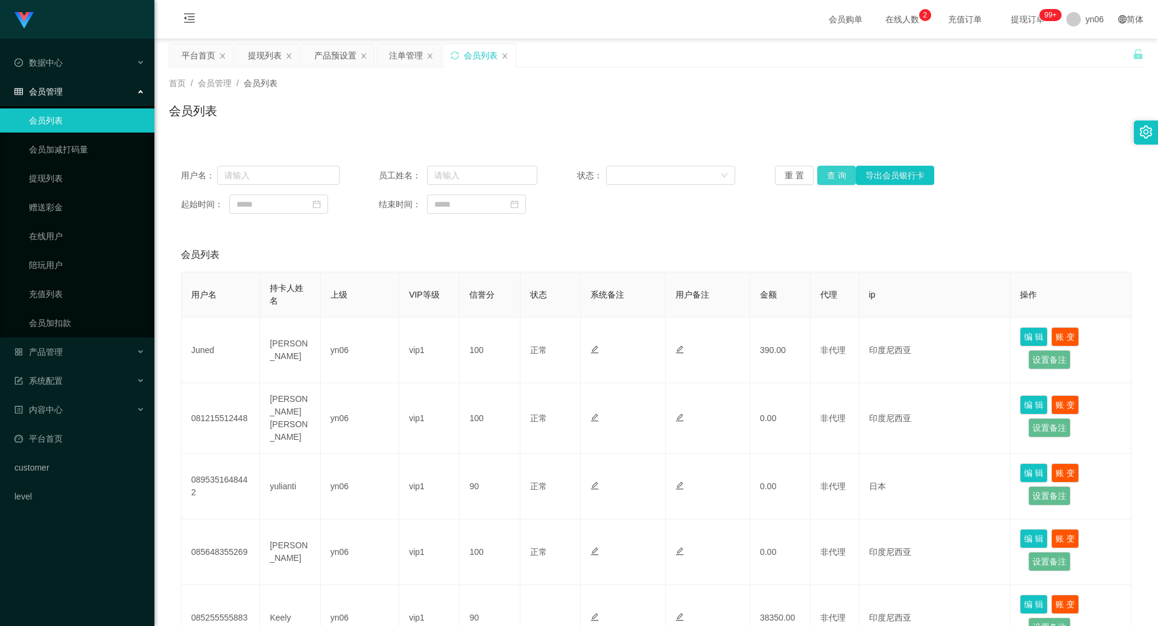
click at [835, 170] on button "查 询" at bounding box center [836, 175] width 39 height 19
click at [834, 170] on div "重 置 查 询 导出会员银行卡" at bounding box center [854, 175] width 159 height 19
click at [834, 170] on button "查 询" at bounding box center [836, 175] width 39 height 19
click at [834, 170] on div "重 置 查 询 导出会员银行卡" at bounding box center [854, 175] width 159 height 19
click at [834, 170] on button "查 询" at bounding box center [843, 175] width 52 height 19
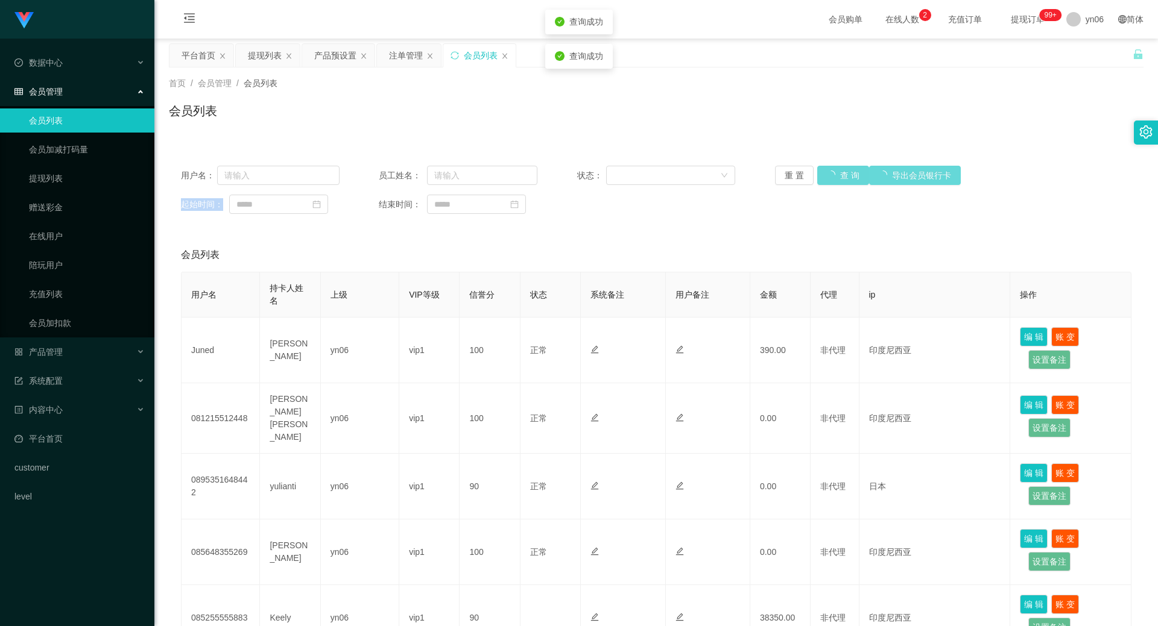
click at [834, 171] on div "重 置 查 询 导出会员银行卡" at bounding box center [854, 175] width 159 height 19
click at [834, 172] on button "查 询" at bounding box center [836, 175] width 39 height 19
click at [834, 175] on div "重 置 查 询 导出会员银行卡" at bounding box center [854, 175] width 159 height 19
click at [827, 171] on button "查 询" at bounding box center [836, 175] width 39 height 19
click at [827, 171] on div "重 置 查 询 导出会员银行卡" at bounding box center [854, 175] width 159 height 19
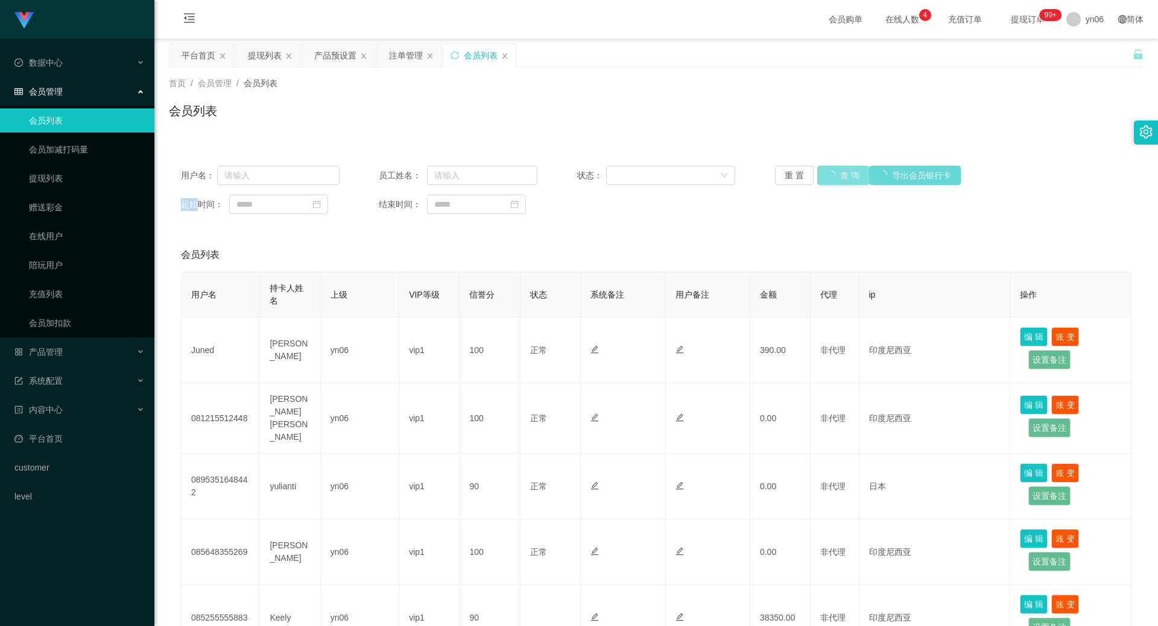
click at [827, 171] on button "查 询" at bounding box center [843, 175] width 52 height 19
click at [326, 39] on main "关闭左侧 关闭右侧 关闭其它 刷新页面 平台首页 提现列表 产品预设置 注单管理 会员列表 首页 / 会员管理 / 会员列表 / 会员列表 用户名： 员工姓名…" at bounding box center [655, 529] width 1003 height 980
click at [333, 60] on div "产品预设置" at bounding box center [335, 55] width 42 height 23
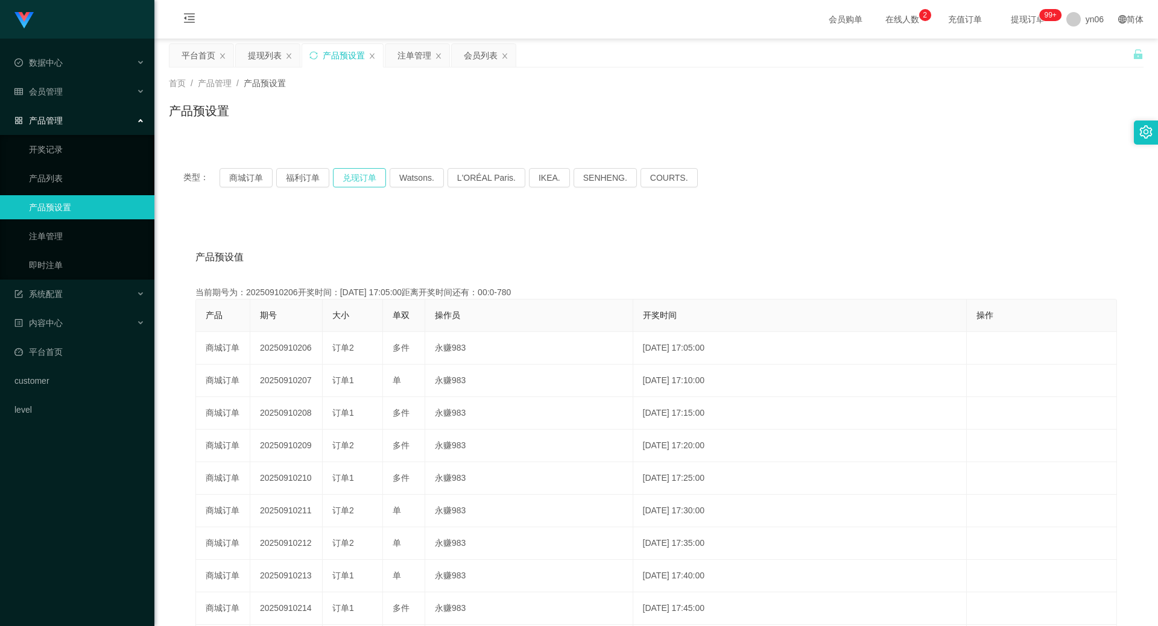
click at [366, 183] on button "兑现订单" at bounding box center [359, 177] width 53 height 19
click at [365, 179] on button "兑现订单" at bounding box center [359, 177] width 53 height 19
click at [356, 179] on button "兑现订单" at bounding box center [359, 177] width 53 height 19
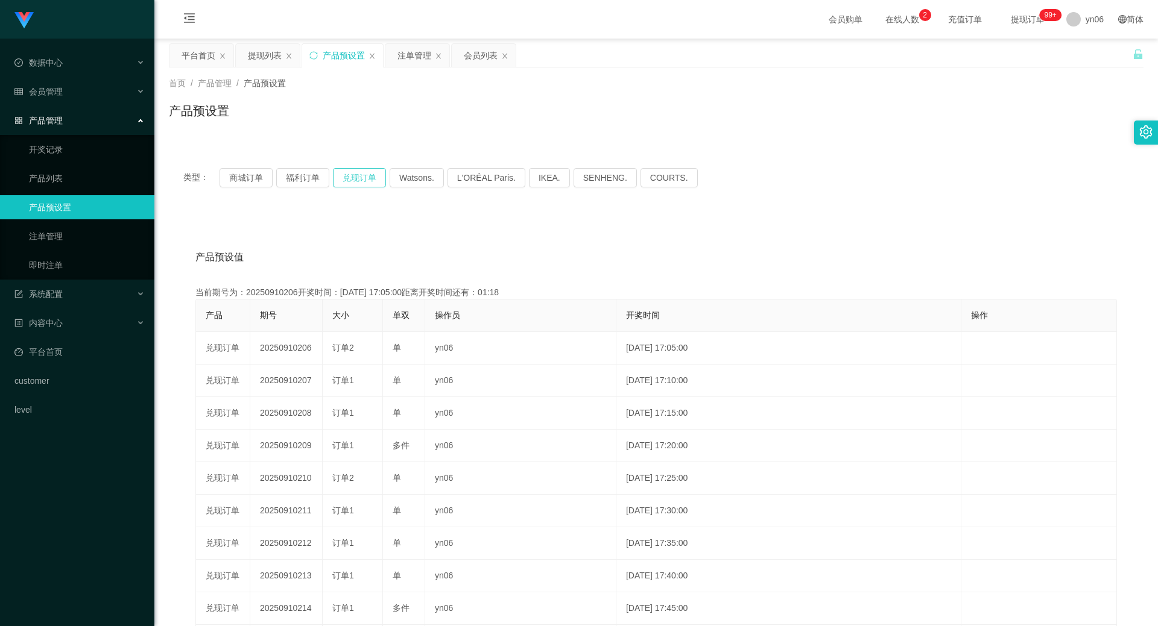
click at [356, 179] on button "兑现订单" at bounding box center [359, 177] width 53 height 19
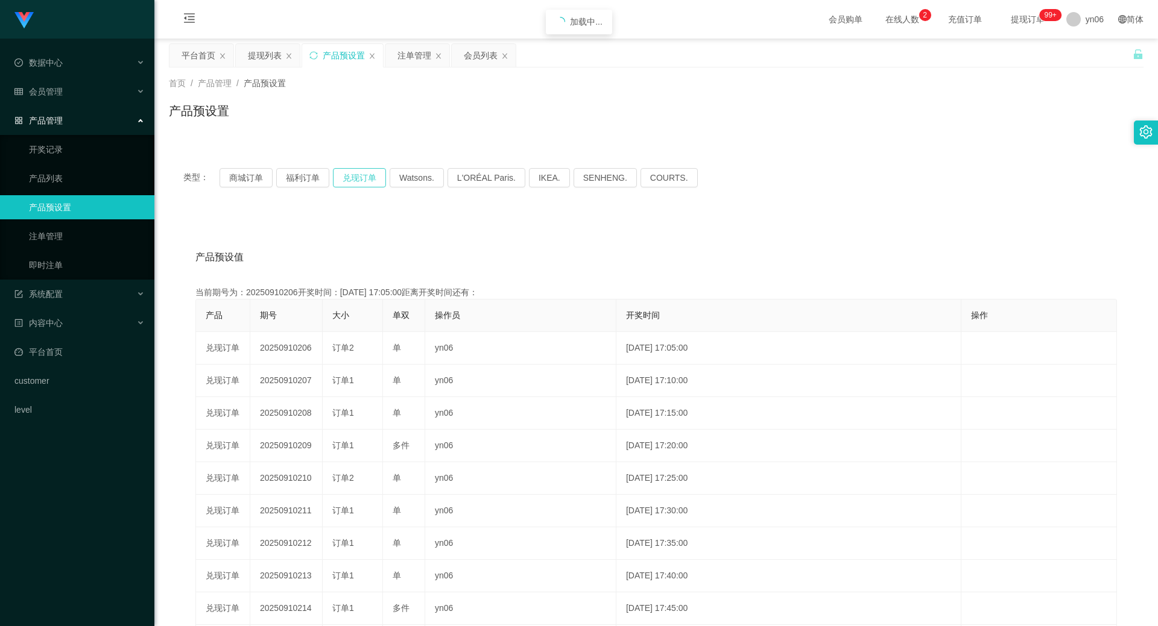
click at [356, 179] on button "兑现订单" at bounding box center [359, 177] width 53 height 19
click at [357, 175] on button "兑现订单" at bounding box center [359, 177] width 53 height 19
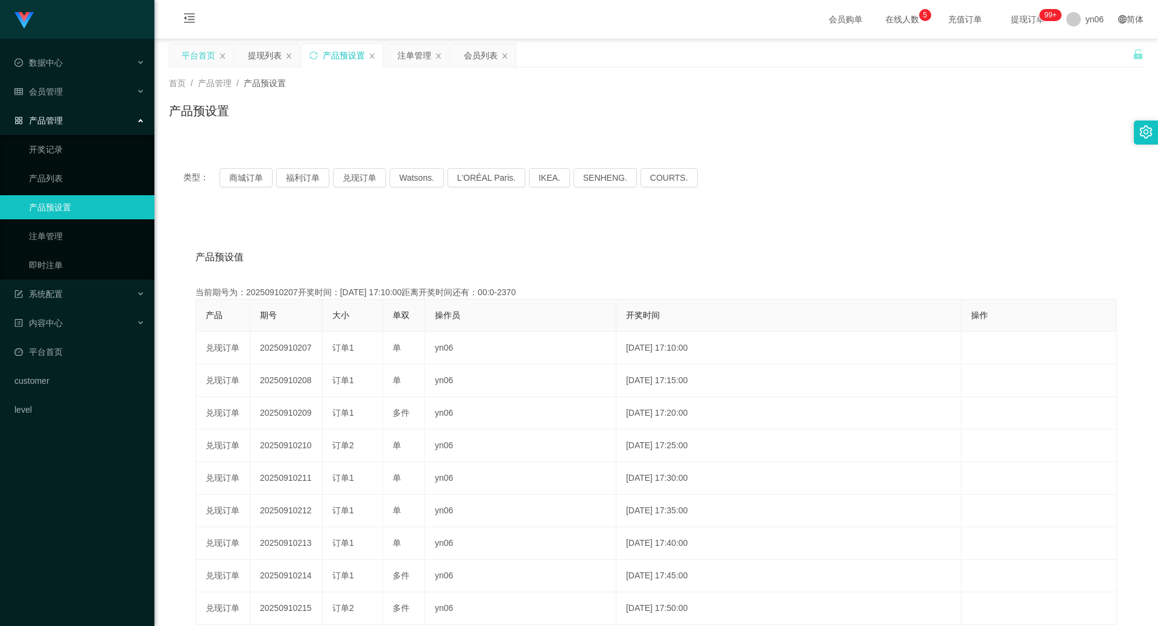
click at [201, 52] on div "平台首页" at bounding box center [198, 55] width 34 height 23
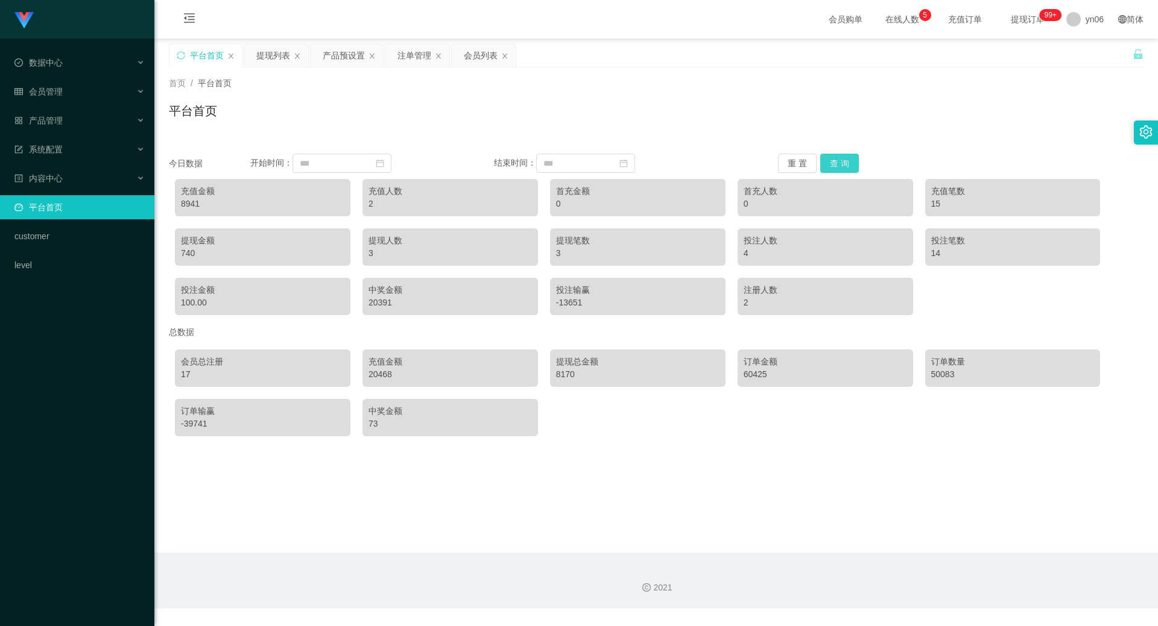
click at [848, 161] on button "查 询" at bounding box center [839, 163] width 39 height 19
click at [848, 162] on button "查 询" at bounding box center [839, 163] width 39 height 19
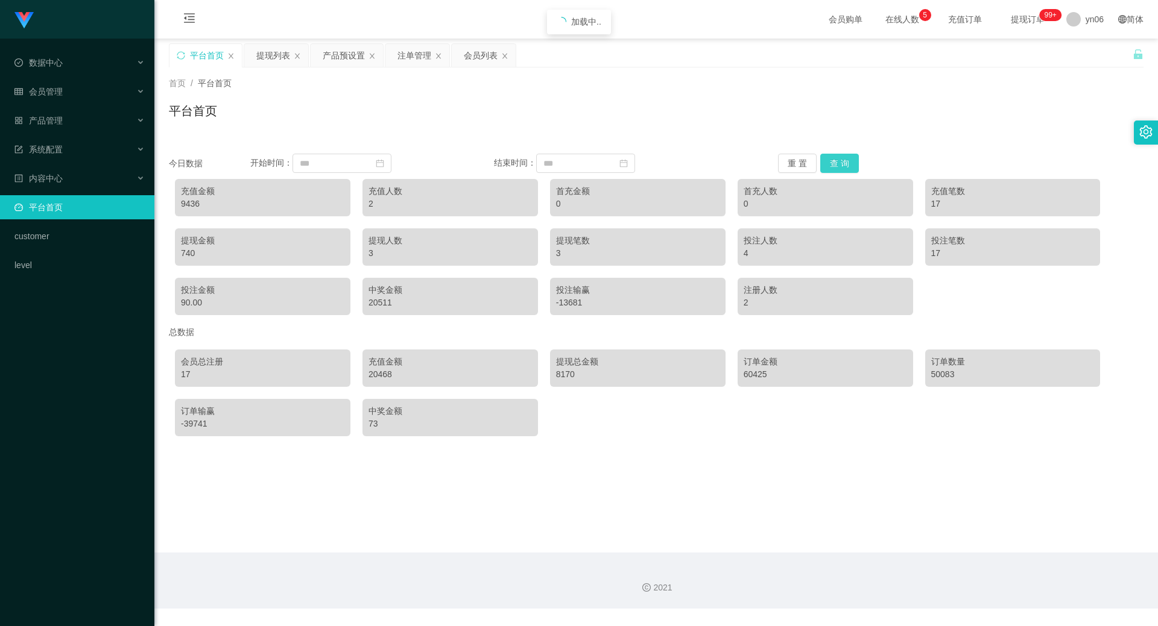
click at [848, 162] on button "查 询" at bounding box center [839, 163] width 39 height 19
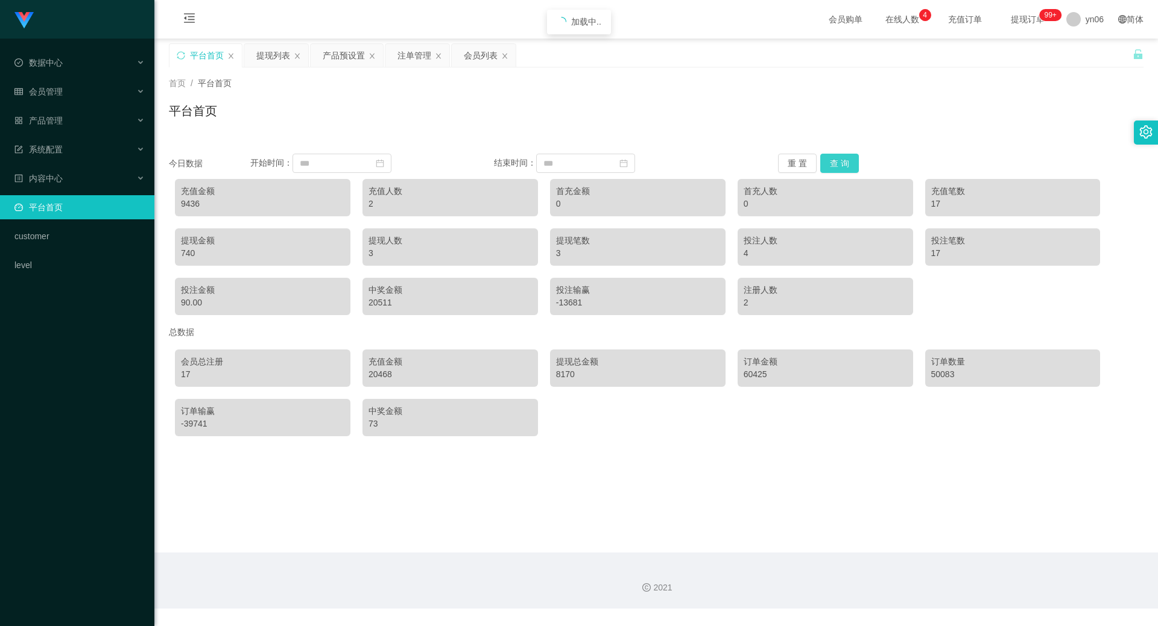
click at [848, 162] on button "查 询" at bounding box center [839, 163] width 39 height 19
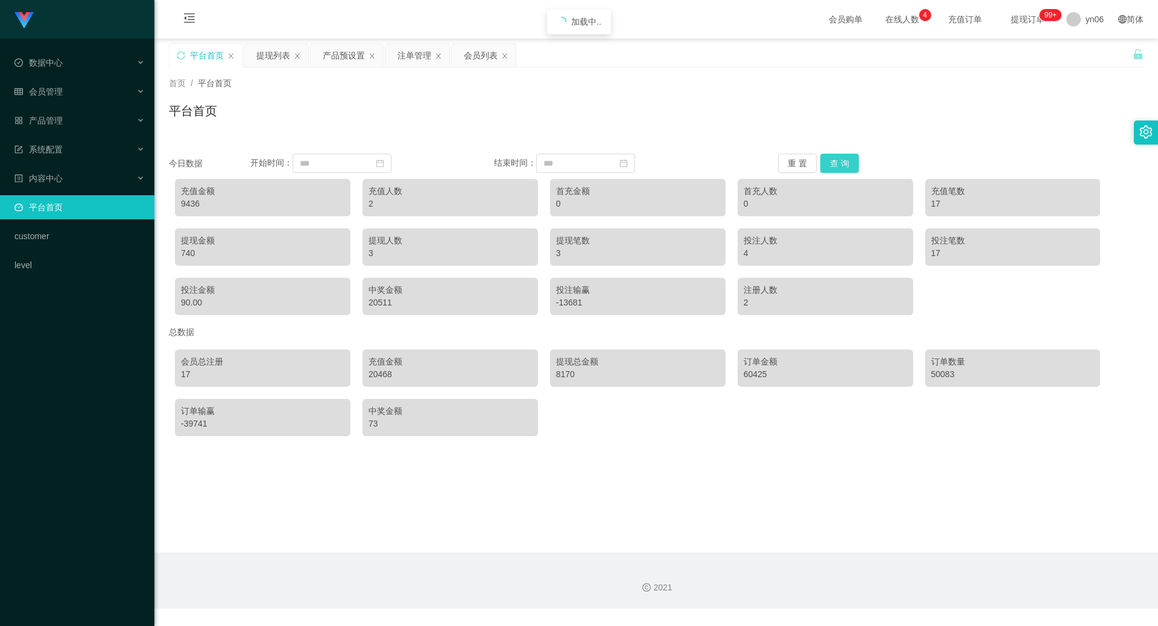
click at [849, 160] on button "查 询" at bounding box center [839, 163] width 39 height 19
click at [868, 116] on div "平台首页" at bounding box center [656, 116] width 974 height 28
click at [851, 168] on button "查 询" at bounding box center [839, 163] width 39 height 19
click at [848, 169] on button "查 询" at bounding box center [839, 163] width 39 height 19
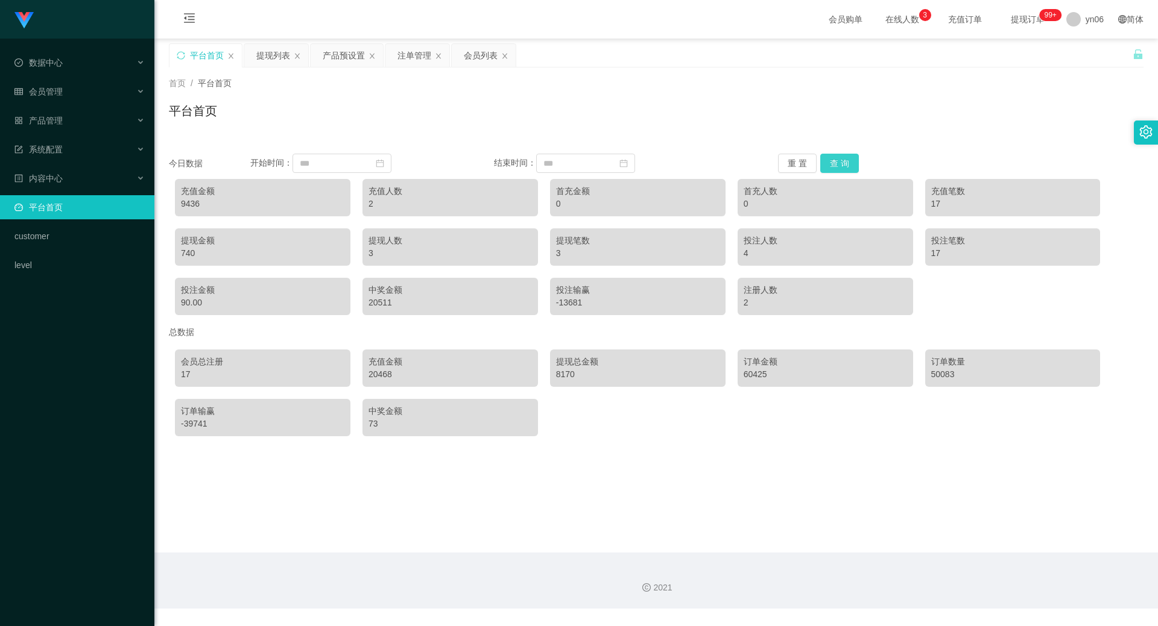
drag, startPoint x: 848, startPoint y: 169, endPoint x: 966, endPoint y: 169, distance: 118.8
click at [855, 171] on div "重 置 查 询" at bounding box center [859, 163] width 162 height 19
click at [830, 158] on button "查 询" at bounding box center [839, 163] width 39 height 19
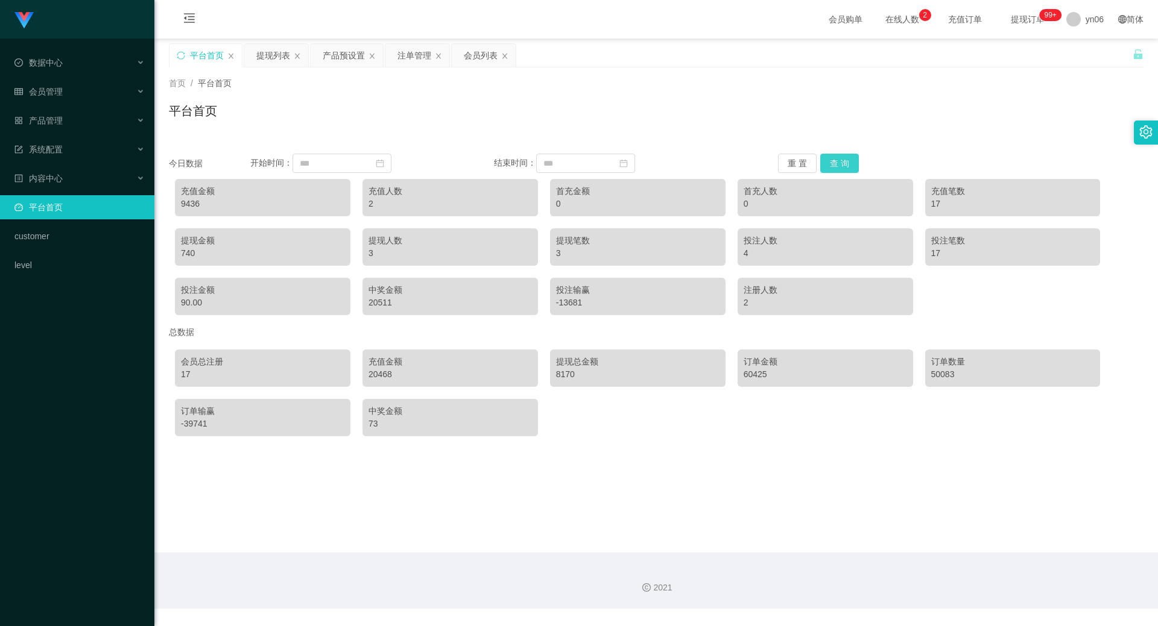
click at [825, 157] on button "查 询" at bounding box center [839, 163] width 39 height 19
click at [825, 151] on div "今日数据 开始时间： 结束时间： 重 置 查 询 充值金额 9436 充值人数 2 首充金额 0 首充人数 0 充值笔数 17 提现金额 740 提现人数 3…" at bounding box center [656, 290] width 974 height 303
click at [844, 154] on button "查 询" at bounding box center [839, 163] width 39 height 19
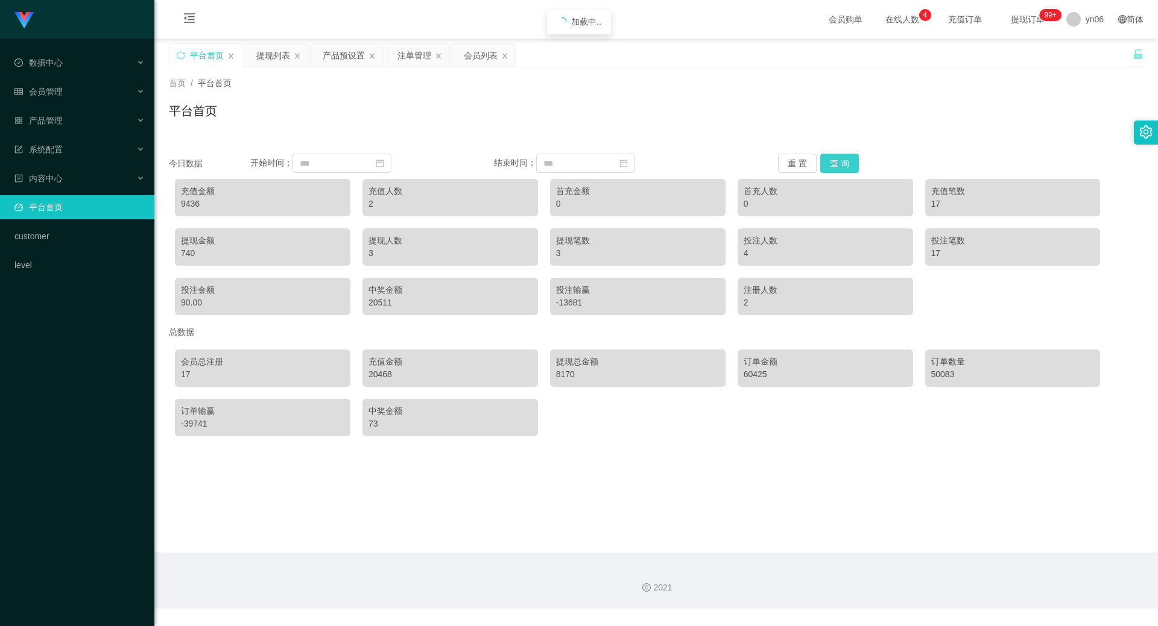
click at [844, 154] on button "查 询" at bounding box center [839, 163] width 39 height 19
click at [842, 162] on button "查 询" at bounding box center [839, 163] width 39 height 19
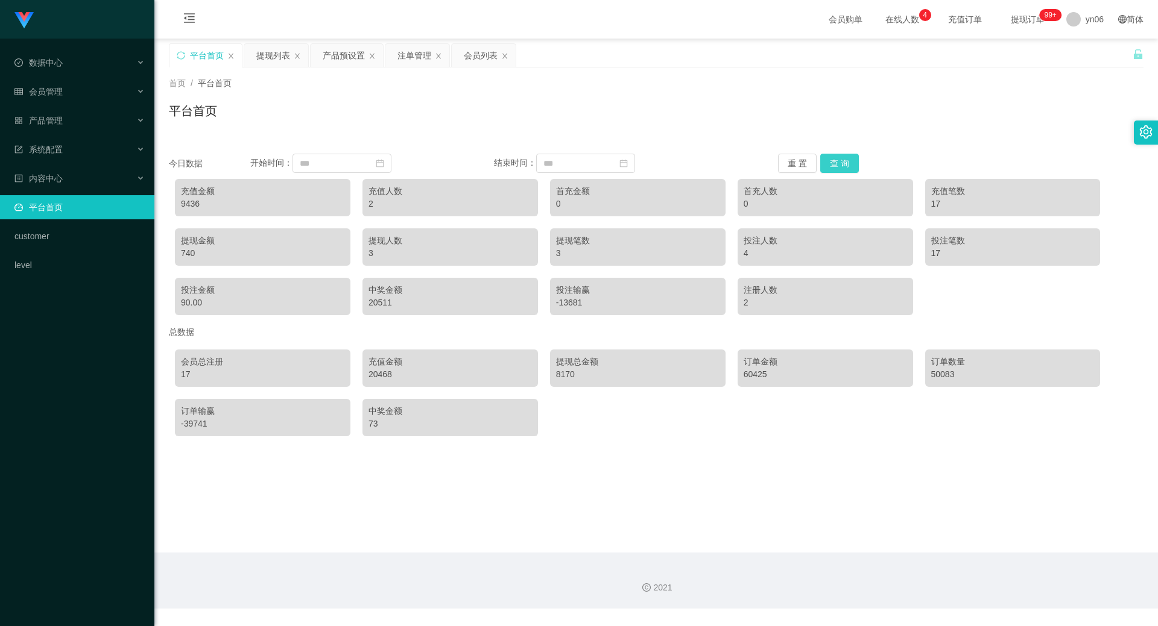
click at [842, 162] on button "查 询" at bounding box center [839, 163] width 39 height 19
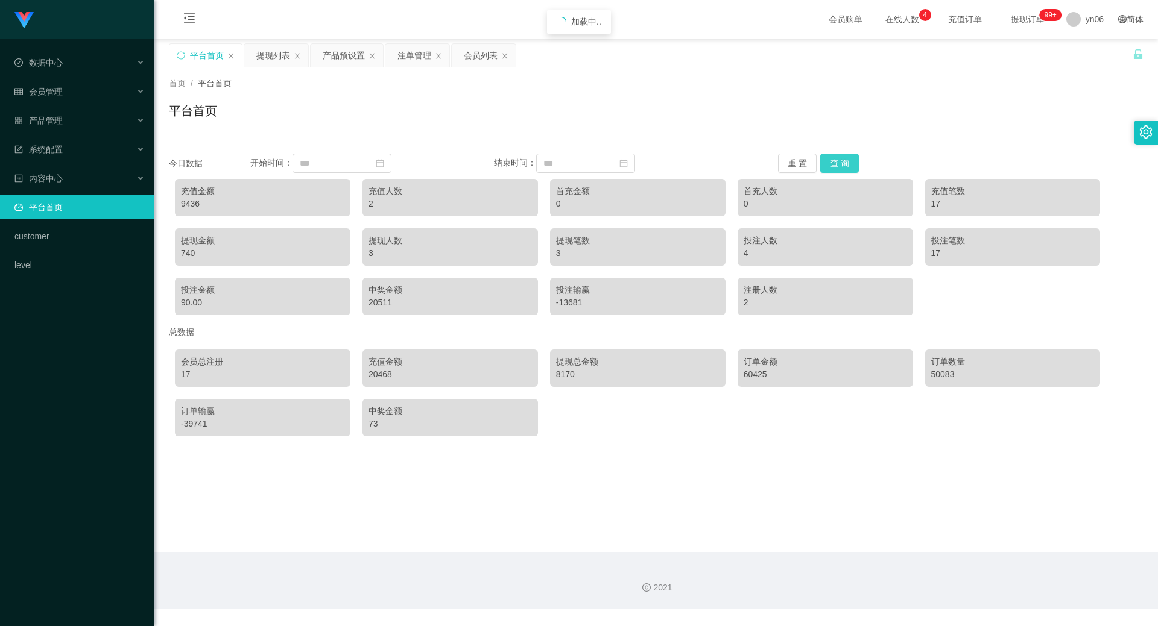
click at [842, 162] on button "查 询" at bounding box center [839, 163] width 39 height 19
click at [843, 163] on button "查 询" at bounding box center [839, 163] width 39 height 19
